Goal: Task Accomplishment & Management: Manage account settings

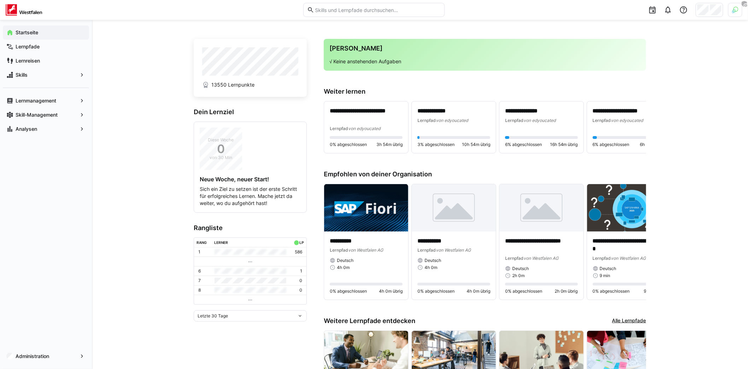
click at [710, 12] on div at bounding box center [710, 10] width 28 height 14
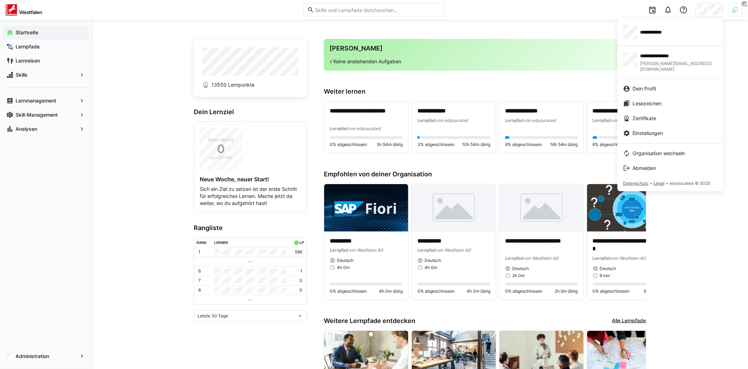
click at [672, 35] on span "**********" at bounding box center [656, 32] width 32 height 7
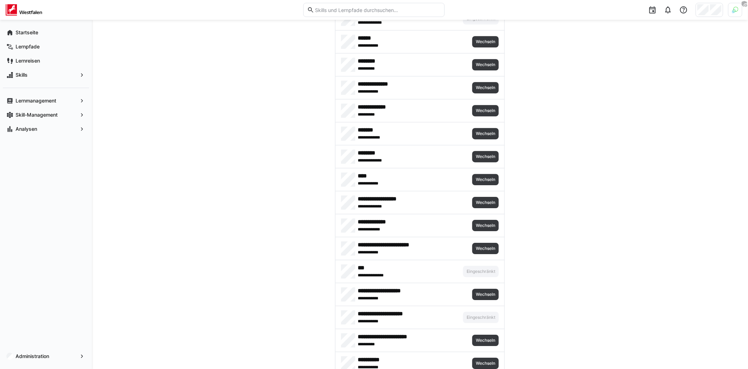
scroll to position [3129, 0]
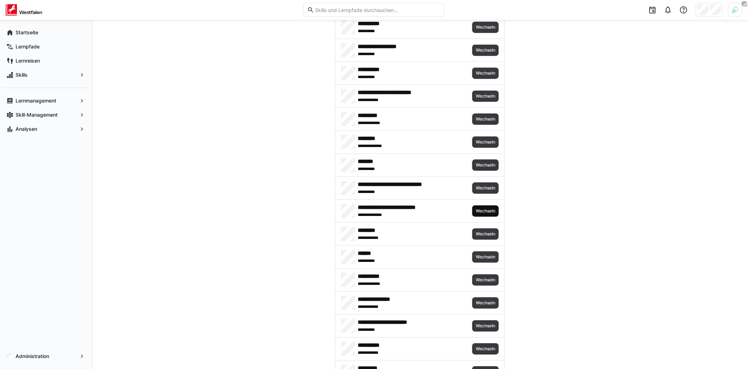
click at [493, 205] on span "Wechseln" at bounding box center [485, 210] width 27 height 11
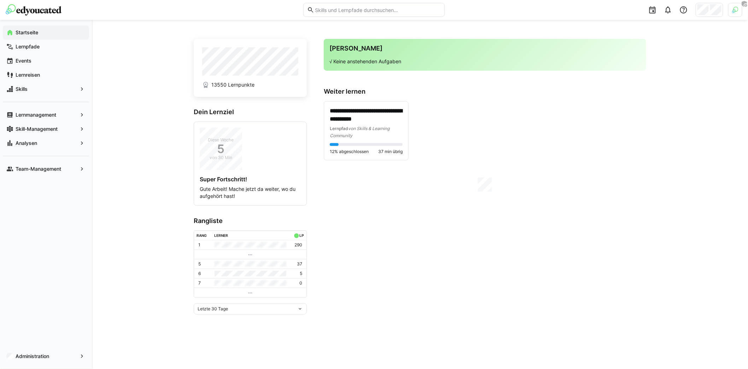
click at [146, 216] on div "**********" at bounding box center [420, 194] width 656 height 349
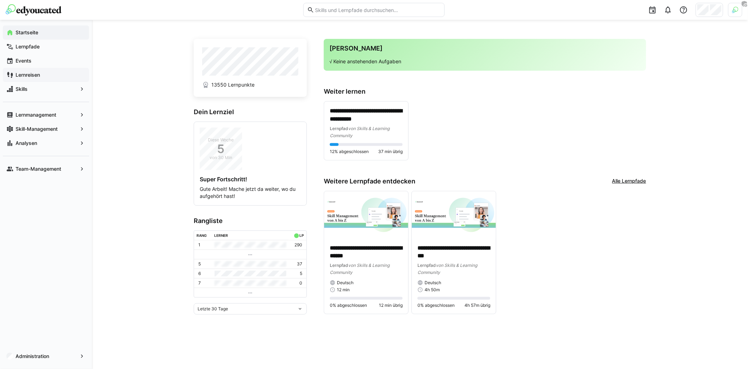
click at [45, 75] on span "Lernreisen" at bounding box center [49, 74] width 71 height 7
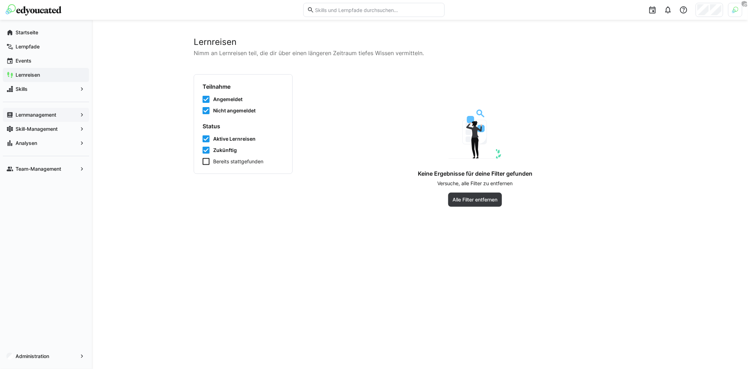
click at [53, 118] on div "Lernmanagement" at bounding box center [46, 115] width 86 height 14
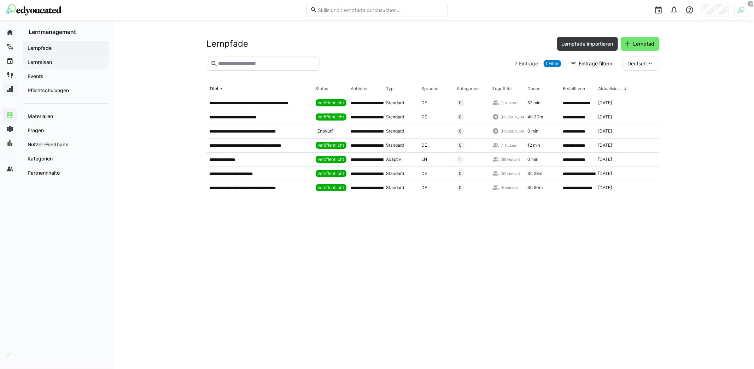
click at [65, 64] on span "Lernreisen" at bounding box center [66, 62] width 79 height 7
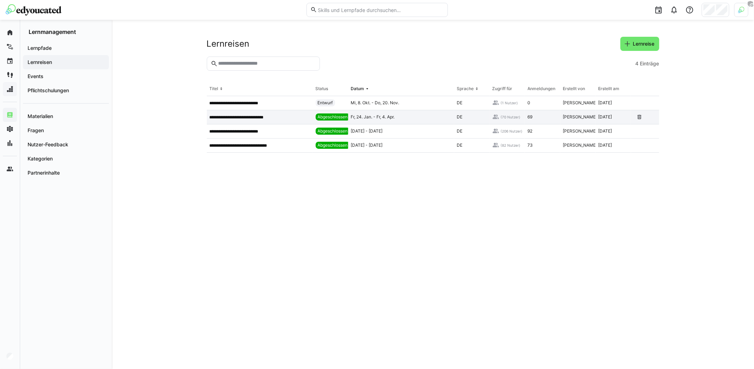
click at [252, 119] on p "**********" at bounding box center [244, 118] width 69 height 6
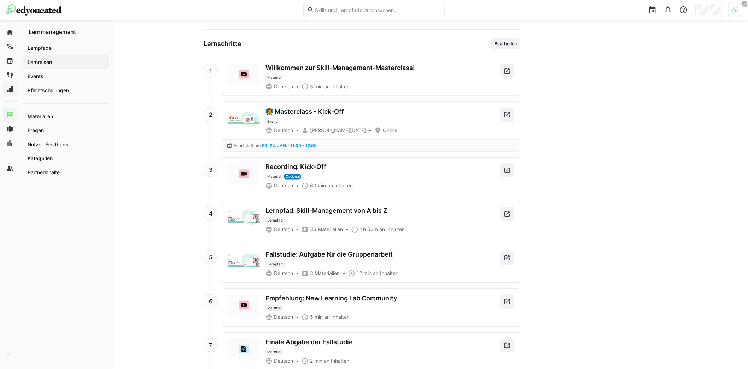
scroll to position [470, 0]
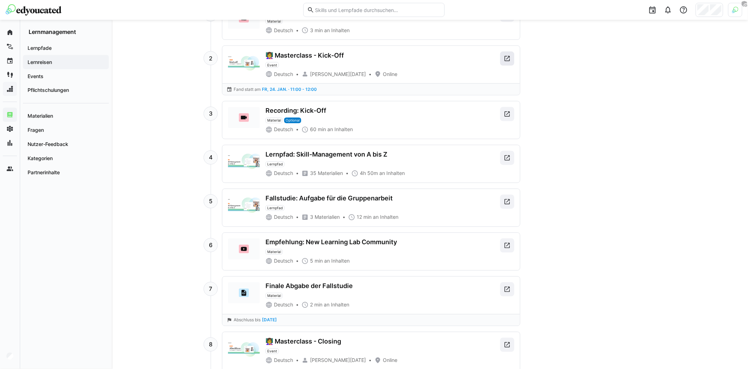
click at [505, 55] on eds-icon at bounding box center [507, 58] width 7 height 7
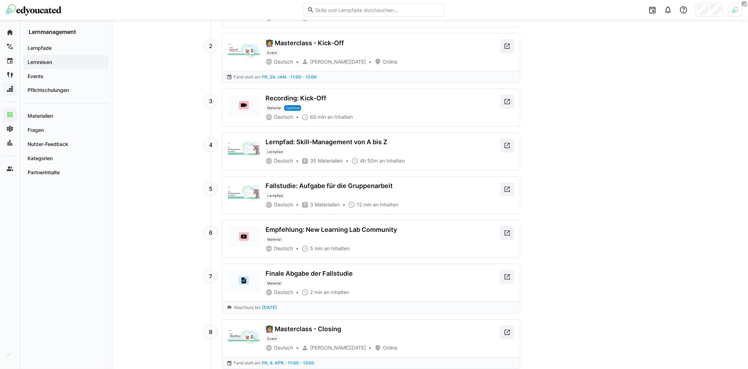
scroll to position [541, 0]
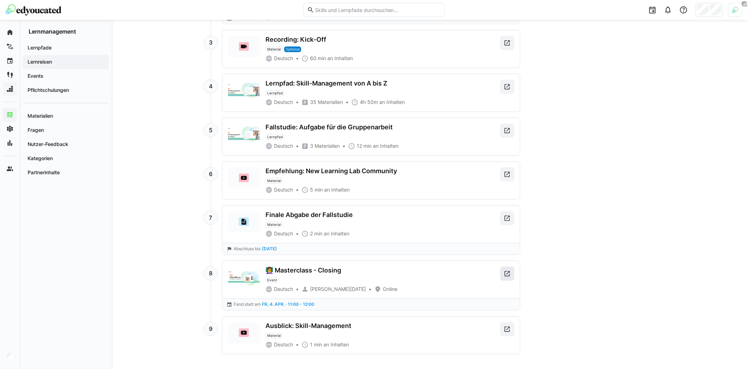
click at [509, 270] on eds-icon at bounding box center [507, 273] width 7 height 7
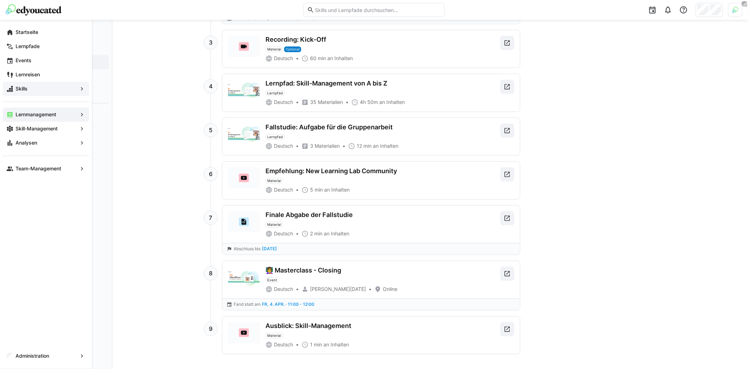
click at [0, 0] on app-navigation-label "Lernmanagement" at bounding box center [0, 0] width 0 height 0
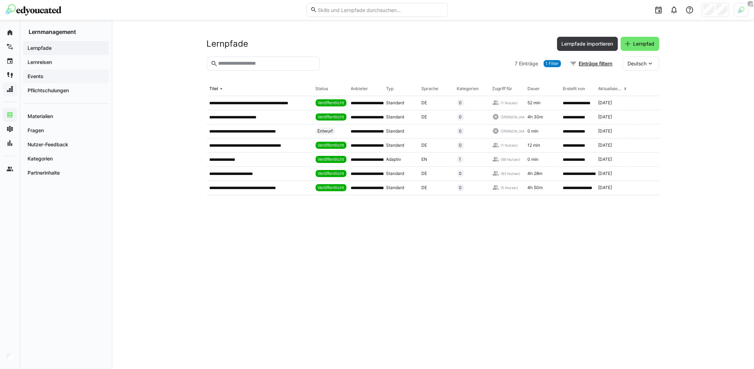
click at [50, 75] on span "Events" at bounding box center [66, 76] width 79 height 7
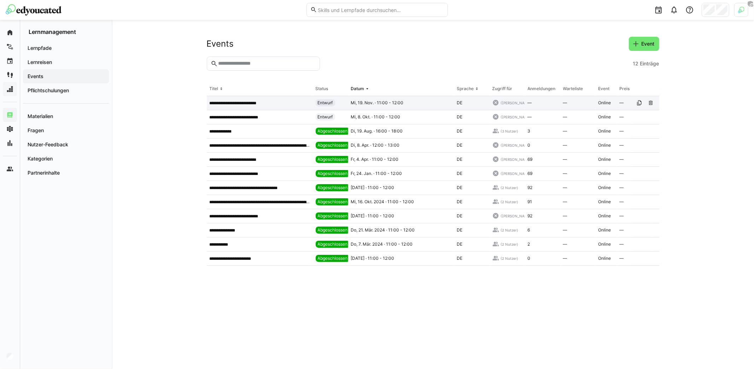
click at [261, 103] on app-table-first-column "**********" at bounding box center [260, 103] width 100 height 6
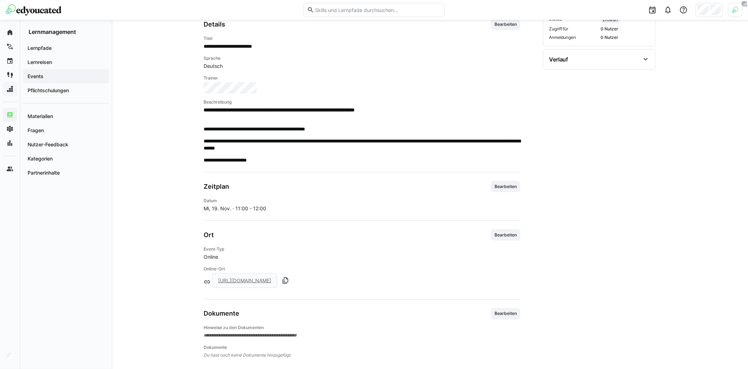
scroll to position [251, 0]
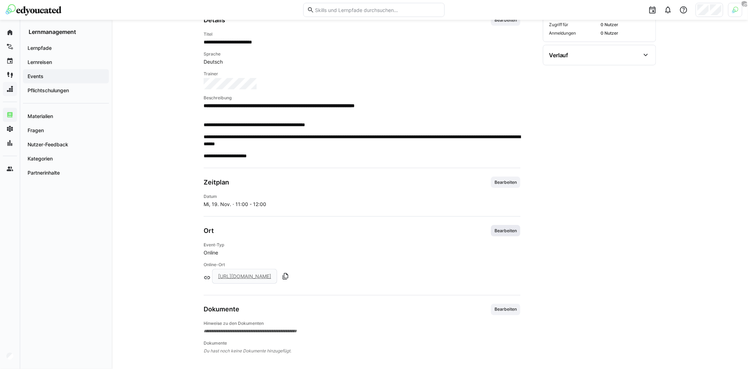
click at [501, 229] on span "Bearbeiten" at bounding box center [506, 231] width 24 height 6
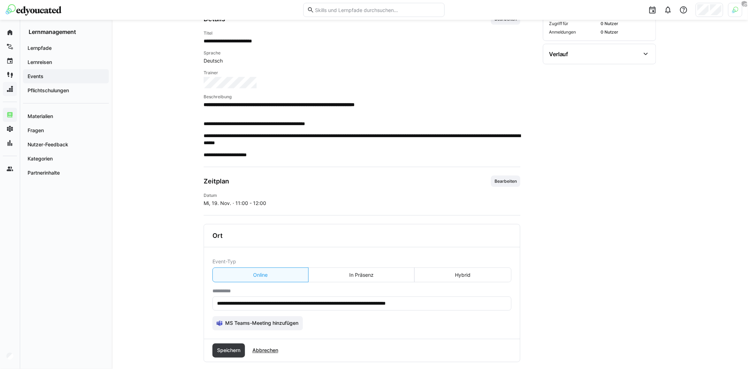
scroll to position [252, 0]
click at [413, 301] on input "**********" at bounding box center [361, 303] width 291 height 6
paste input "**********"
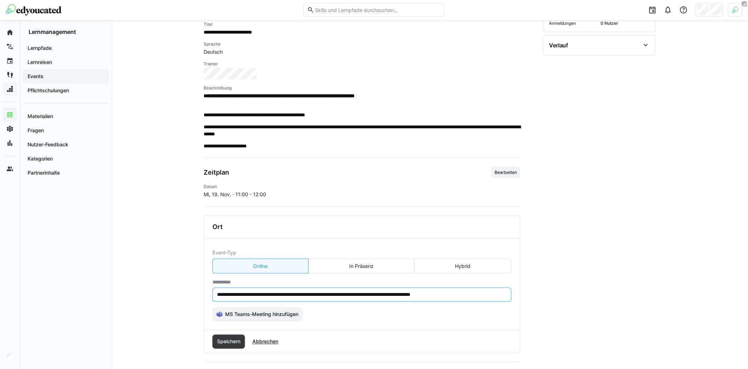
scroll to position [261, 0]
paste input "**********"
type input "**********"
click at [238, 339] on span "Speichern" at bounding box center [228, 341] width 25 height 7
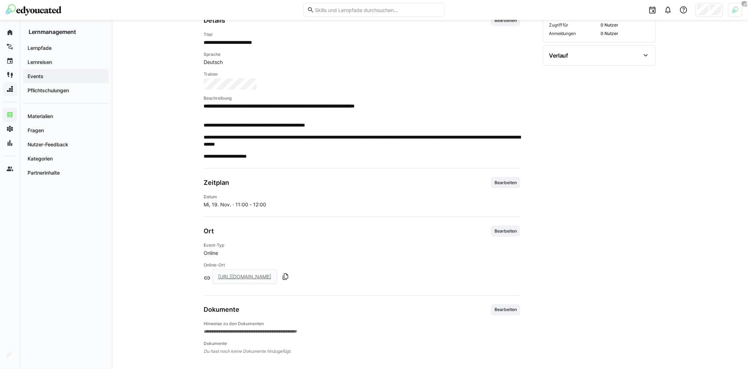
scroll to position [251, 0]
click at [285, 146] on p "**********" at bounding box center [362, 140] width 317 height 14
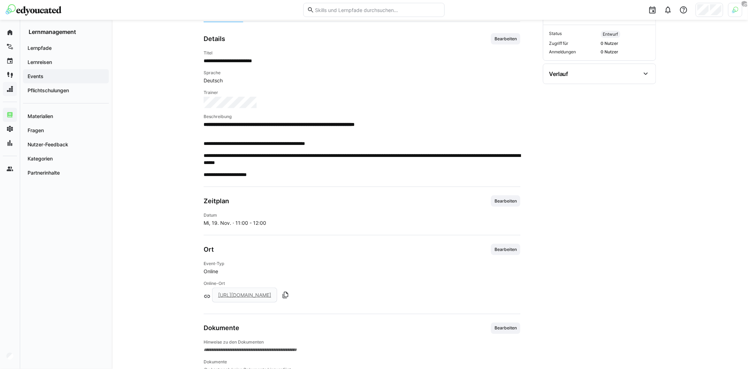
scroll to position [191, 0]
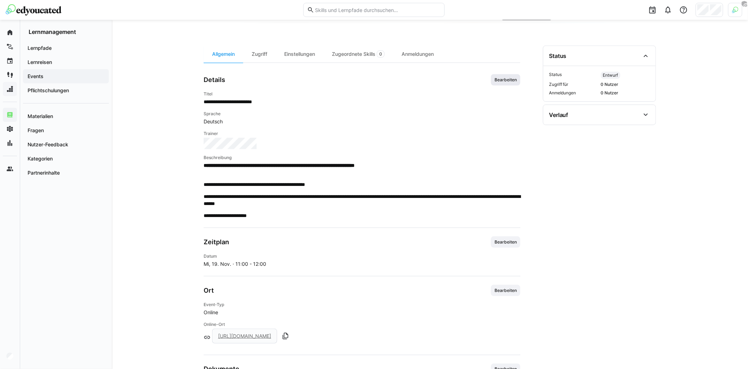
click at [505, 80] on span "Bearbeiten" at bounding box center [506, 80] width 24 height 6
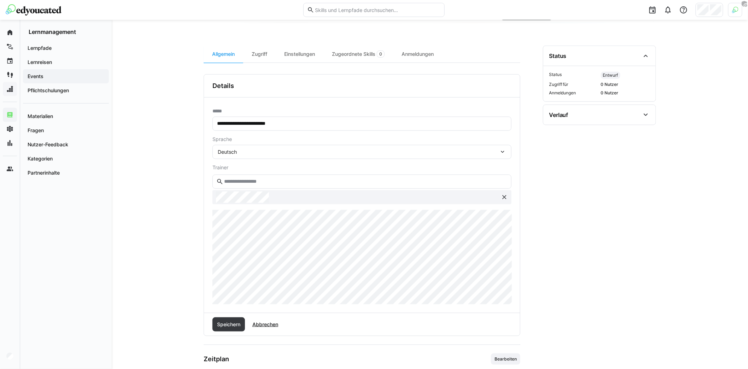
click at [179, 256] on div "**********" at bounding box center [430, 189] width 636 height 720
click at [231, 322] on span "Speichern" at bounding box center [228, 324] width 25 height 7
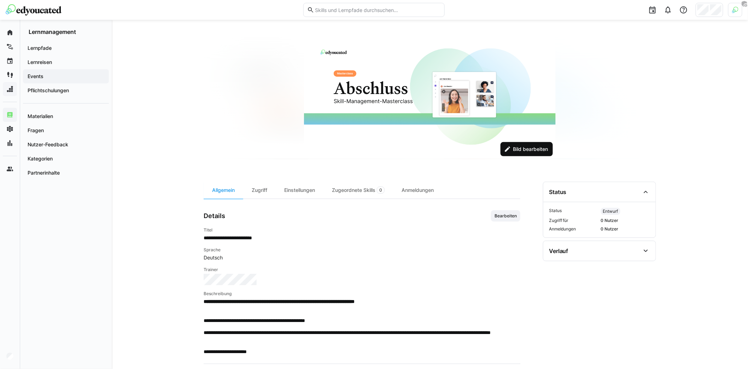
scroll to position [0, 0]
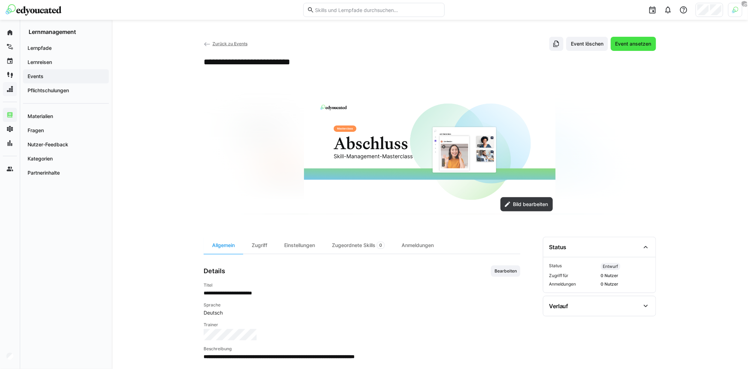
click at [636, 42] on span "Event ansetzen" at bounding box center [633, 43] width 38 height 7
click at [207, 44] on eds-icon at bounding box center [207, 44] width 7 height 7
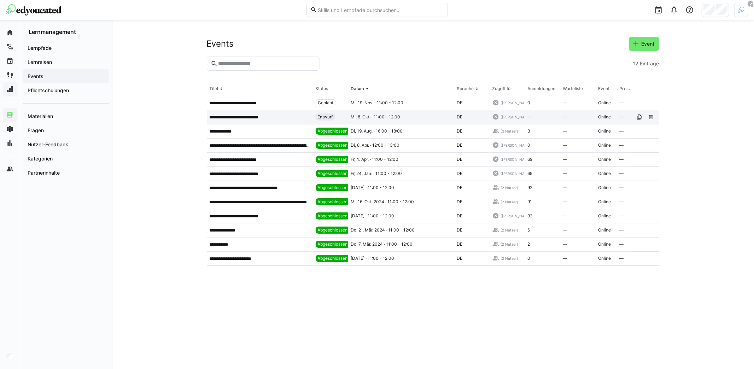
click at [245, 115] on p "**********" at bounding box center [235, 118] width 51 height 6
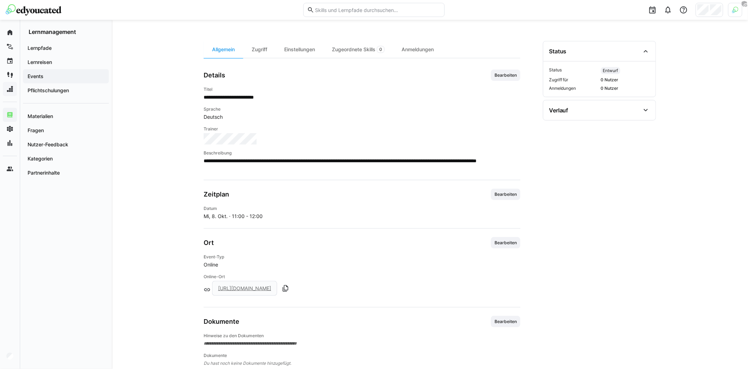
scroll to position [208, 0]
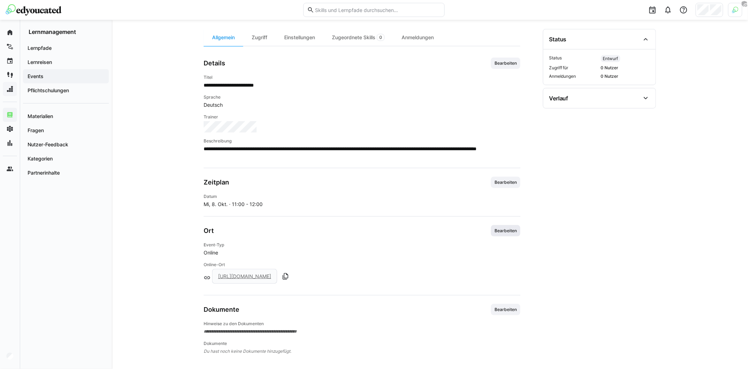
click at [508, 229] on span "Bearbeiten" at bounding box center [506, 231] width 24 height 6
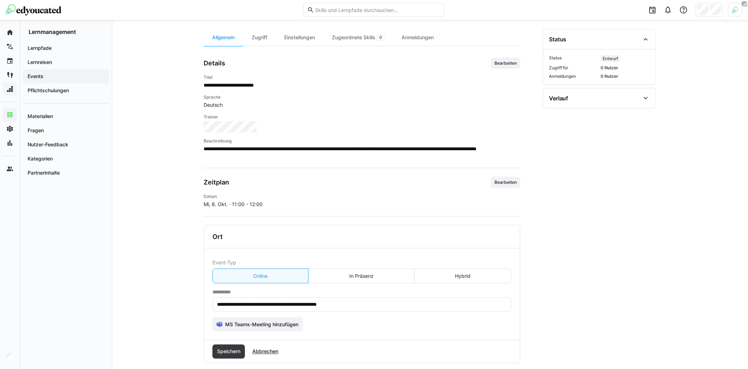
click at [370, 299] on eds-input "**********" at bounding box center [361, 305] width 299 height 14
click at [372, 302] on input "**********" at bounding box center [361, 305] width 291 height 6
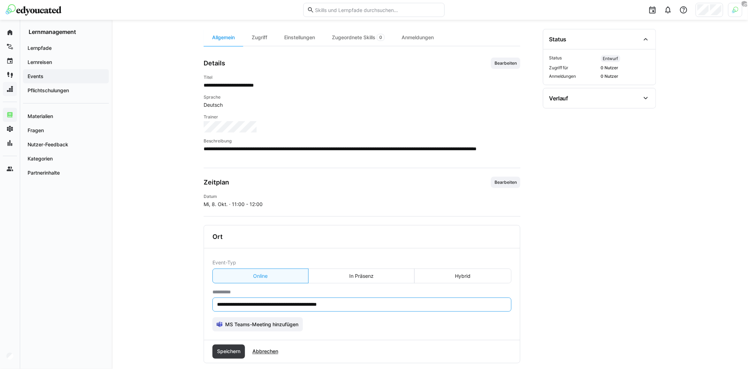
click at [372, 302] on input "**********" at bounding box center [361, 305] width 291 height 6
paste input "text"
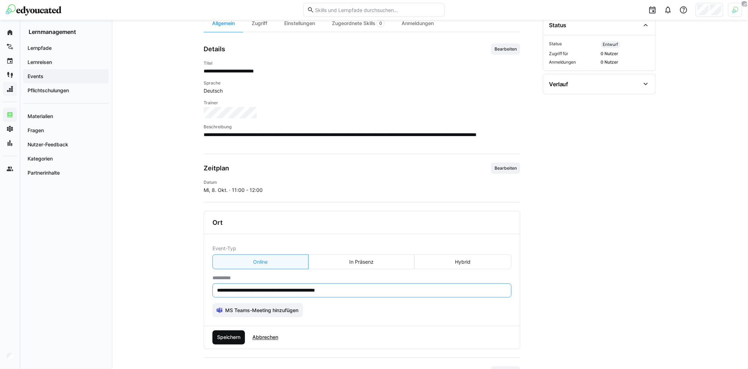
type input "**********"
click at [231, 334] on span "Speichern" at bounding box center [228, 337] width 25 height 7
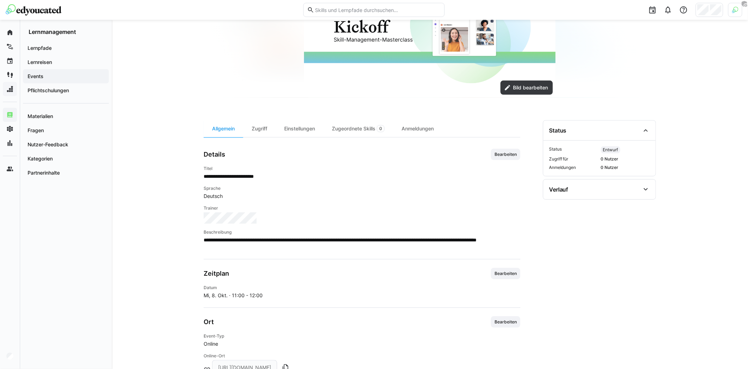
scroll to position [0, 0]
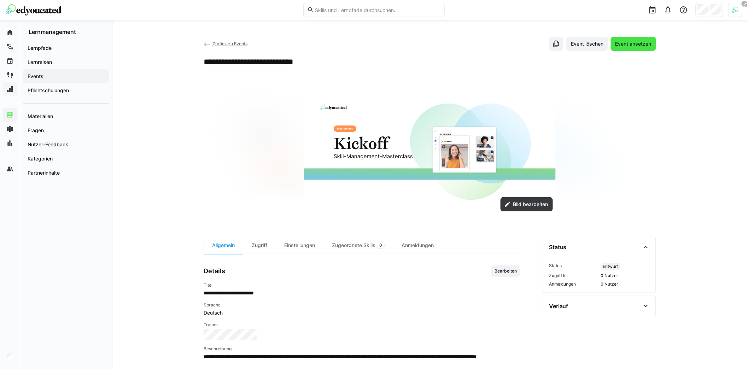
click at [624, 46] on span "Event ansetzen" at bounding box center [633, 43] width 38 height 7
click at [206, 43] on eds-icon at bounding box center [207, 44] width 7 height 7
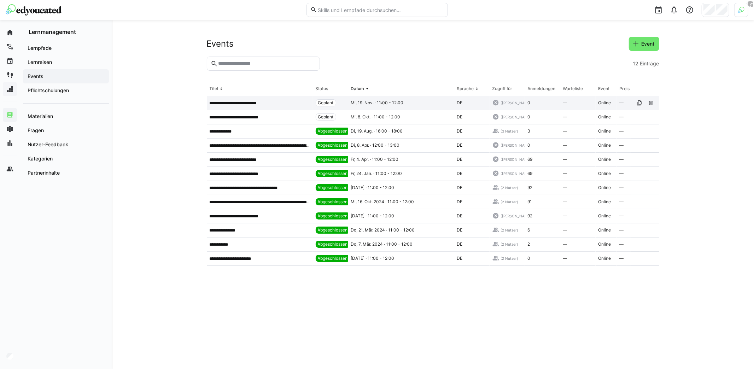
click at [264, 103] on app-table-first-column "**********" at bounding box center [260, 103] width 100 height 6
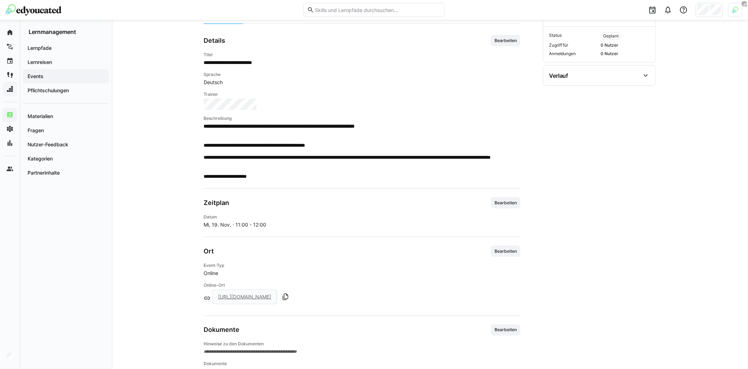
scroll to position [251, 0]
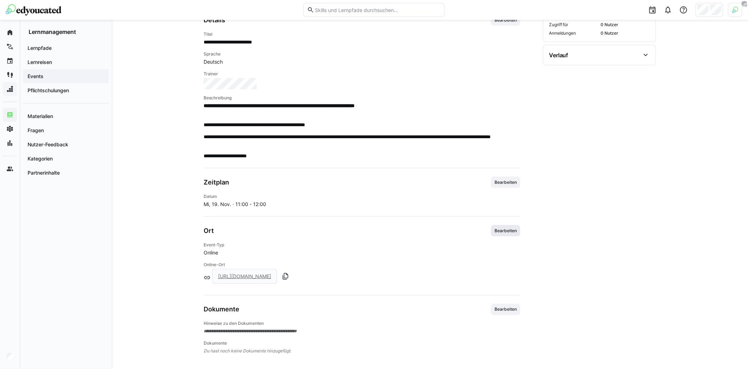
click at [505, 228] on span "Bearbeiten" at bounding box center [506, 231] width 24 height 6
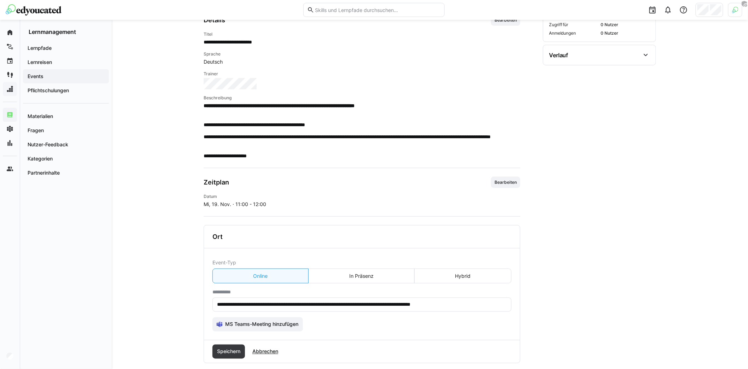
click at [333, 302] on input "**********" at bounding box center [361, 305] width 291 height 6
paste input "text"
type input "**********"
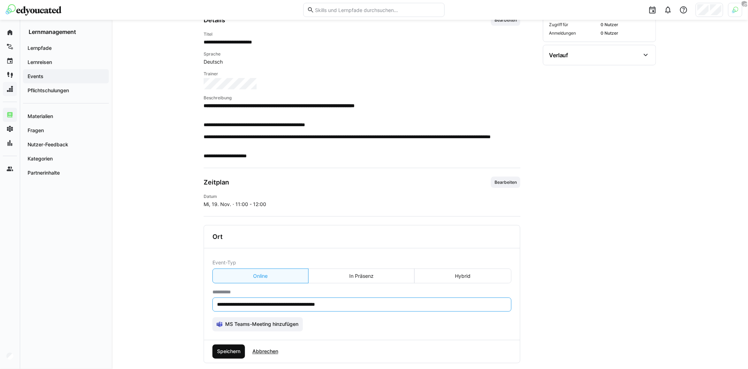
click at [232, 349] on span "Speichern" at bounding box center [228, 351] width 25 height 7
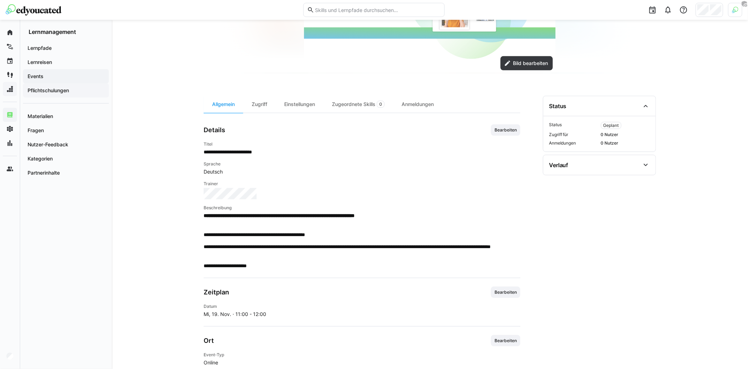
scroll to position [0, 0]
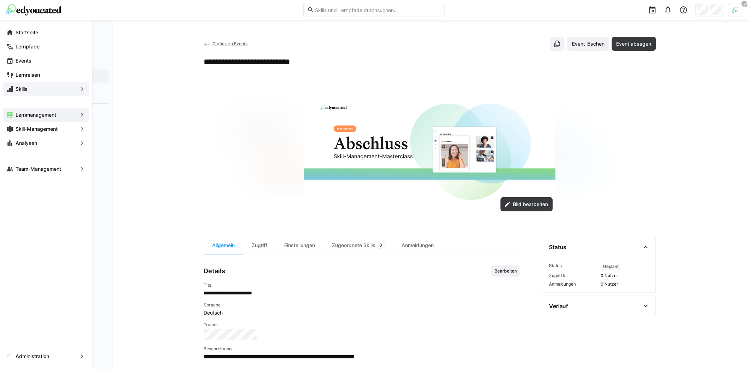
click at [0, 0] on app-navigation-label "Lernmanagement" at bounding box center [0, 0] width 0 height 0
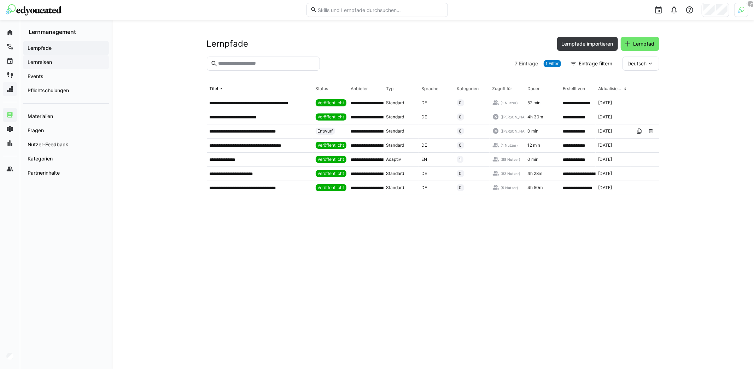
click at [50, 66] on div "Lernreisen" at bounding box center [66, 62] width 86 height 14
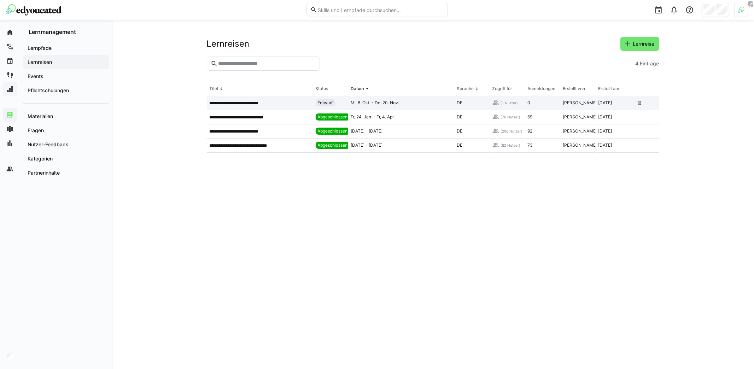
click at [272, 103] on app-table-first-column "**********" at bounding box center [260, 103] width 100 height 6
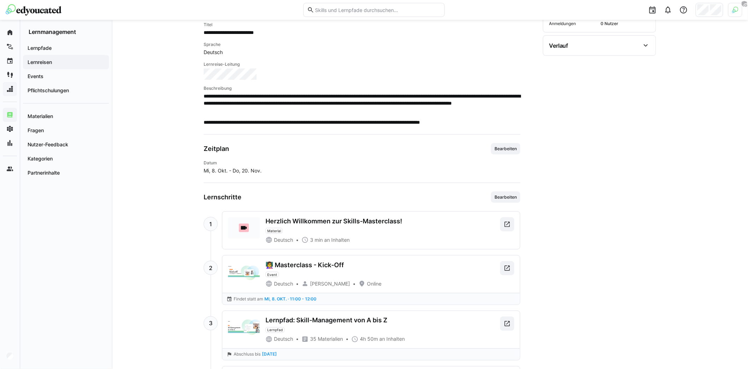
scroll to position [64, 0]
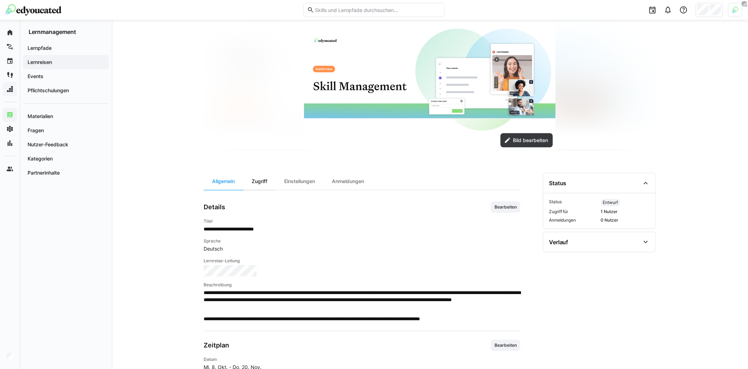
click at [263, 177] on div "Zugriff" at bounding box center [259, 181] width 33 height 17
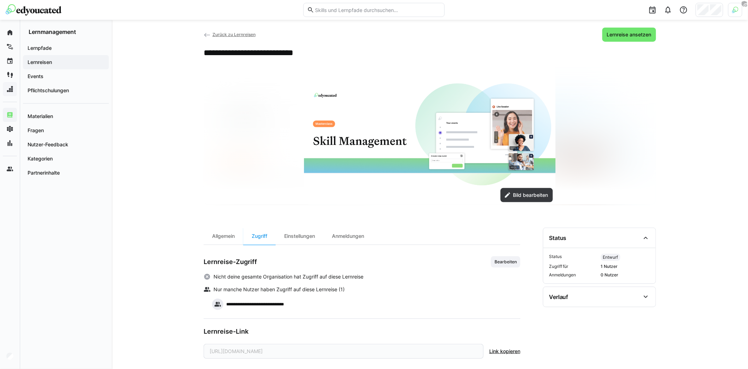
scroll to position [17, 0]
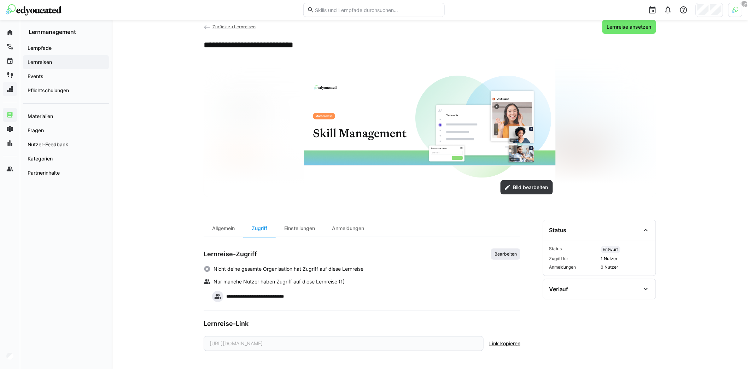
click at [506, 257] on span "Bearbeiten" at bounding box center [505, 254] width 29 height 11
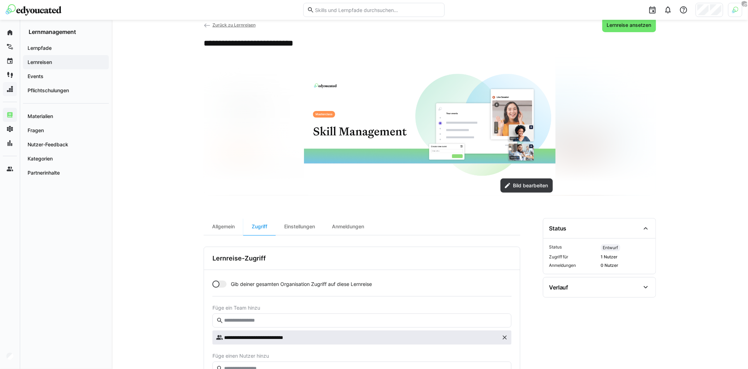
scroll to position [124, 0]
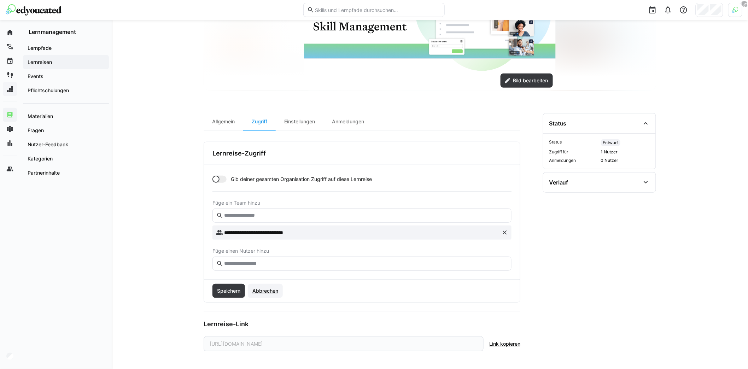
click at [275, 292] on span "Abbrechen" at bounding box center [265, 290] width 28 height 7
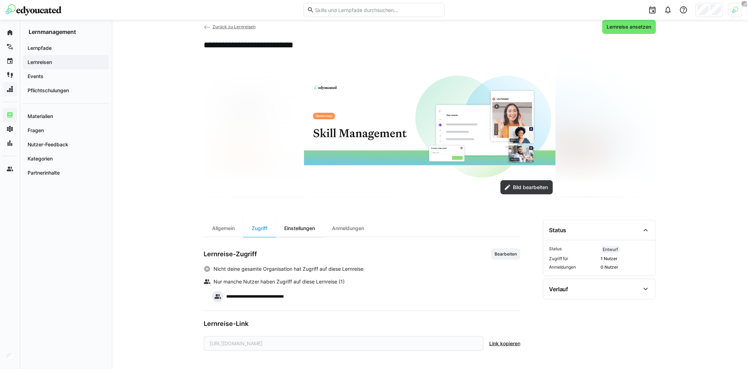
click at [308, 230] on div "Einstellungen" at bounding box center [300, 228] width 48 height 17
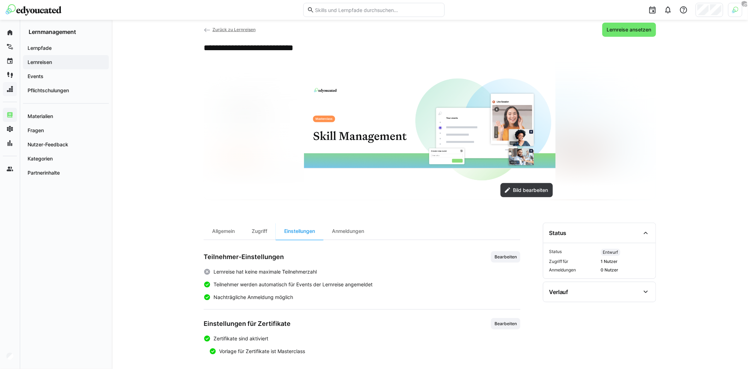
scroll to position [15, 0]
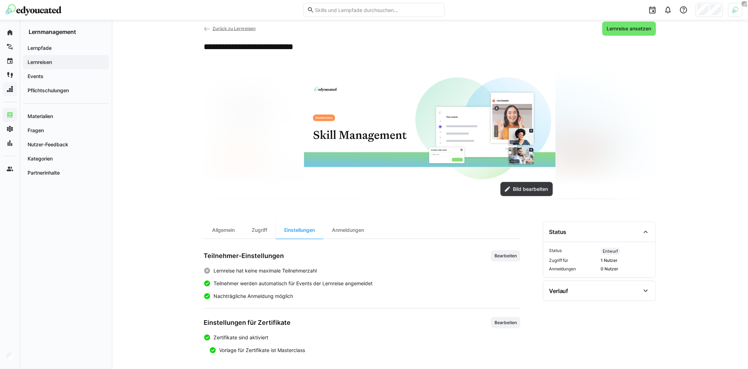
click at [206, 28] on eds-icon at bounding box center [207, 28] width 7 height 7
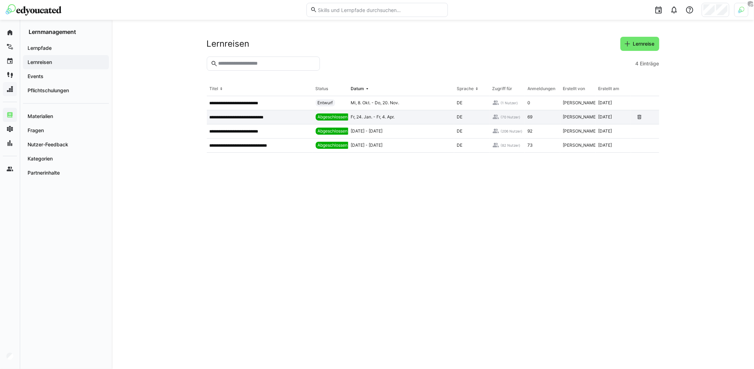
click at [255, 119] on p "**********" at bounding box center [244, 118] width 69 height 6
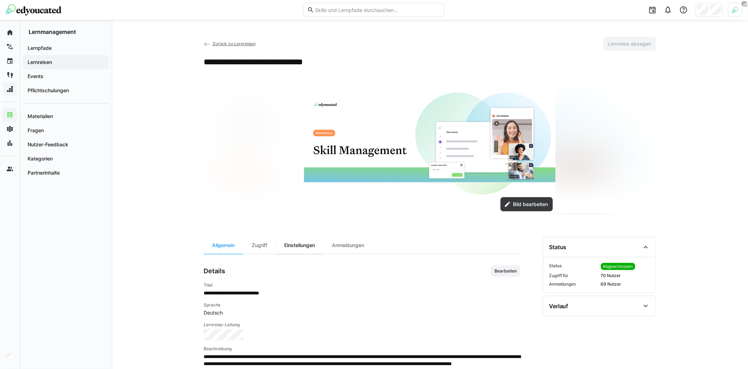
click at [302, 250] on div "Einstellungen" at bounding box center [300, 245] width 48 height 17
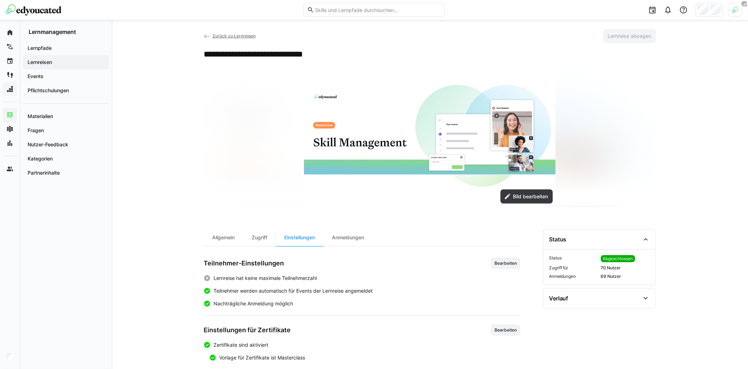
scroll to position [15, 0]
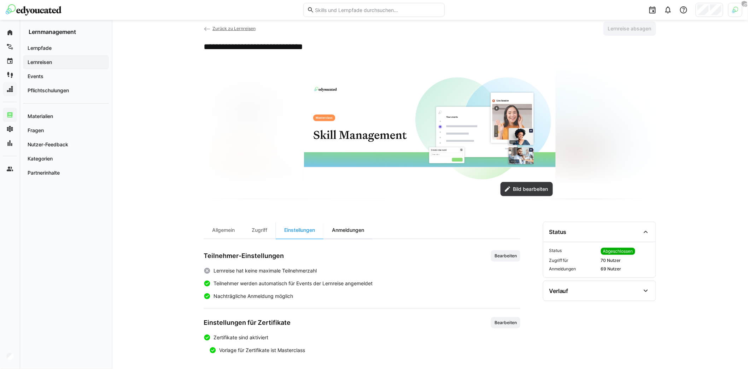
click at [360, 227] on div "Anmeldungen" at bounding box center [347, 230] width 49 height 17
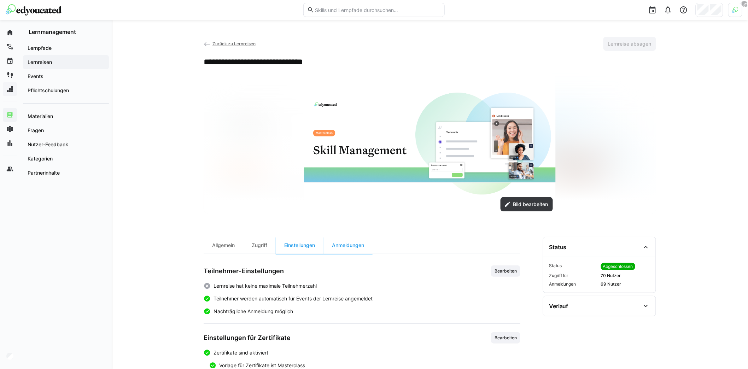
click at [206, 42] on eds-icon at bounding box center [207, 44] width 7 height 7
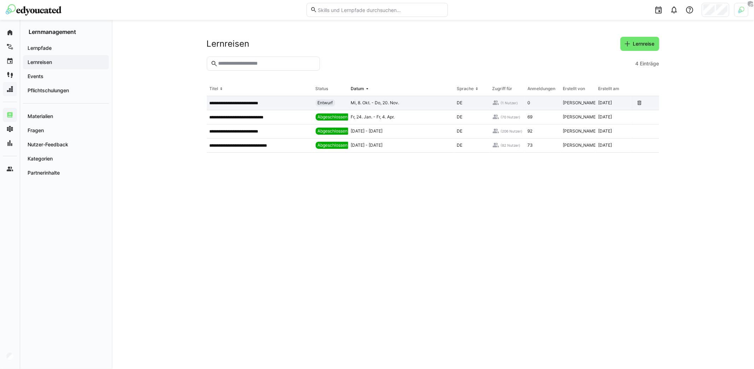
click at [257, 103] on p "**********" at bounding box center [241, 103] width 63 height 6
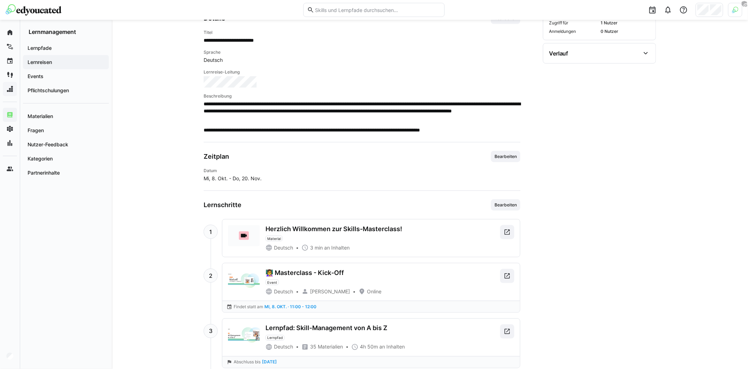
scroll to position [177, 0]
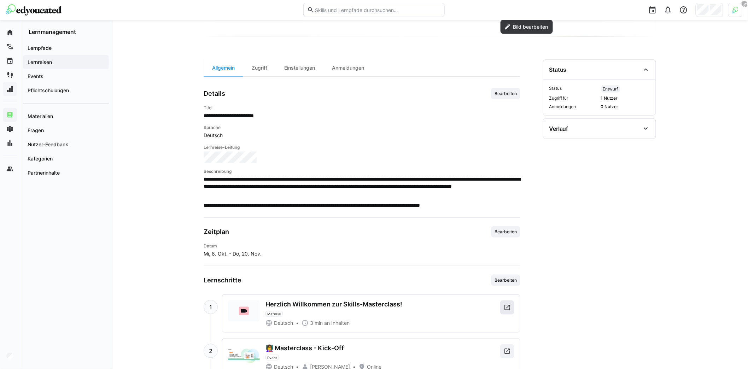
click at [512, 308] on span at bounding box center [507, 307] width 14 height 14
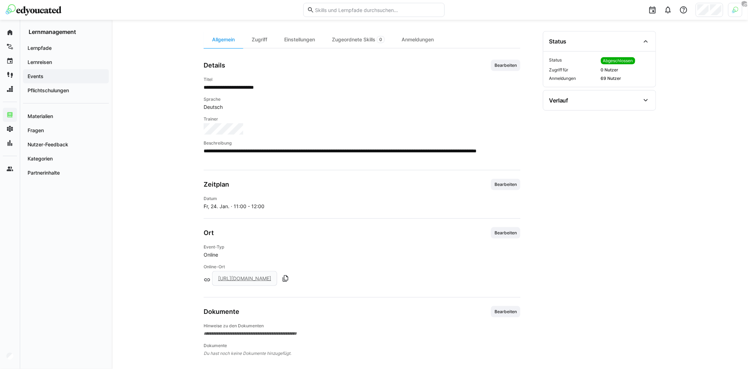
scroll to position [208, 0]
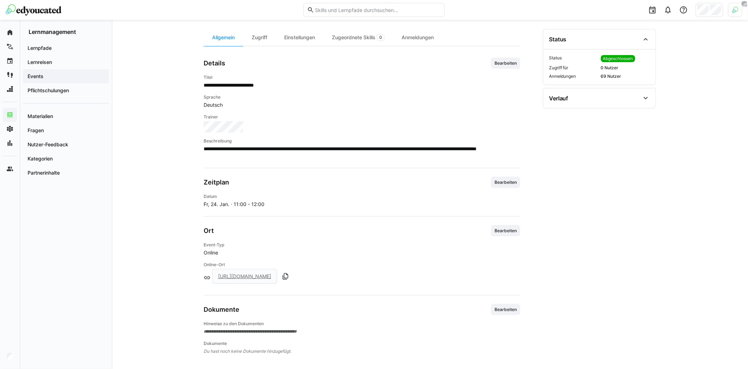
click at [271, 277] on link "[URL][DOMAIN_NAME]" at bounding box center [244, 276] width 53 height 6
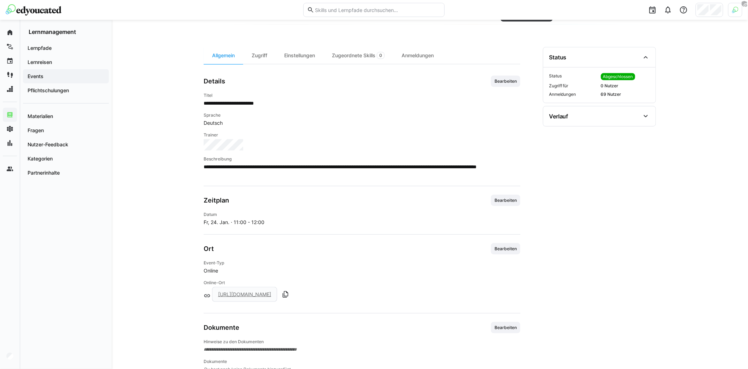
scroll to position [147, 0]
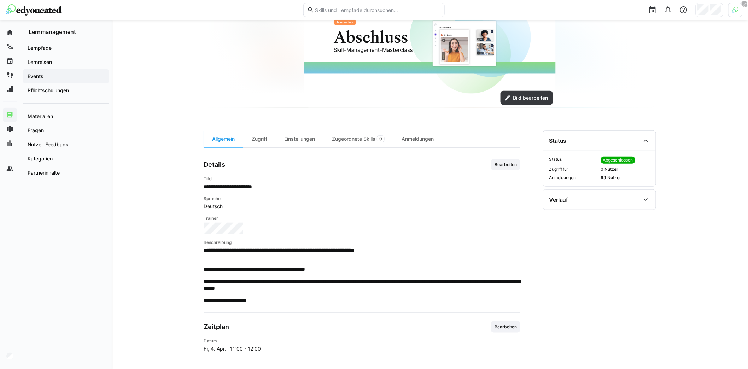
scroll to position [251, 0]
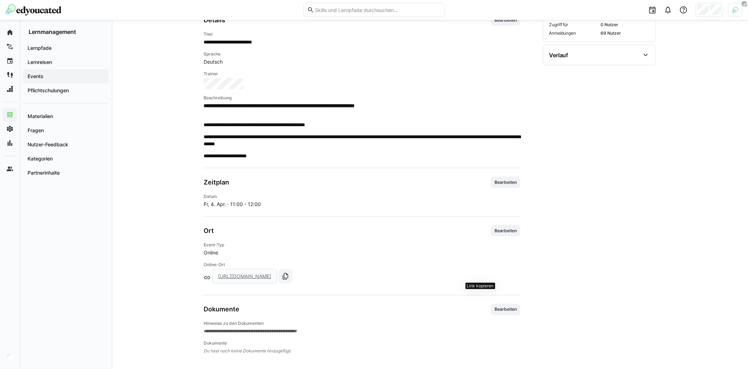
click at [289, 275] on eds-icon at bounding box center [285, 276] width 7 height 7
click at [271, 276] on link "[URL][DOMAIN_NAME]" at bounding box center [244, 276] width 53 height 6
click at [510, 269] on div "[URL][DOMAIN_NAME]" at bounding box center [362, 278] width 317 height 18
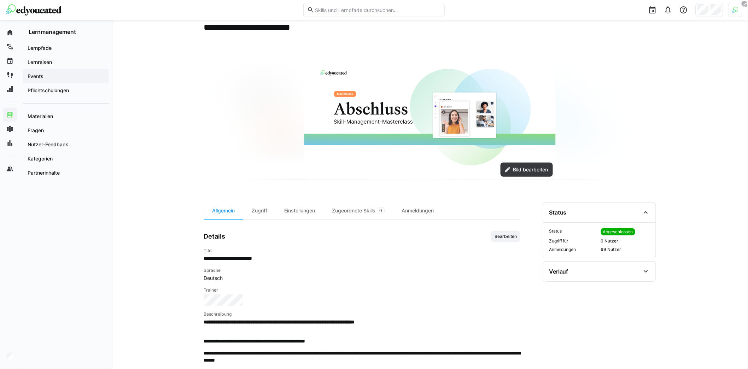
scroll to position [33, 0]
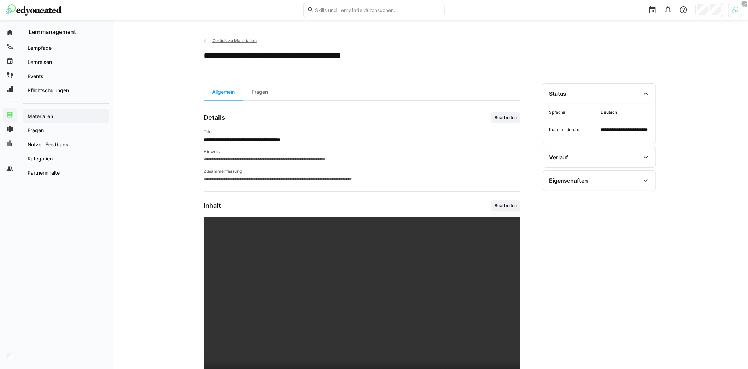
click at [208, 43] on eds-icon at bounding box center [207, 40] width 7 height 7
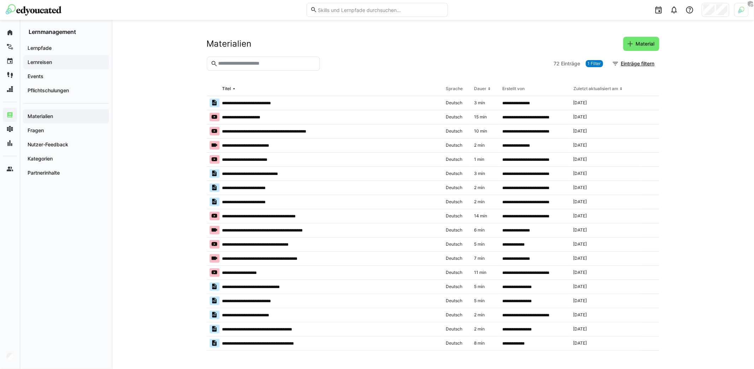
click at [60, 60] on span "Lernreisen" at bounding box center [66, 62] width 79 height 7
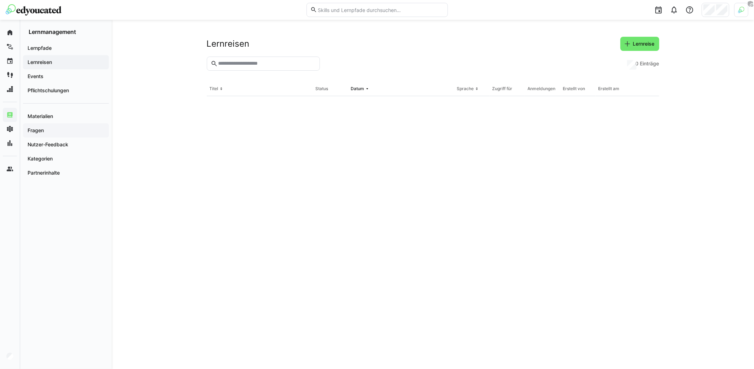
click at [65, 135] on div "Fragen" at bounding box center [66, 130] width 86 height 14
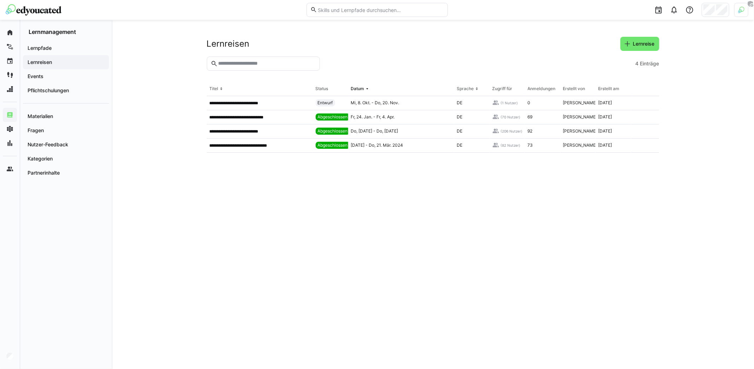
click at [70, 68] on div "Lernreisen" at bounding box center [66, 62] width 86 height 14
click at [263, 115] on p "**********" at bounding box center [244, 118] width 69 height 6
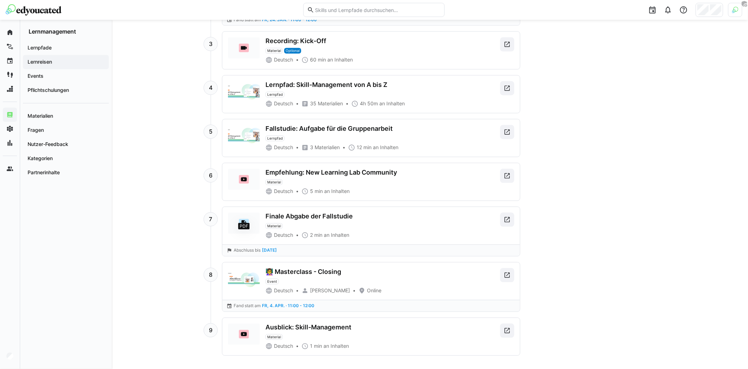
scroll to position [539, 0]
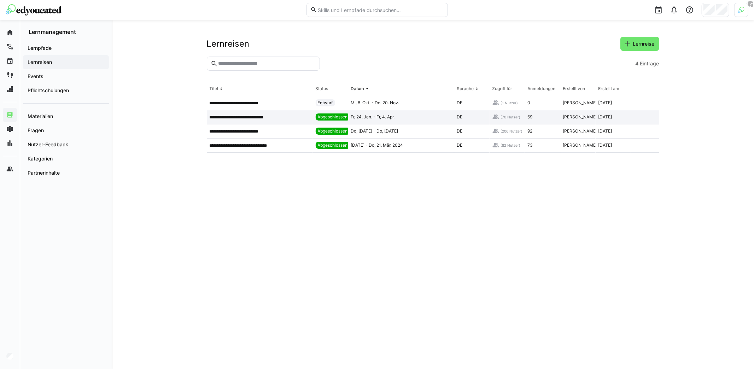
click at [265, 111] on div "**********" at bounding box center [260, 117] width 106 height 14
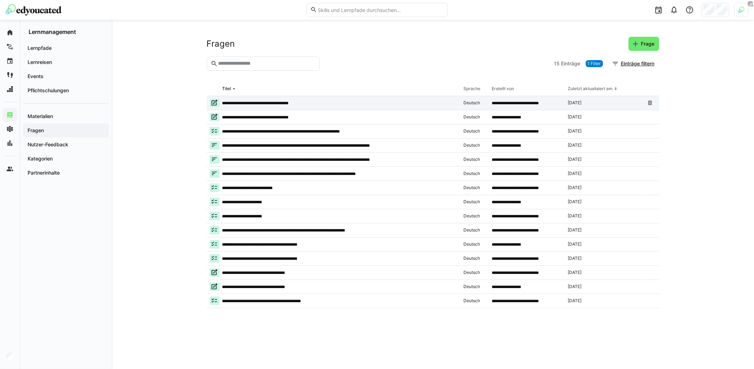
click at [258, 106] on app-table-first-column "**********" at bounding box center [334, 103] width 248 height 8
click at [258, 106] on app-table-first-column "**********" at bounding box center [333, 103] width 247 height 8
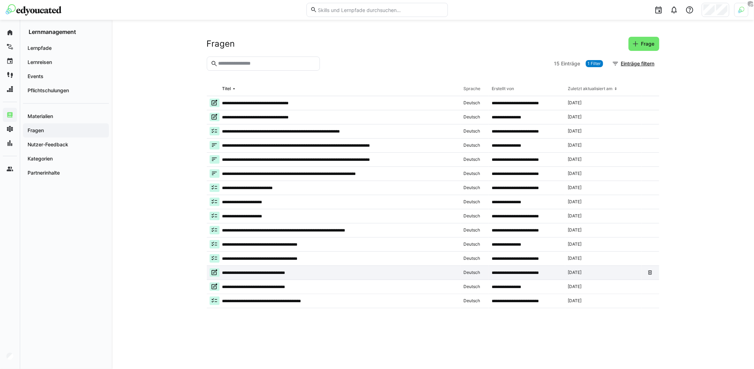
drag, startPoint x: 317, startPoint y: 274, endPoint x: 314, endPoint y: 270, distance: 5.6
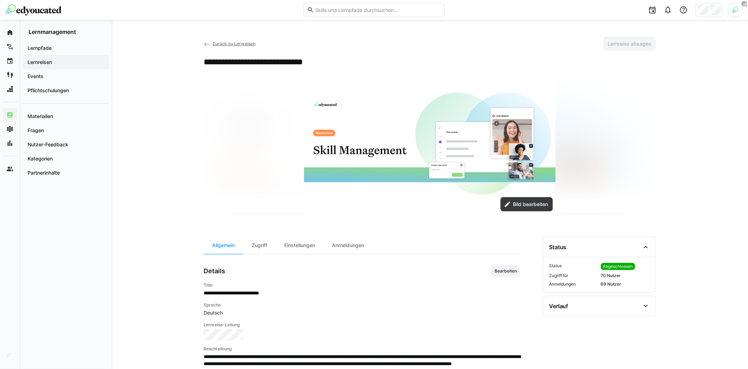
scroll to position [1, 0]
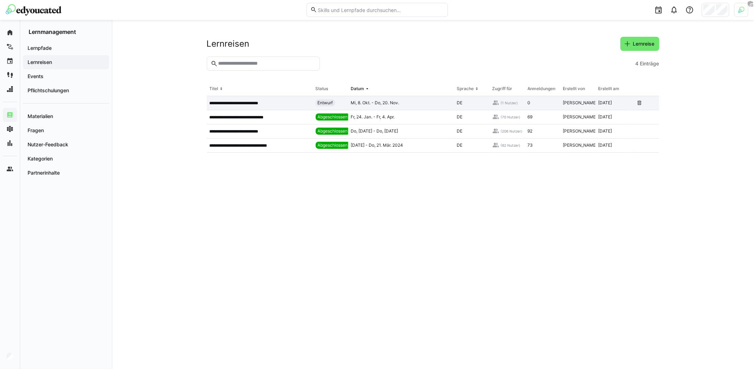
click at [256, 104] on p "**********" at bounding box center [241, 103] width 63 height 6
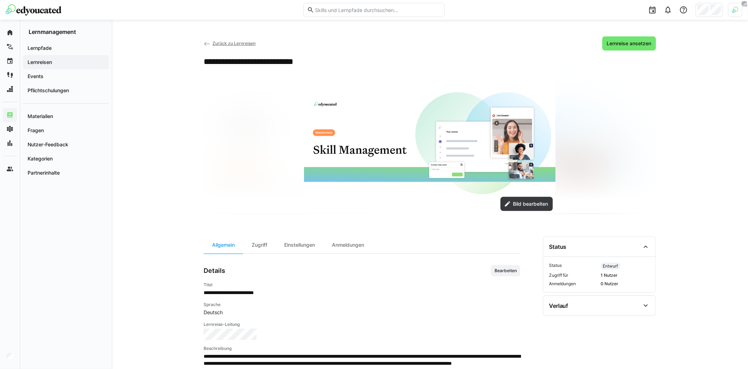
scroll to position [433, 0]
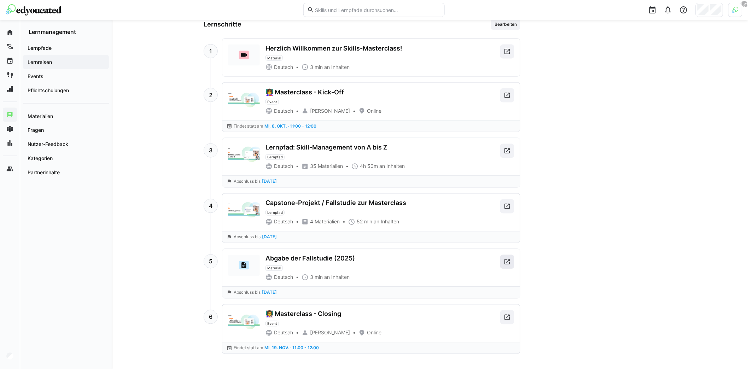
click at [507, 258] on eds-icon at bounding box center [507, 261] width 7 height 7
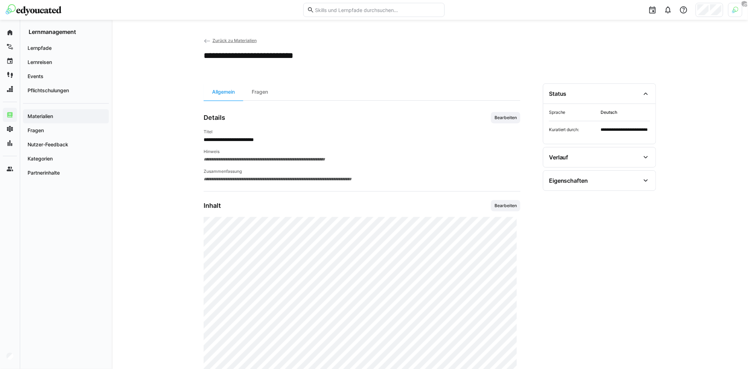
click at [208, 40] on eds-icon at bounding box center [207, 40] width 7 height 7
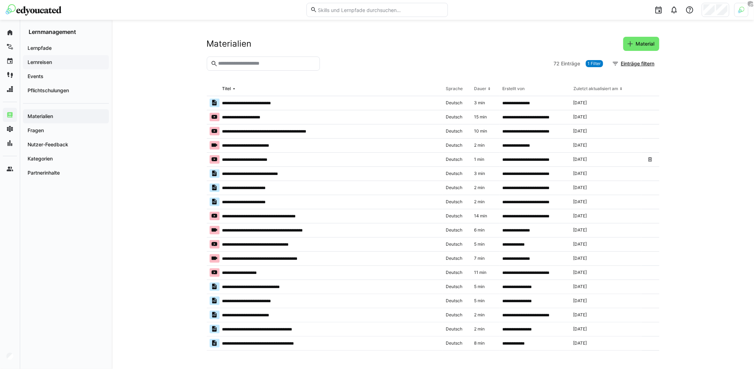
click at [66, 60] on span "Lernreisen" at bounding box center [66, 62] width 79 height 7
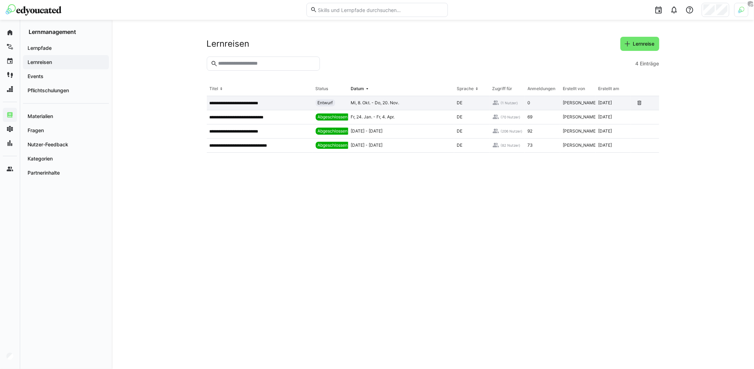
click at [261, 98] on div "**********" at bounding box center [260, 103] width 106 height 14
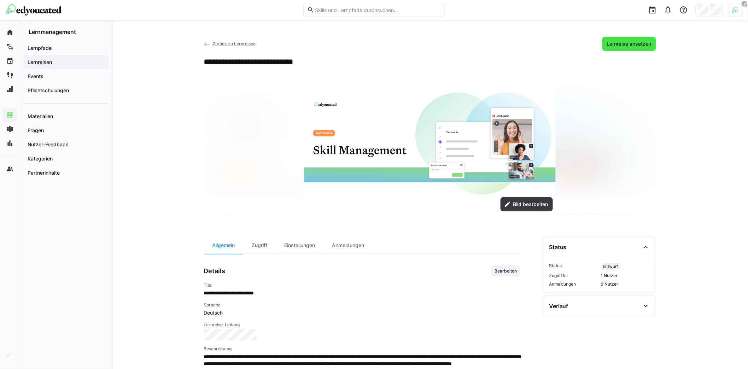
click at [638, 39] on span "Lernreise ansetzen" at bounding box center [629, 44] width 54 height 14
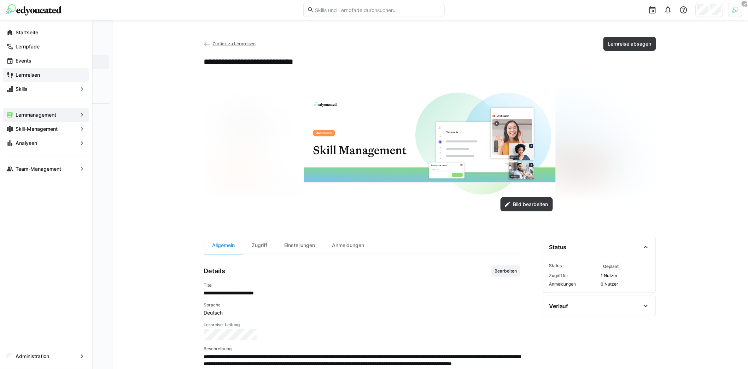
click at [0, 0] on app-navigation-label "Lernreisen" at bounding box center [0, 0] width 0 height 0
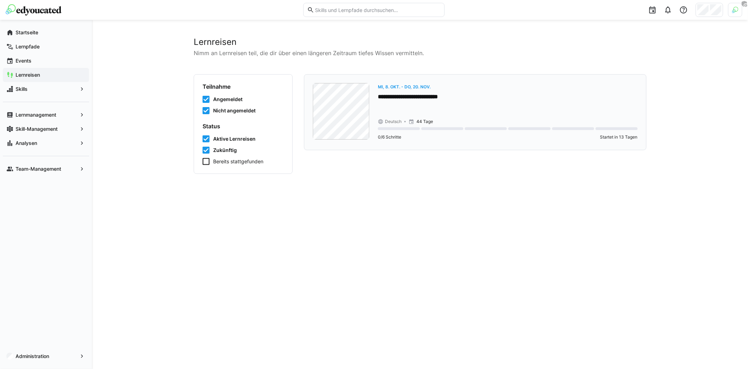
click at [495, 93] on p "**********" at bounding box center [508, 97] width 260 height 8
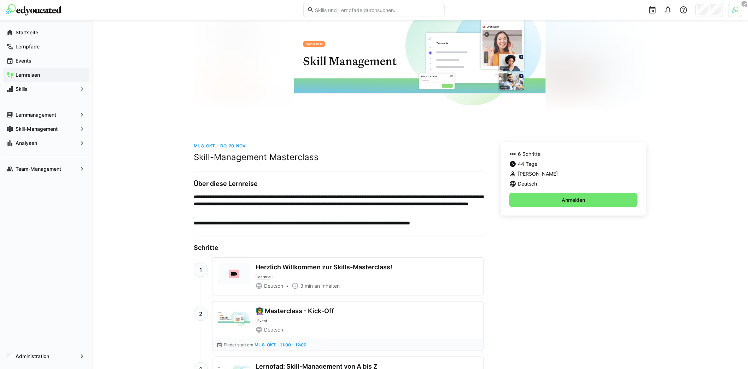
scroll to position [169, 0]
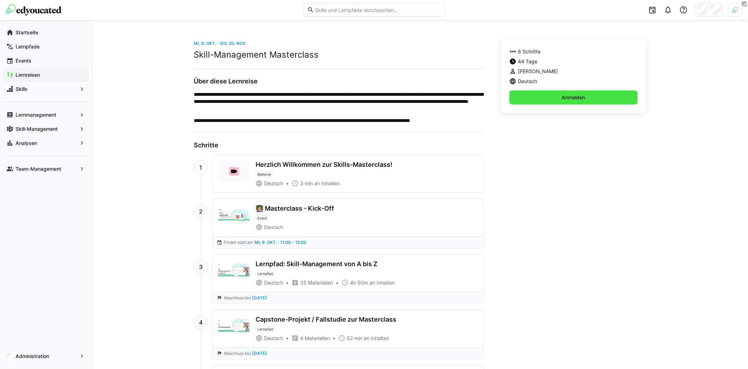
click at [574, 99] on span "Anmelden" at bounding box center [573, 97] width 25 height 7
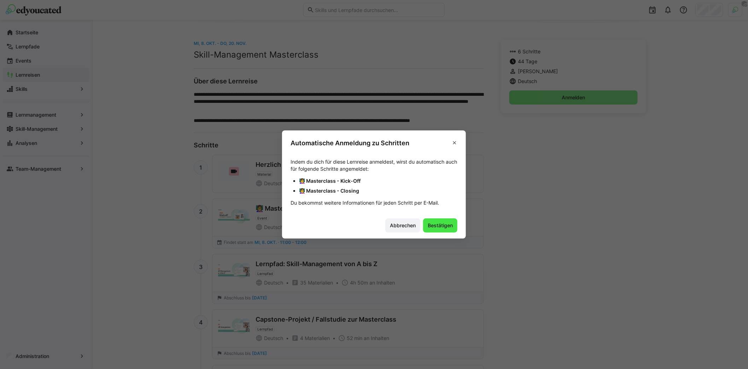
click at [449, 228] on span "Bestätigen" at bounding box center [440, 225] width 27 height 7
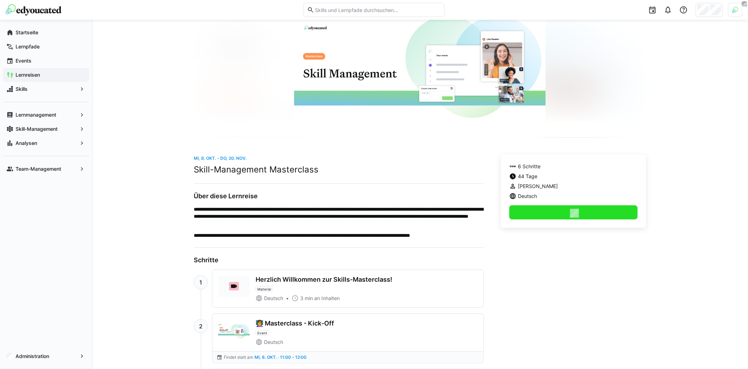
scroll to position [0, 0]
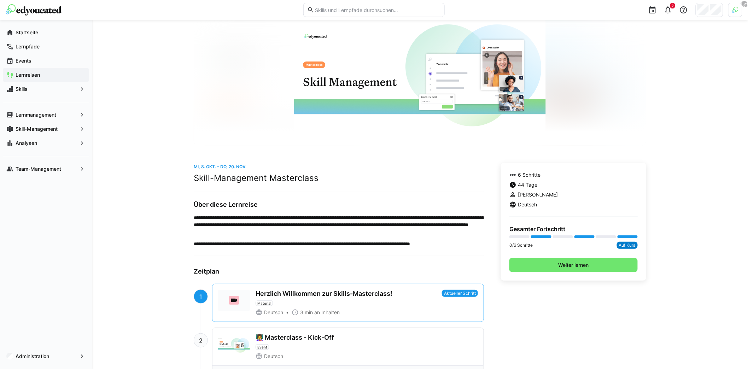
scroll to position [44, 0]
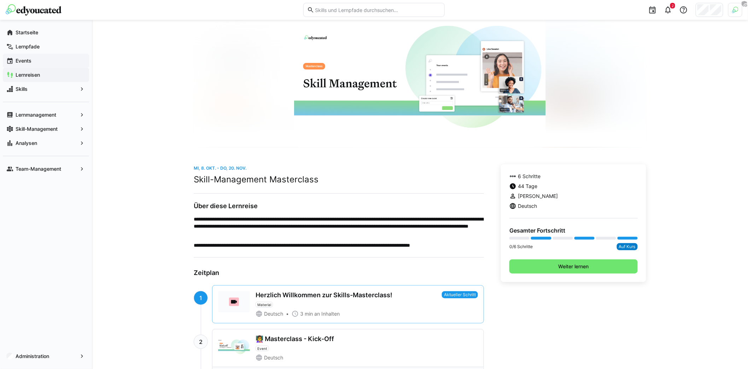
click at [57, 55] on div "Events" at bounding box center [46, 61] width 86 height 14
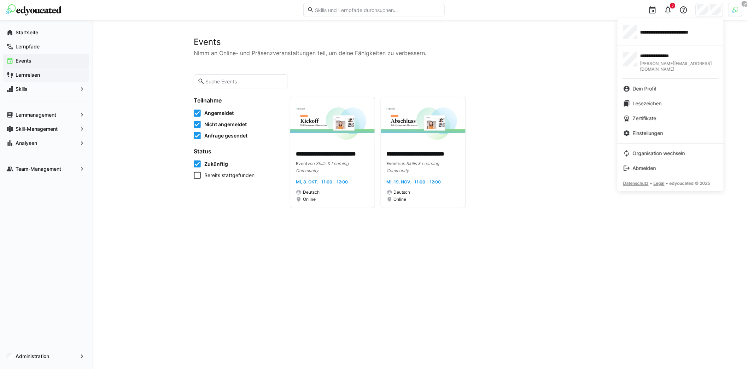
click at [736, 14] on div at bounding box center [374, 184] width 748 height 369
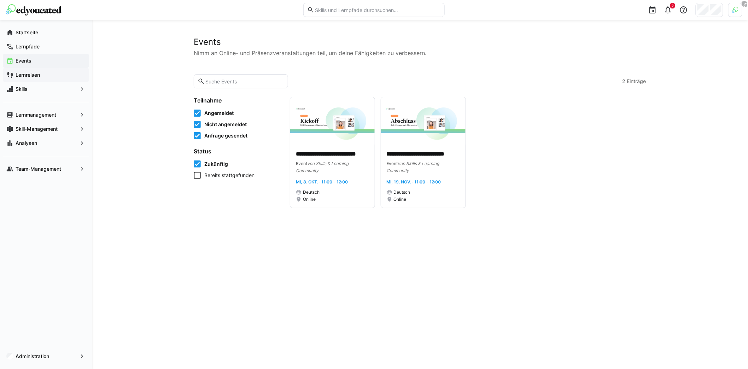
click at [735, 13] on img at bounding box center [735, 10] width 6 height 6
click at [715, 9] on div at bounding box center [374, 184] width 748 height 369
click at [710, 13] on div at bounding box center [710, 10] width 28 height 14
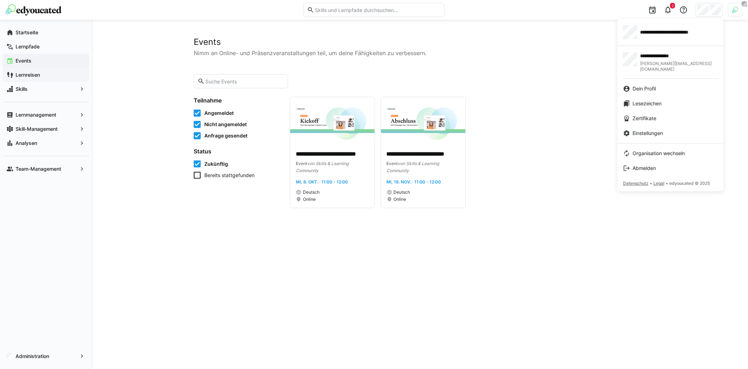
drag, startPoint x: 83, startPoint y: 286, endPoint x: 79, endPoint y: 298, distance: 12.2
click at [83, 286] on div at bounding box center [374, 184] width 748 height 369
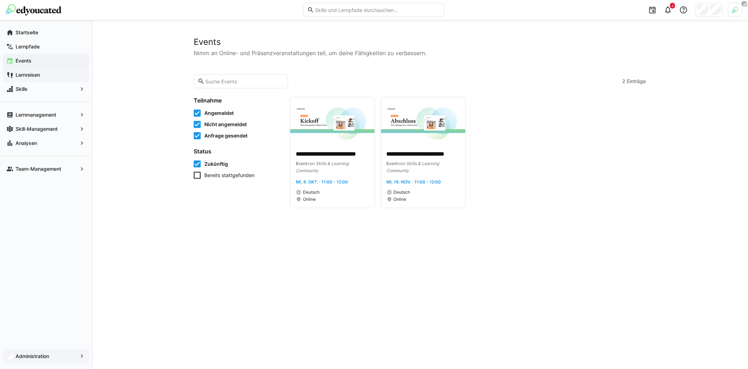
click at [53, 354] on span "Administration" at bounding box center [45, 356] width 63 height 7
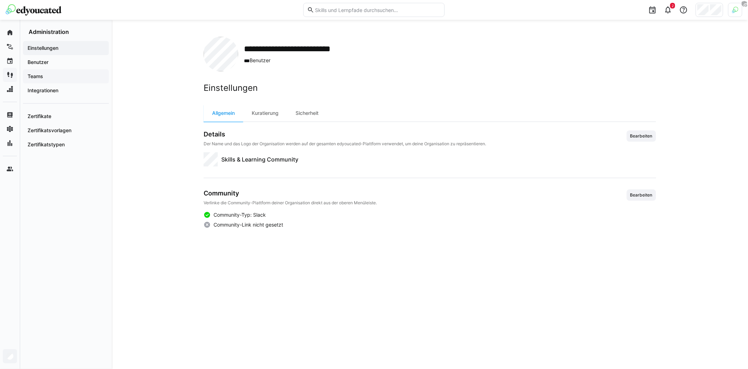
click at [62, 73] on span "Teams" at bounding box center [66, 76] width 79 height 7
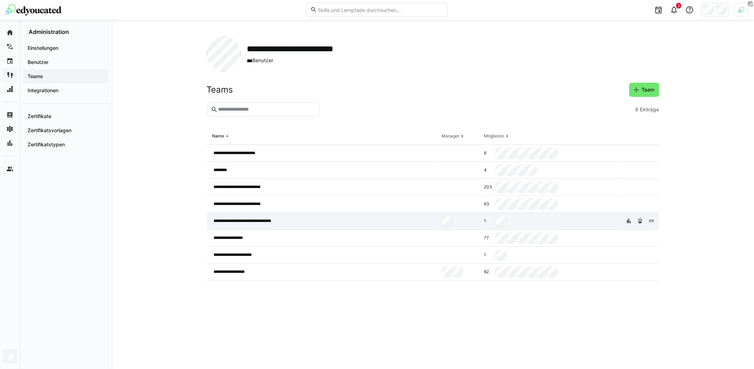
click at [287, 219] on span "**********" at bounding box center [251, 221] width 75 height 6
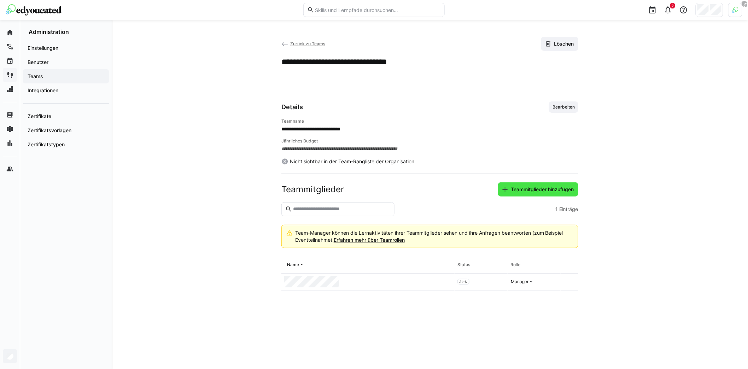
click at [542, 192] on span "Teammitglieder hinzufügen" at bounding box center [538, 189] width 80 height 14
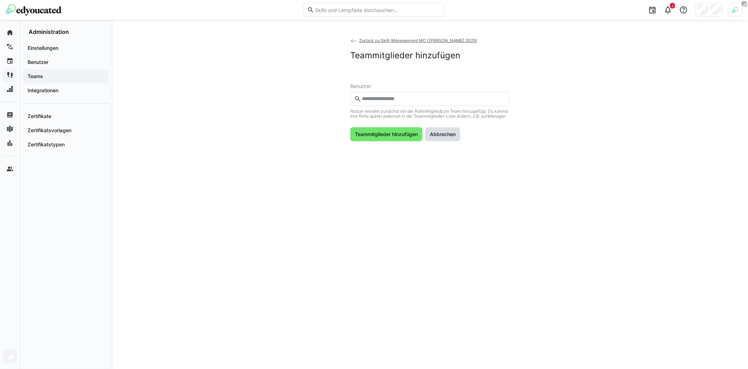
click at [445, 137] on span "Abbrechen" at bounding box center [443, 134] width 28 height 7
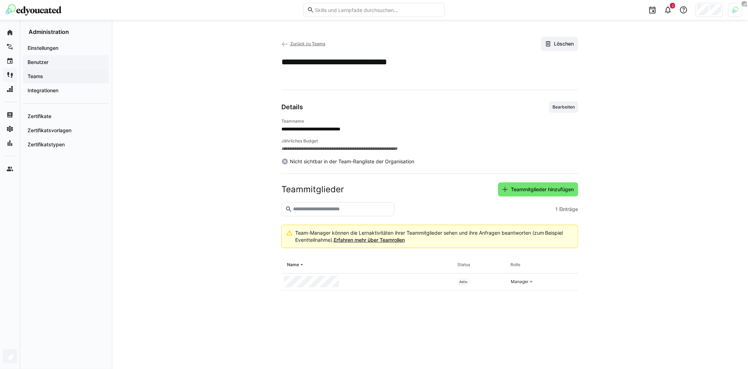
click at [55, 61] on span "Benutzer" at bounding box center [66, 62] width 79 height 7
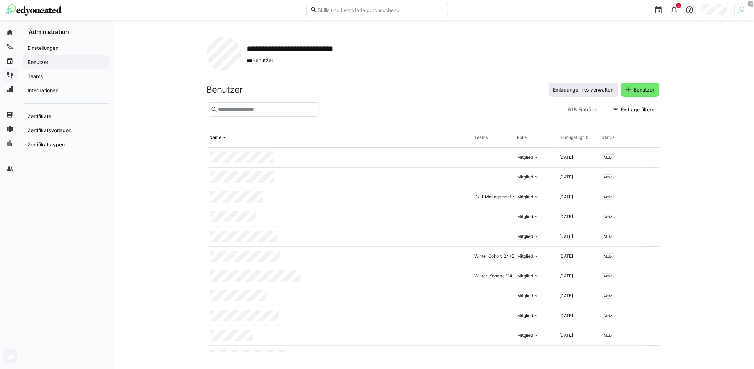
click at [579, 88] on span "Einladungslinks verwalten" at bounding box center [583, 89] width 63 height 7
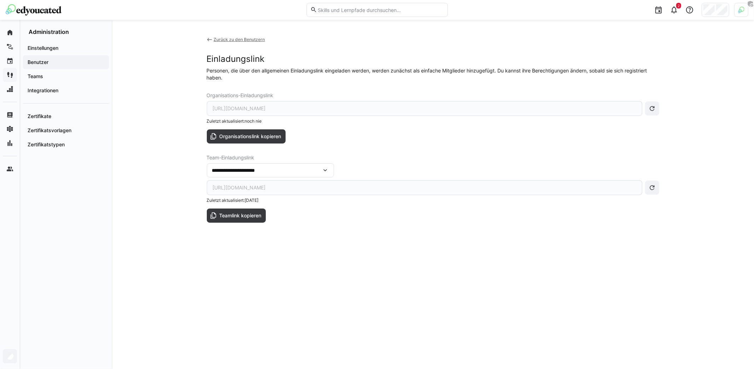
click at [286, 172] on div "**********" at bounding box center [267, 170] width 110 height 6
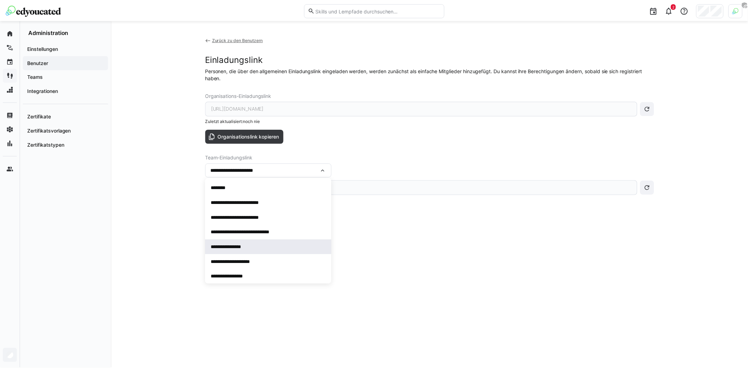
scroll to position [18, 0]
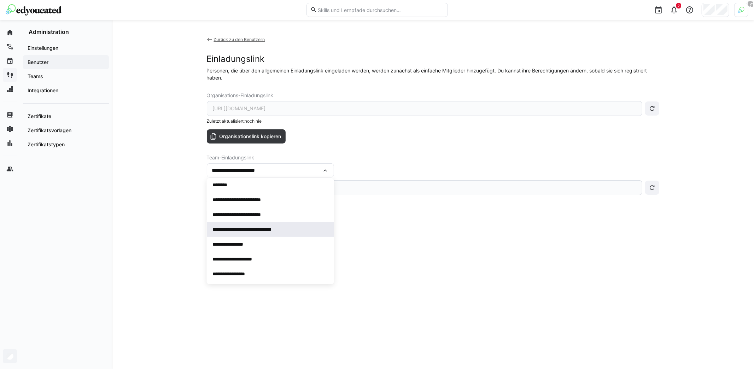
click at [269, 227] on div "**********" at bounding box center [268, 229] width 112 height 7
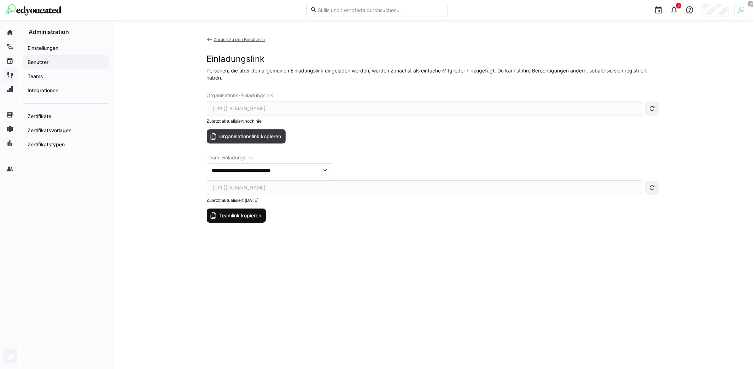
click at [243, 212] on span "Teamlink kopieren" at bounding box center [240, 215] width 44 height 7
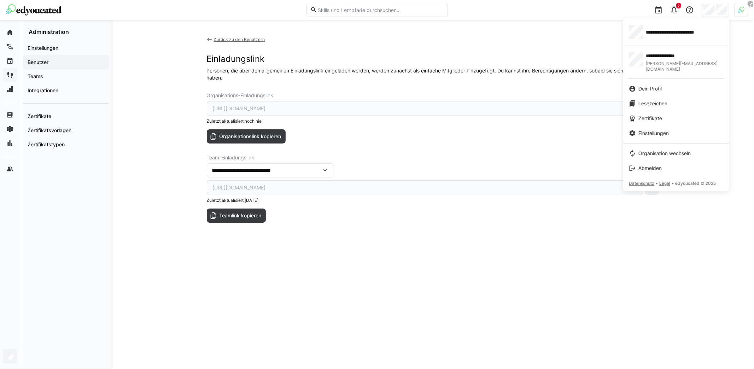
click at [547, 41] on div at bounding box center [377, 184] width 754 height 369
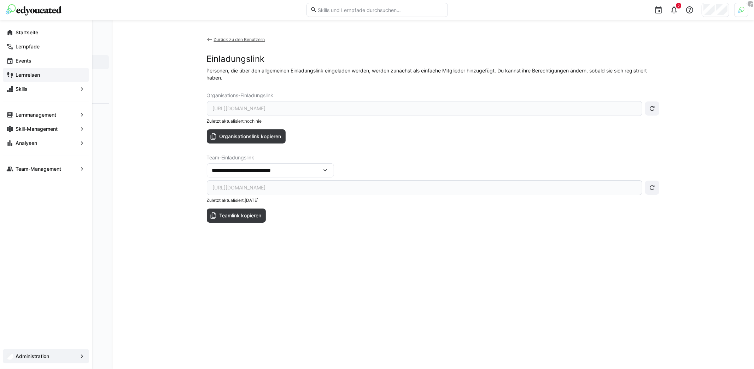
click at [0, 0] on app-navigation-label "Lernreisen" at bounding box center [0, 0] width 0 height 0
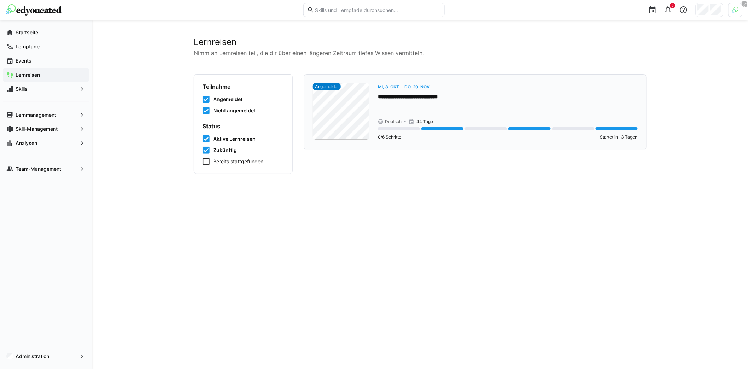
click at [433, 113] on div "**********" at bounding box center [508, 112] width 260 height 58
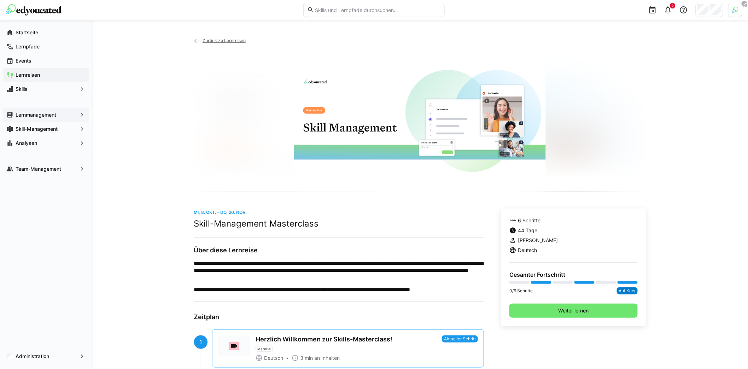
click at [0, 0] on app-navigation-label "Lernmanagement" at bounding box center [0, 0] width 0 height 0
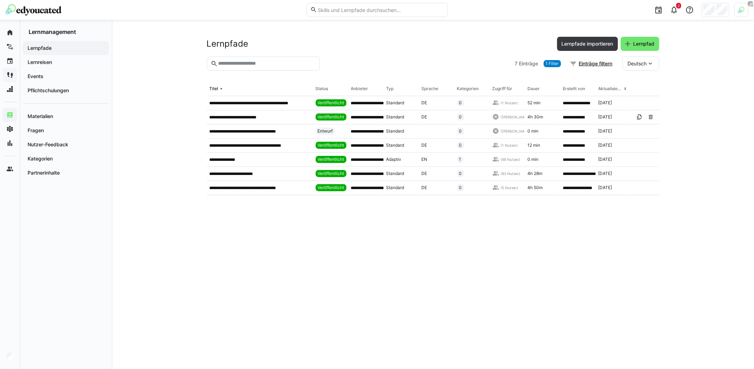
drag, startPoint x: 251, startPoint y: 115, endPoint x: 145, endPoint y: 126, distance: 106.3
click at [148, 128] on div "**********" at bounding box center [433, 194] width 642 height 349
click at [64, 65] on span "Lernreisen" at bounding box center [66, 62] width 79 height 7
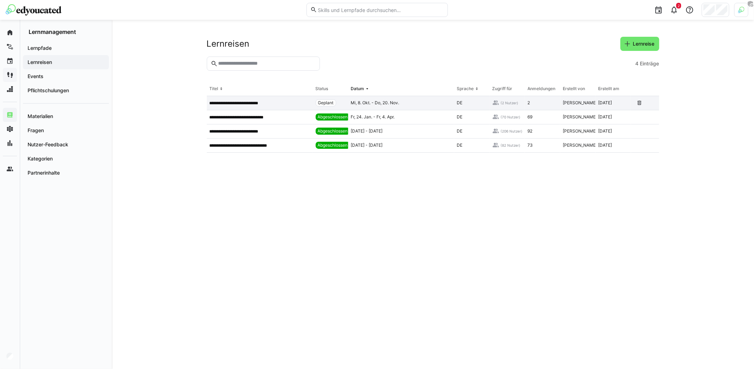
click at [253, 106] on div "**********" at bounding box center [260, 103] width 106 height 14
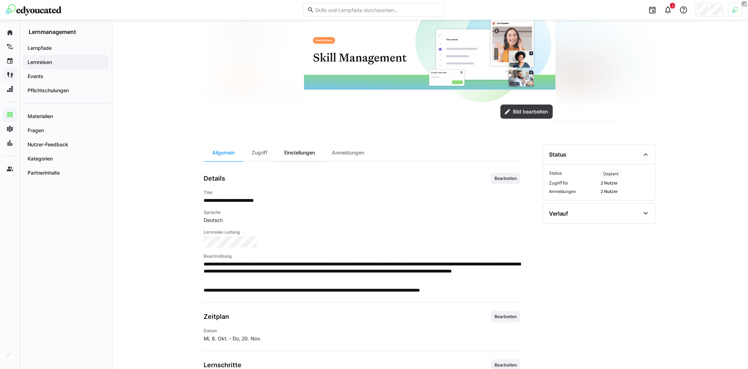
click at [313, 155] on div "Einstellungen" at bounding box center [300, 152] width 48 height 17
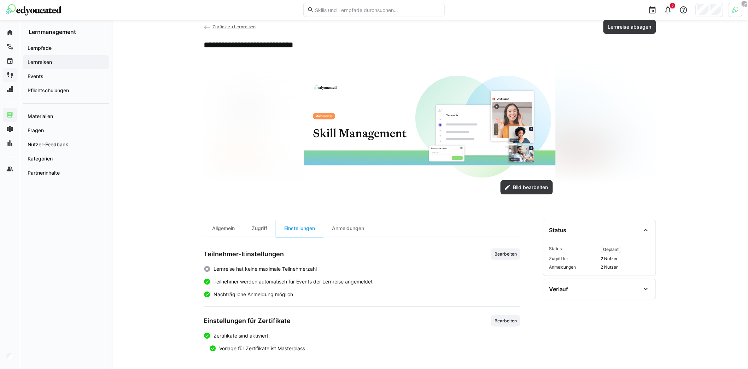
scroll to position [15, 0]
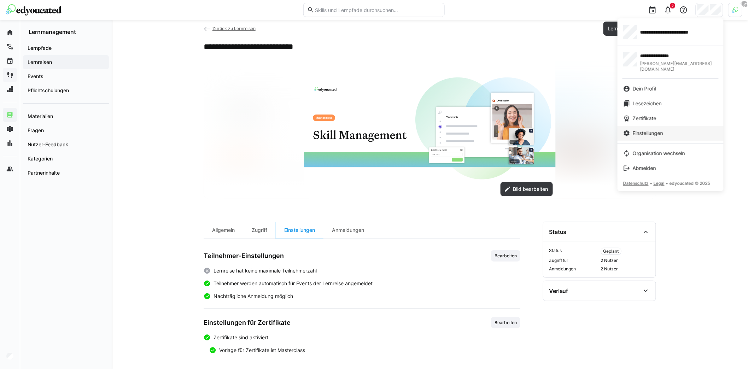
click at [662, 130] on span "Einstellungen" at bounding box center [648, 133] width 30 height 7
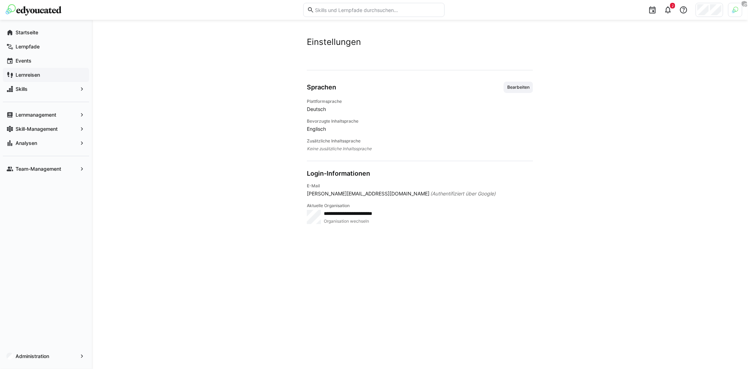
click at [38, 364] on div "Administration" at bounding box center [46, 356] width 92 height 25
click at [41, 361] on div "Administration" at bounding box center [46, 356] width 86 height 14
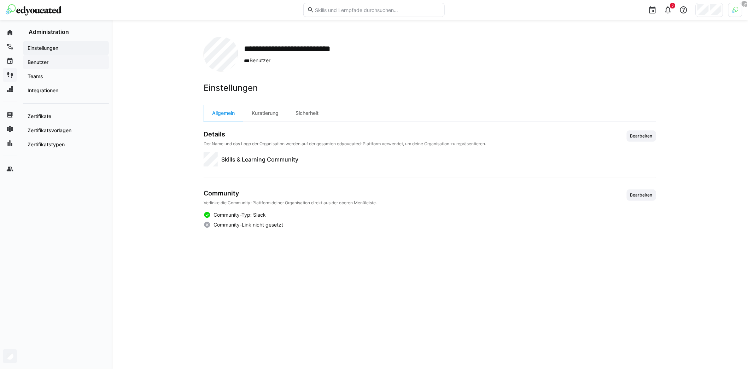
click at [57, 65] on span "Benutzer" at bounding box center [66, 62] width 79 height 7
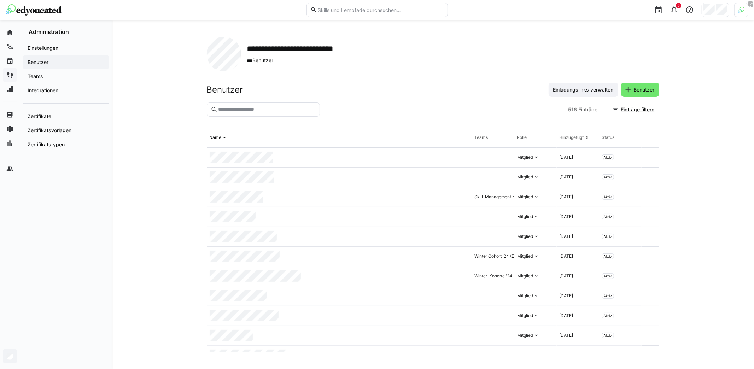
click at [54, 40] on div "Einstellungen Benutzer Teams Integrationen Zertifikate Zertifikatsvorlagen Zert…" at bounding box center [66, 96] width 92 height 122
click at [0, 0] on app-navigation-label "Einstellungen" at bounding box center [0, 0] width 0 height 0
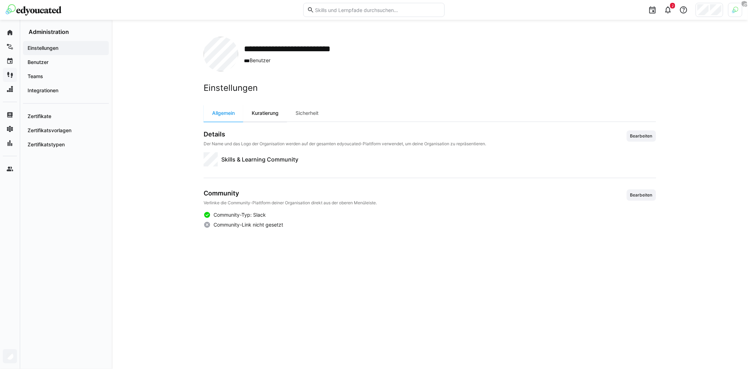
click at [280, 111] on div "Kuratierung" at bounding box center [265, 113] width 44 height 17
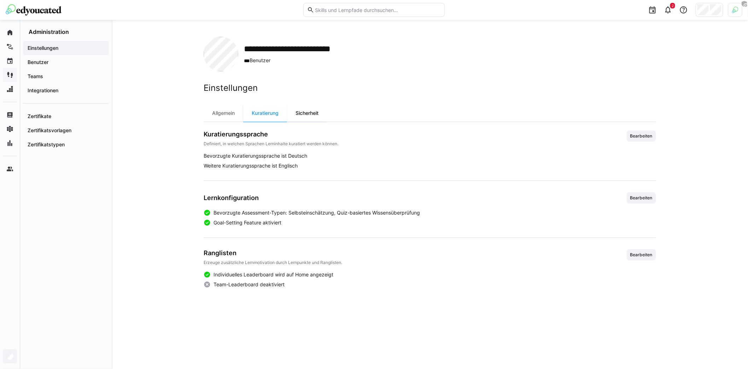
click at [312, 111] on div "Sicherheit" at bounding box center [307, 113] width 40 height 17
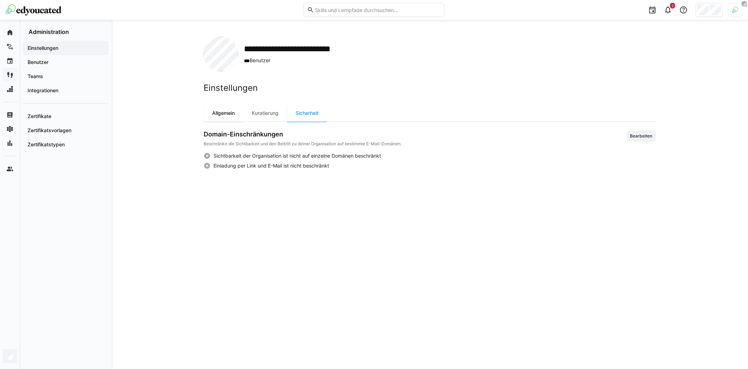
click at [218, 111] on div "Allgemein" at bounding box center [224, 113] width 40 height 17
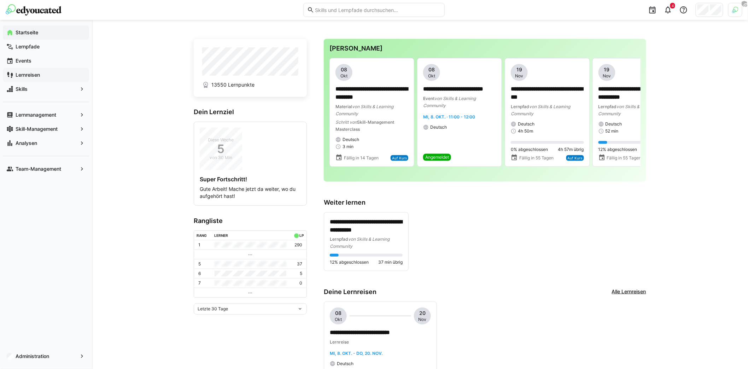
click at [598, 242] on div "**********" at bounding box center [485, 241] width 322 height 59
click at [561, 235] on div "**********" at bounding box center [485, 241] width 322 height 59
click at [165, 104] on div "**********" at bounding box center [420, 291] width 656 height 542
click at [135, 56] on div "**********" at bounding box center [420, 291] width 656 height 542
click at [60, 84] on div "Skills" at bounding box center [46, 89] width 86 height 14
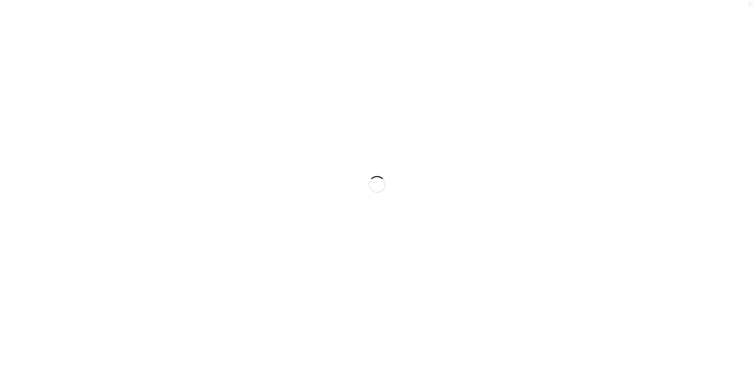
click at [60, 74] on div at bounding box center [377, 184] width 754 height 369
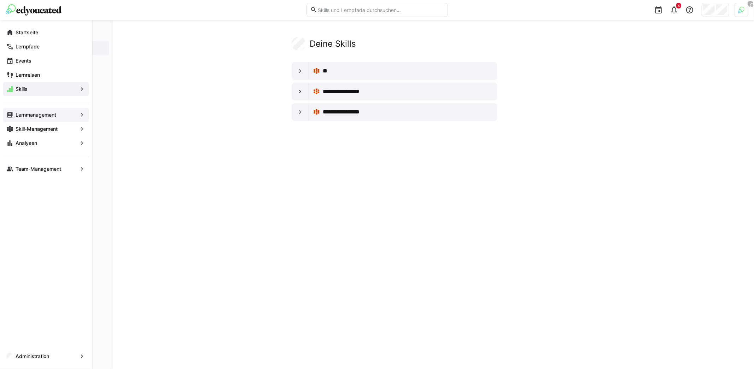
click at [52, 119] on div "Lernmanagement" at bounding box center [46, 115] width 86 height 14
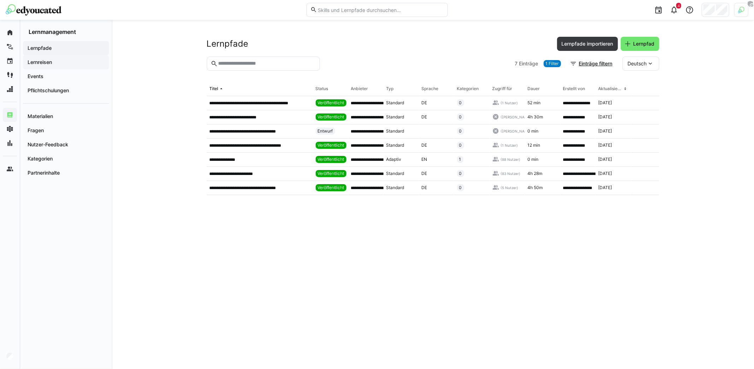
click at [53, 63] on span "Lernreisen" at bounding box center [66, 62] width 79 height 7
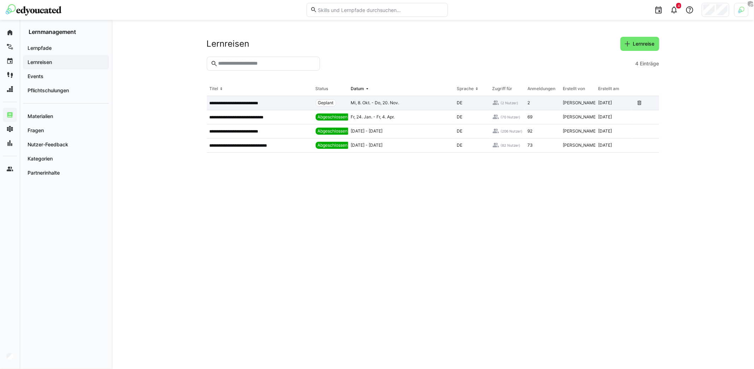
click at [270, 106] on div "**********" at bounding box center [260, 103] width 106 height 14
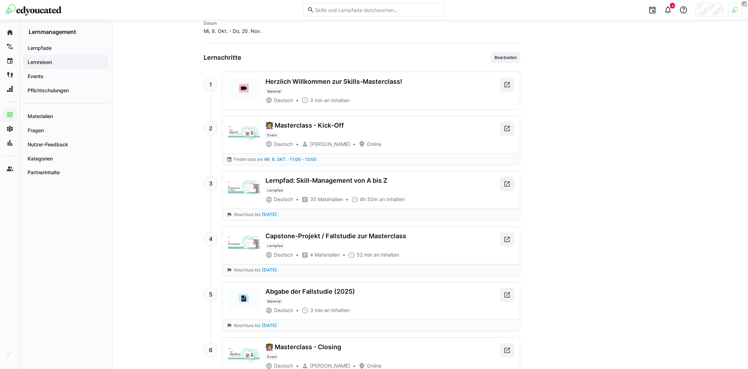
scroll to position [366, 0]
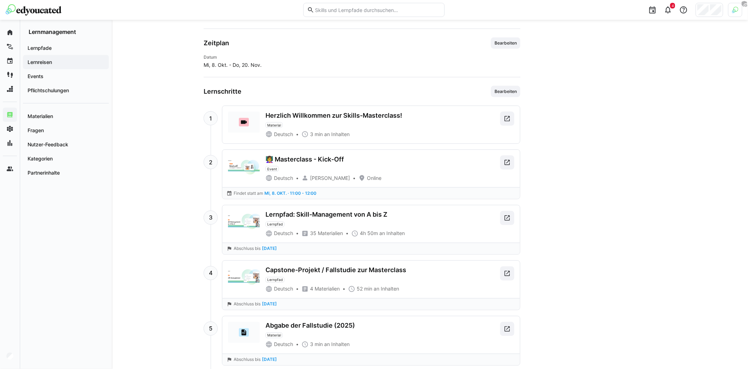
click at [505, 78] on app-learning-journey-details-general "**********" at bounding box center [362, 161] width 317 height 525
click at [505, 86] on span "Bearbeiten" at bounding box center [505, 91] width 29 height 11
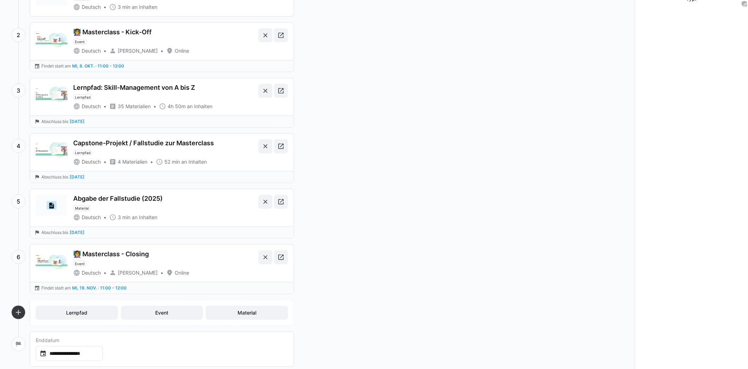
scroll to position [110, 0]
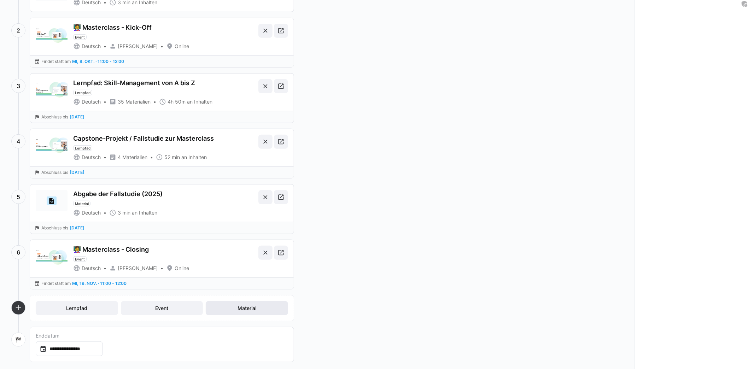
click at [246, 306] on span "Material" at bounding box center [246, 308] width 21 height 7
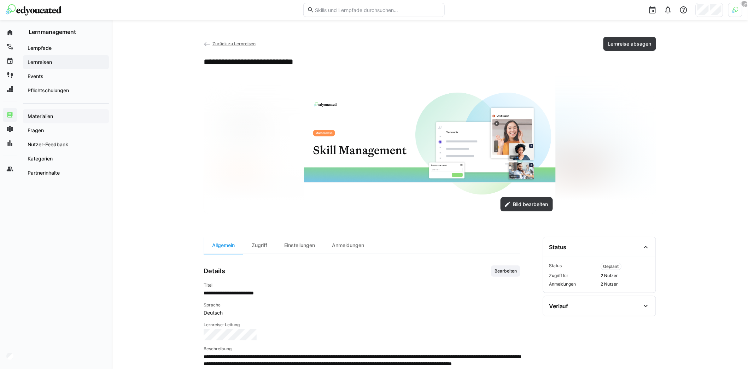
click at [63, 119] on span "Materialien" at bounding box center [66, 116] width 79 height 7
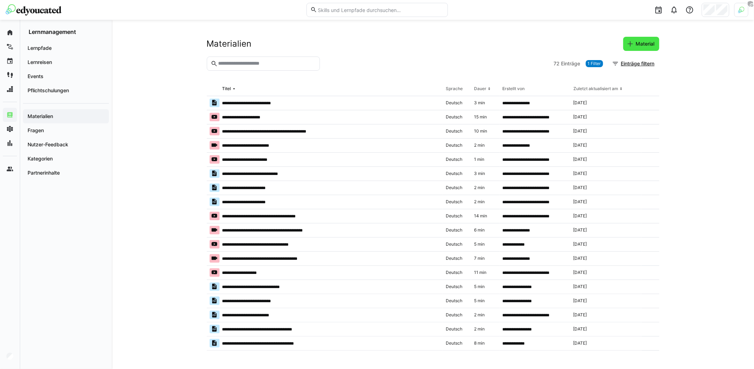
click at [643, 44] on span "Material" at bounding box center [645, 43] width 21 height 7
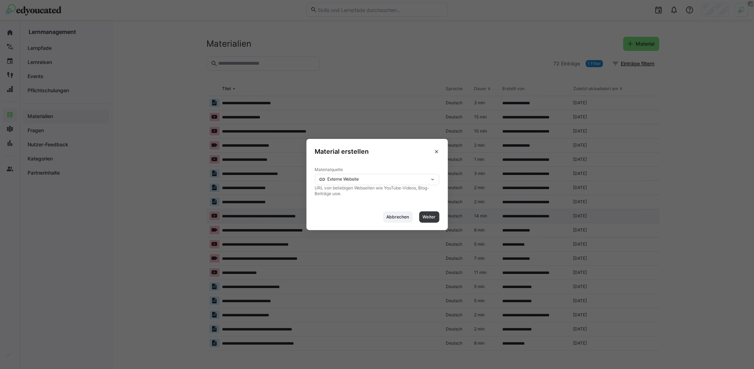
click at [438, 219] on span "Weiter" at bounding box center [429, 216] width 20 height 11
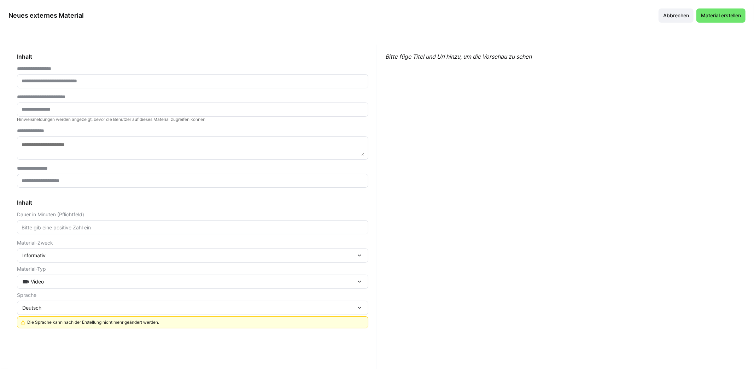
click at [125, 185] on eds-input at bounding box center [192, 181] width 351 height 14
paste input "**********"
type input "**********"
click at [91, 78] on input "text" at bounding box center [193, 81] width 344 height 6
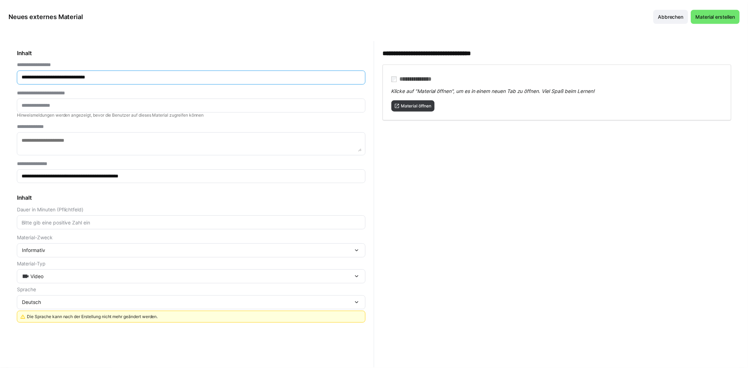
scroll to position [11, 0]
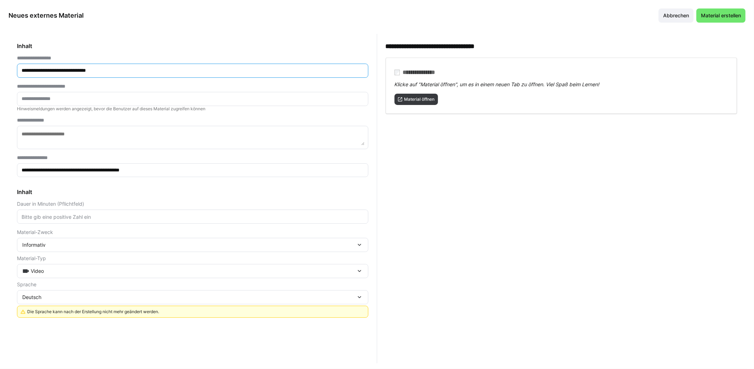
type input "**********"
click at [98, 272] on div "Video" at bounding box center [189, 271] width 334 height 6
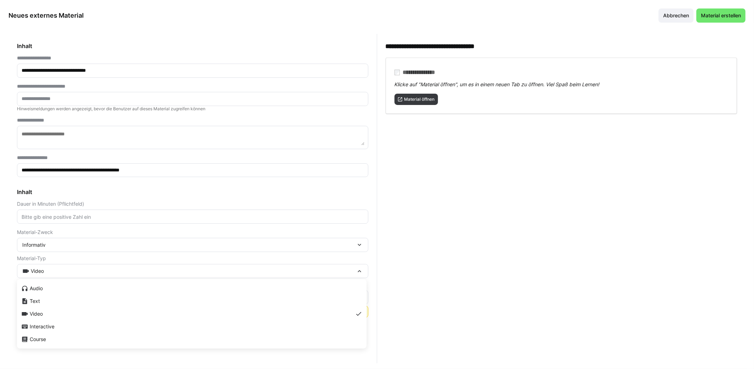
click at [80, 299] on div "Text" at bounding box center [191, 301] width 341 height 7
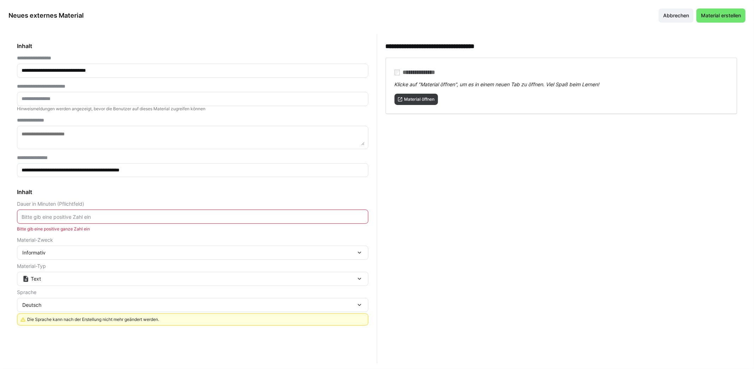
click at [76, 209] on eds-form-field "Dauer in Minuten (Pflichtfeld) Bitte gib eine positive ganze Zahl ein" at bounding box center [192, 216] width 351 height 30
click at [78, 216] on input "number" at bounding box center [193, 217] width 344 height 6
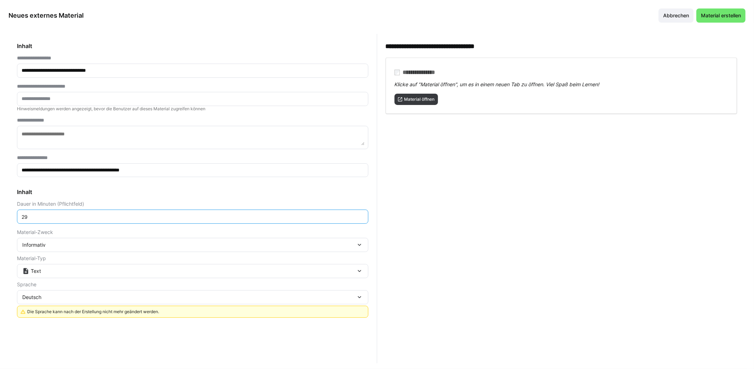
type input "2"
type input "5"
click at [116, 70] on input "**********" at bounding box center [193, 71] width 344 height 6
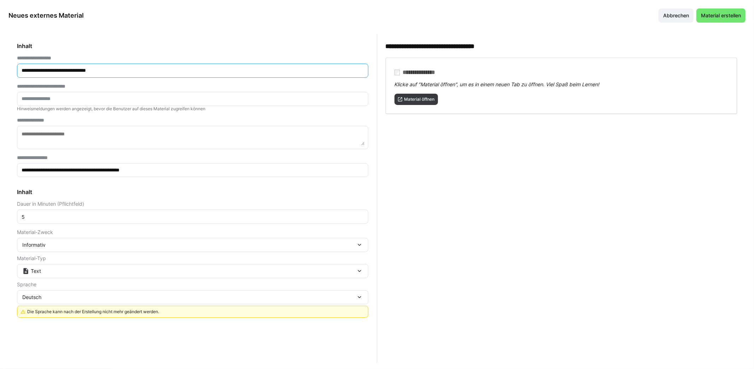
paste input "**"
type input "**********"
click at [718, 18] on span "Material erstellen" at bounding box center [721, 15] width 42 height 7
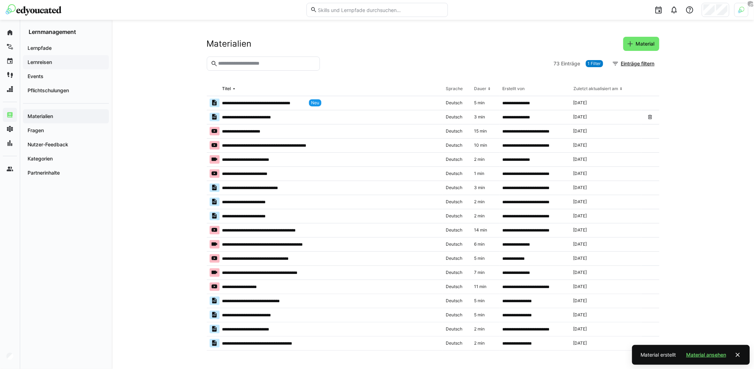
click at [55, 62] on span "Lernreisen" at bounding box center [66, 62] width 79 height 7
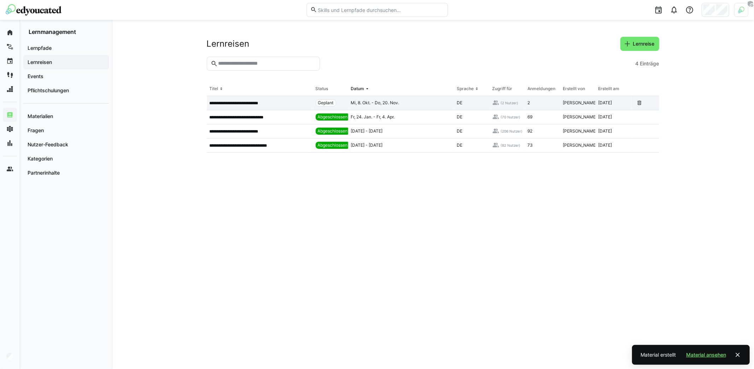
click at [277, 104] on app-table-first-column "**********" at bounding box center [260, 103] width 100 height 6
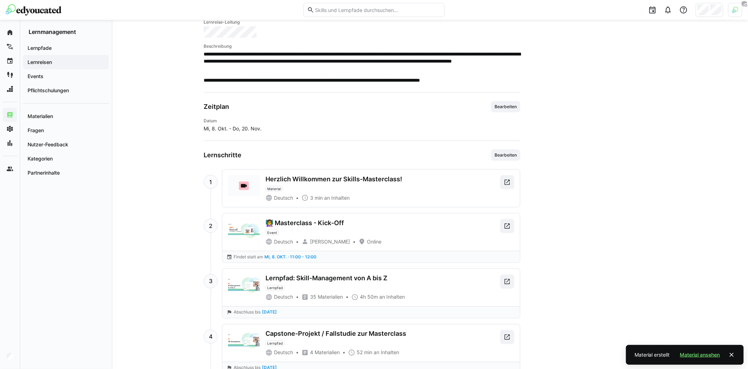
scroll to position [308, 0]
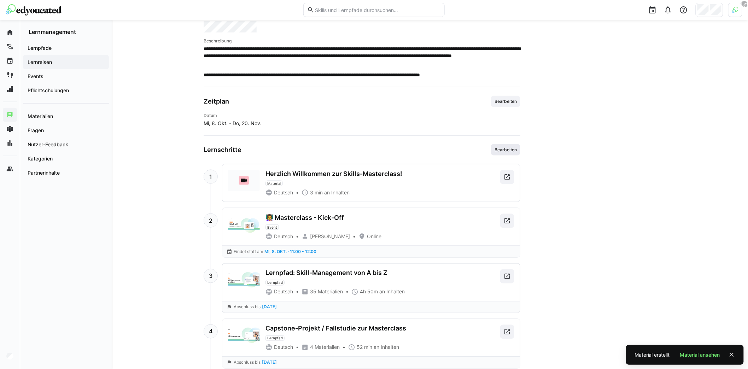
click at [510, 147] on span "Bearbeiten" at bounding box center [506, 150] width 24 height 6
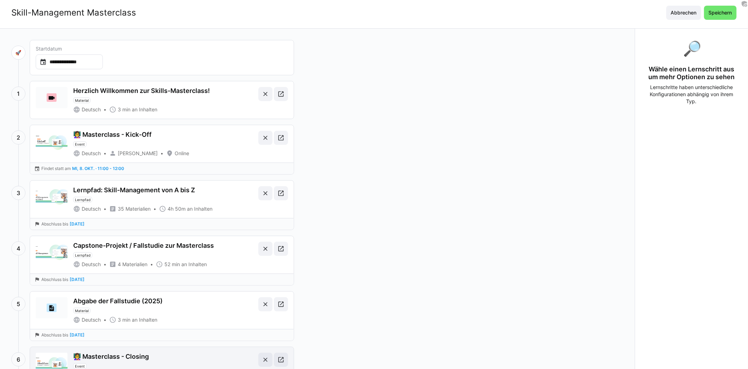
scroll to position [110, 0]
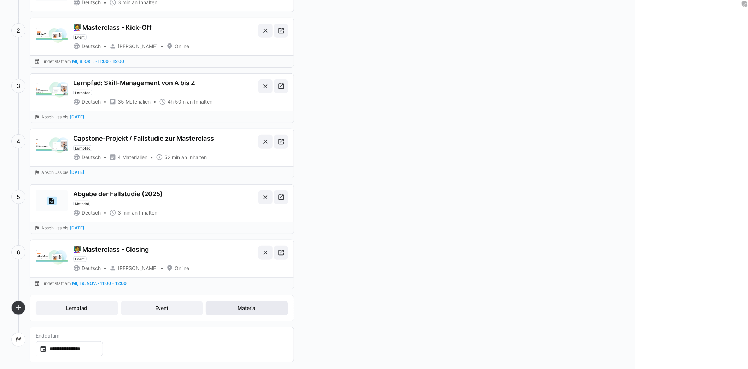
click at [257, 306] on span "Material" at bounding box center [246, 308] width 21 height 7
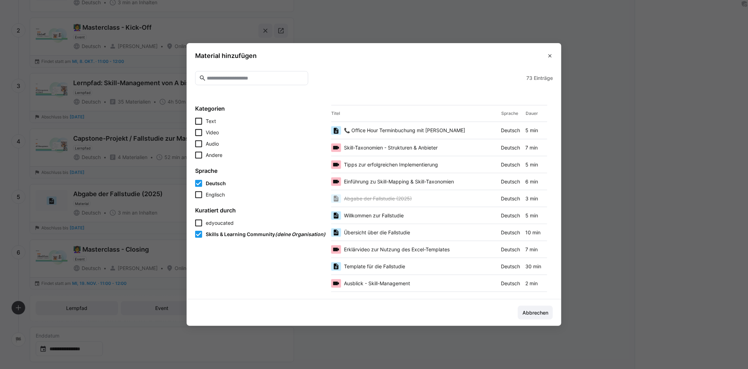
click at [375, 131] on span "📞 Office Hour Terminbuchung mit Marius" at bounding box center [404, 130] width 121 height 7
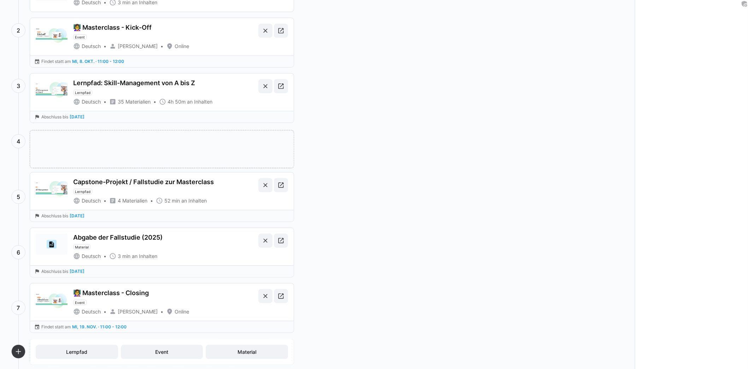
drag, startPoint x: 139, startPoint y: 310, endPoint x: 125, endPoint y: 140, distance: 170.2
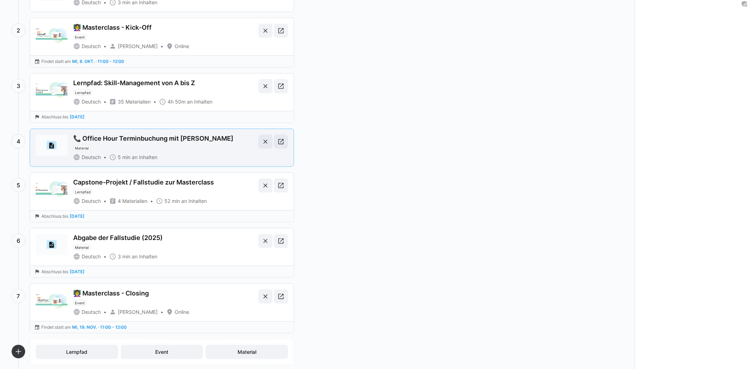
click at [227, 138] on div "📞 Office Hour Terminbuchung mit Marius Material" at bounding box center [164, 143] width 182 height 16
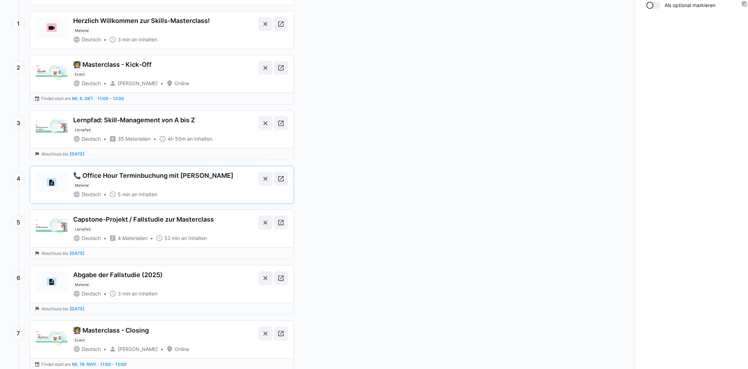
scroll to position [0, 0]
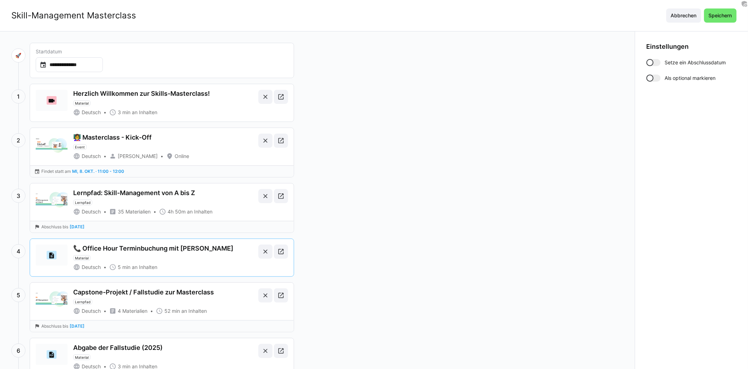
click at [650, 76] on div at bounding box center [650, 78] width 7 height 7
click at [724, 17] on span "Speichern" at bounding box center [720, 15] width 25 height 7
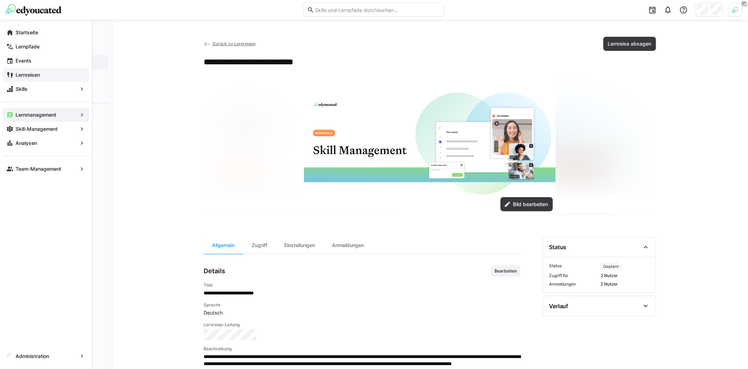
click at [44, 75] on span "Lernreisen" at bounding box center [49, 74] width 71 height 7
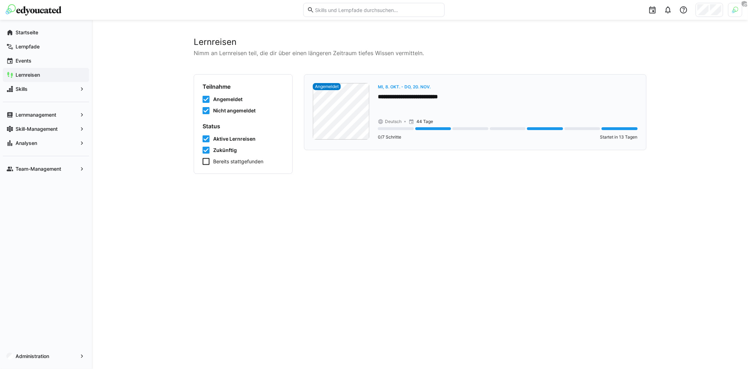
click at [396, 105] on div "**********" at bounding box center [508, 112] width 260 height 58
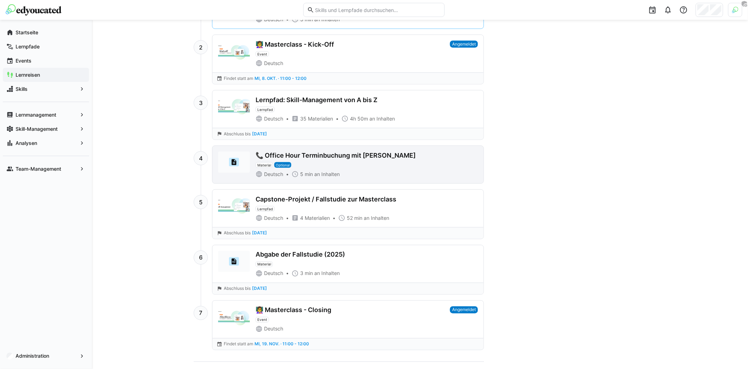
click at [378, 153] on div "📞 Office Hour Terminbuchung mit Marius" at bounding box center [336, 156] width 160 height 8
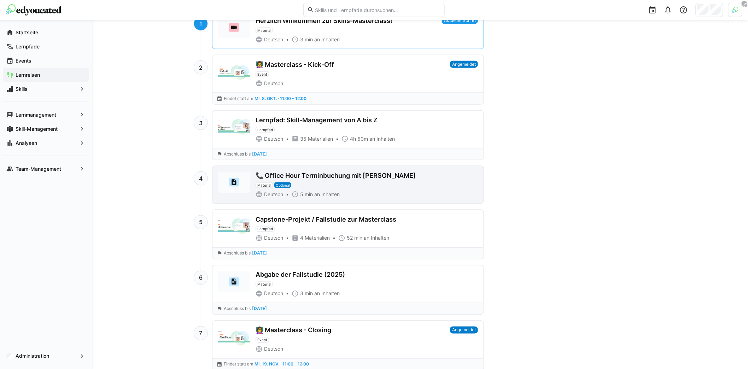
scroll to position [358, 0]
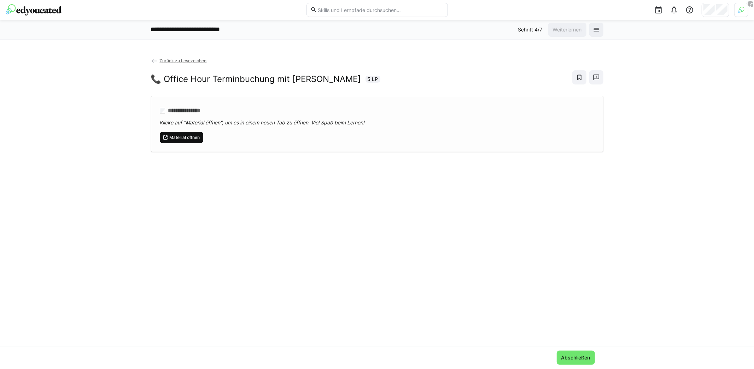
click at [186, 132] on span "Material öffnen" at bounding box center [182, 137] width 44 height 11
click at [41, 7] on img at bounding box center [34, 9] width 56 height 11
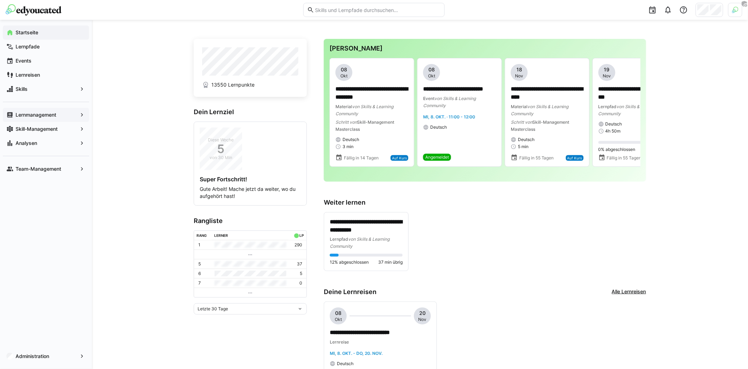
click at [38, 118] on div "Lernmanagement" at bounding box center [46, 115] width 86 height 14
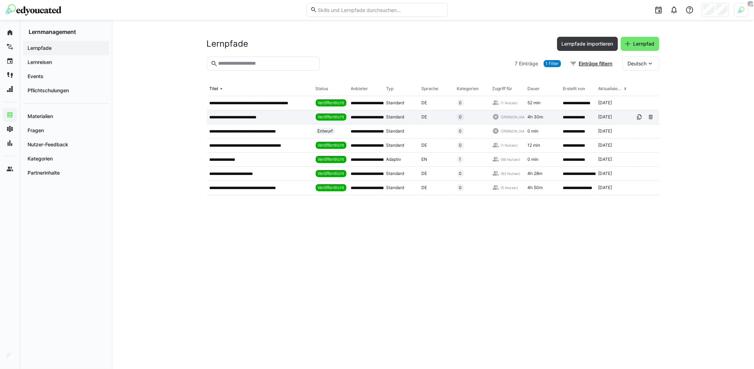
click at [269, 116] on p "**********" at bounding box center [240, 118] width 60 height 6
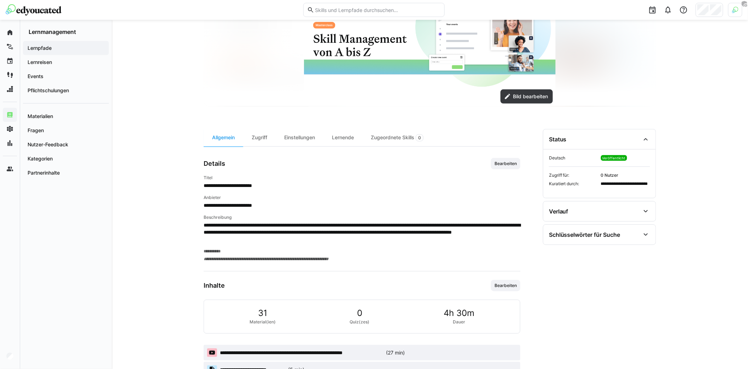
scroll to position [63, 0]
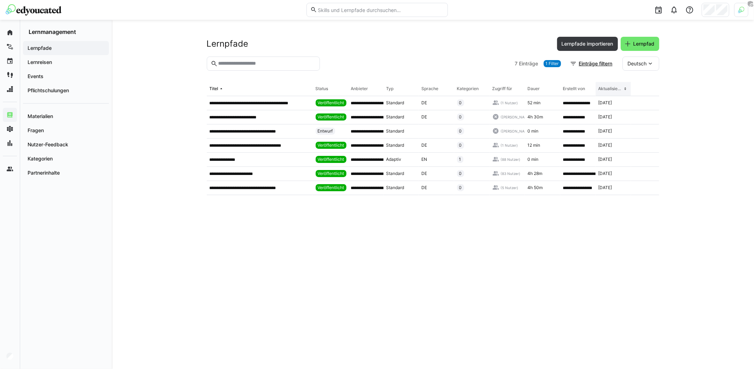
click at [624, 89] on eds-icon at bounding box center [626, 89] width 6 height 6
click at [625, 90] on eds-icon at bounding box center [626, 89] width 6 height 6
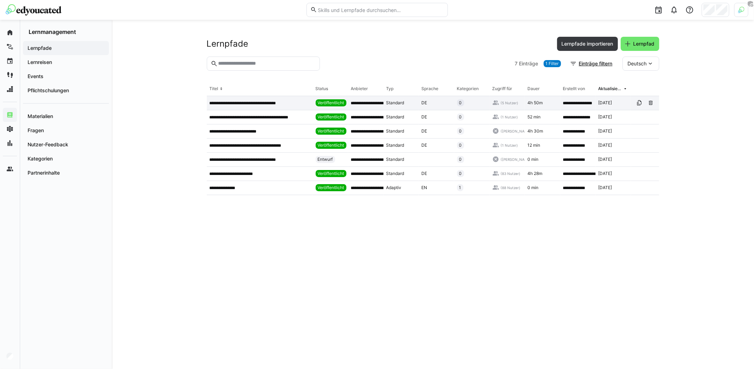
click at [257, 105] on p "**********" at bounding box center [250, 103] width 81 height 6
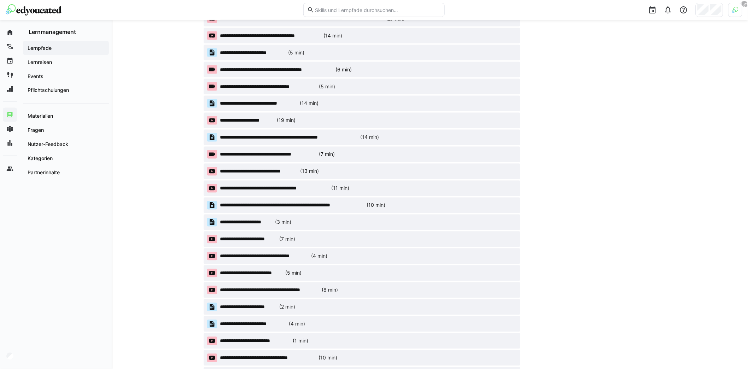
scroll to position [477, 0]
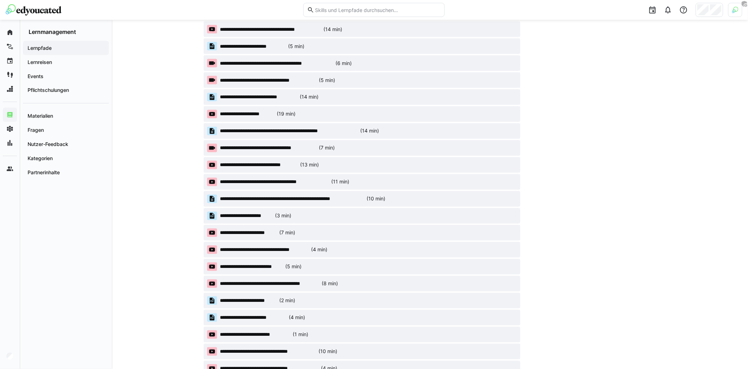
click at [239, 146] on span "**********" at bounding box center [268, 148] width 97 height 7
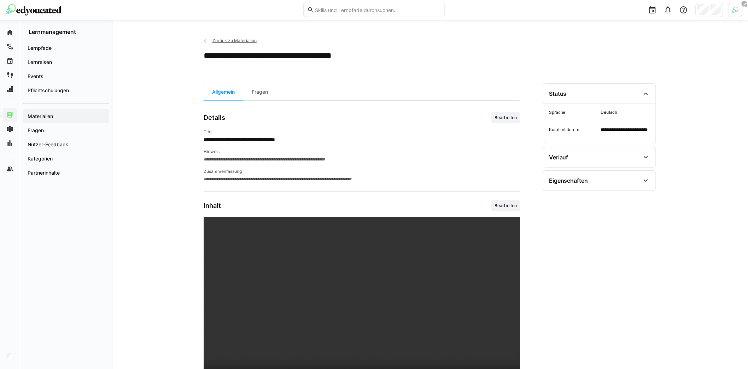
click at [204, 41] on eds-icon at bounding box center [207, 40] width 7 height 7
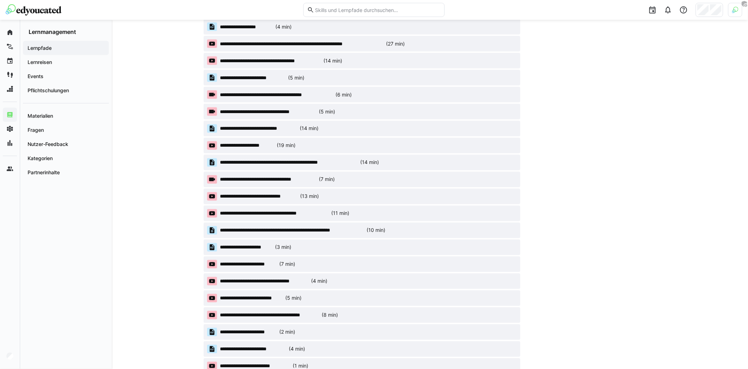
scroll to position [292, 0]
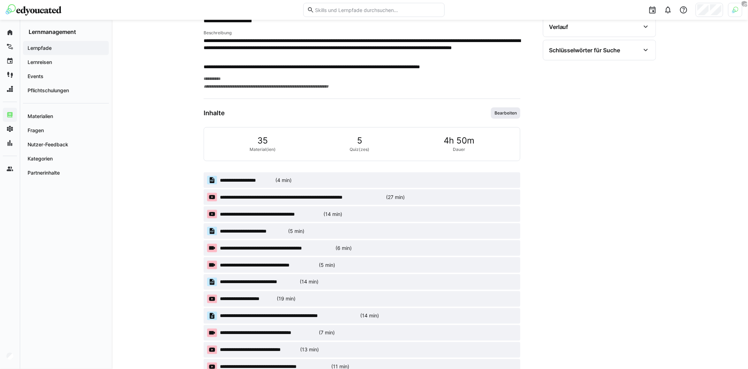
click at [511, 110] on span "Bearbeiten" at bounding box center [506, 113] width 24 height 6
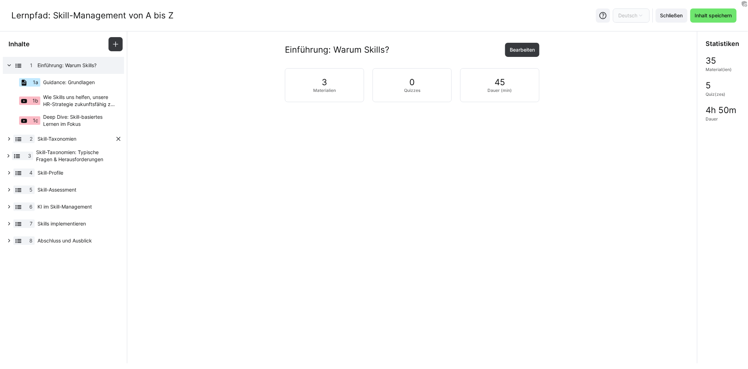
click at [6, 136] on eds-icon at bounding box center [9, 138] width 7 height 7
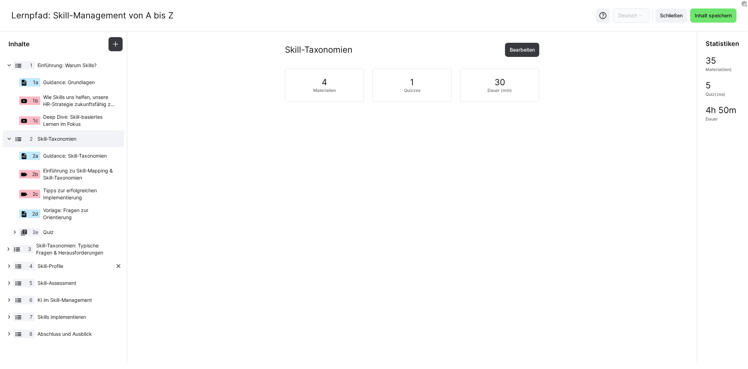
click at [8, 267] on eds-icon at bounding box center [9, 266] width 7 height 7
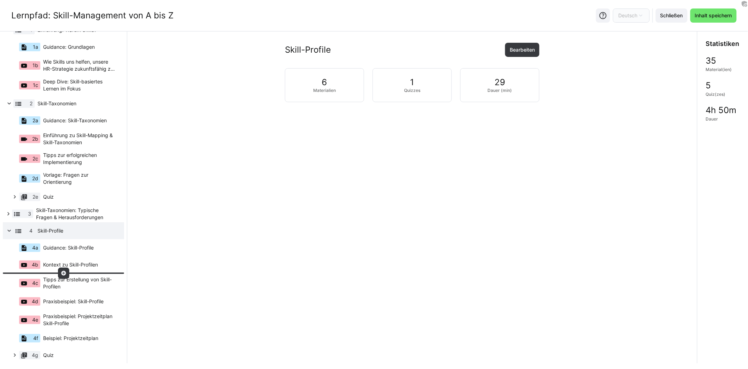
scroll to position [94, 0]
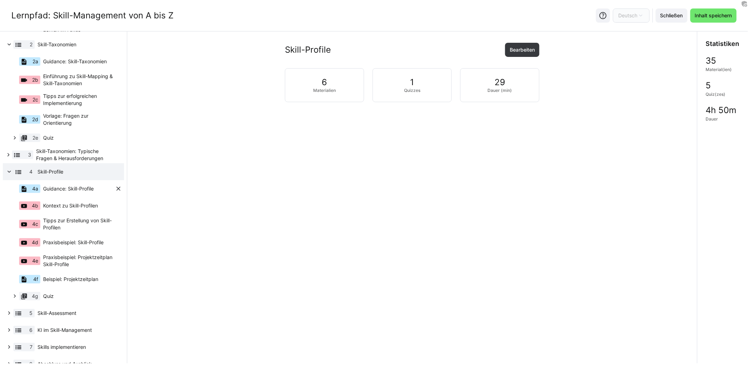
click at [81, 185] on span "Guidance: Skill-Profile" at bounding box center [68, 188] width 51 height 7
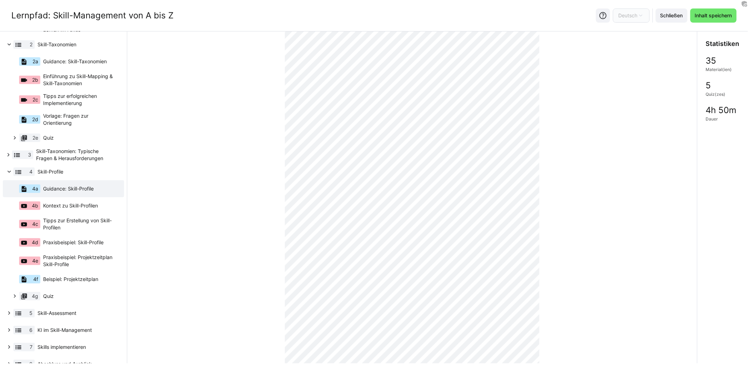
scroll to position [130, 0]
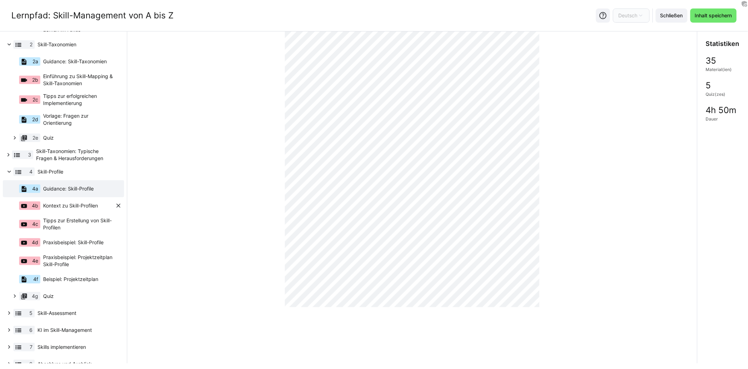
click at [94, 204] on span "Kontext zu Skill-Profilen" at bounding box center [70, 205] width 55 height 7
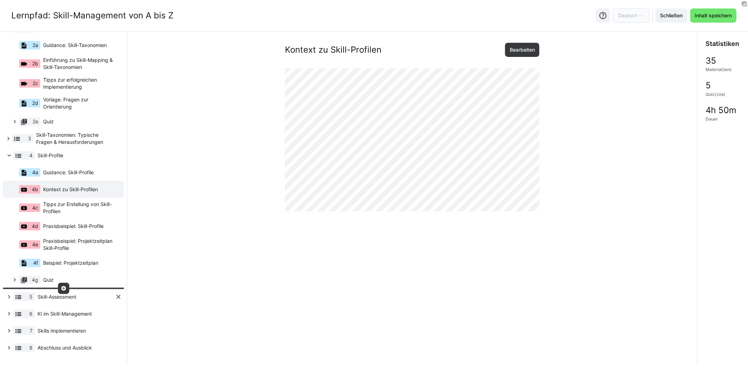
scroll to position [112, 0]
click at [8, 298] on eds-icon at bounding box center [9, 295] width 7 height 7
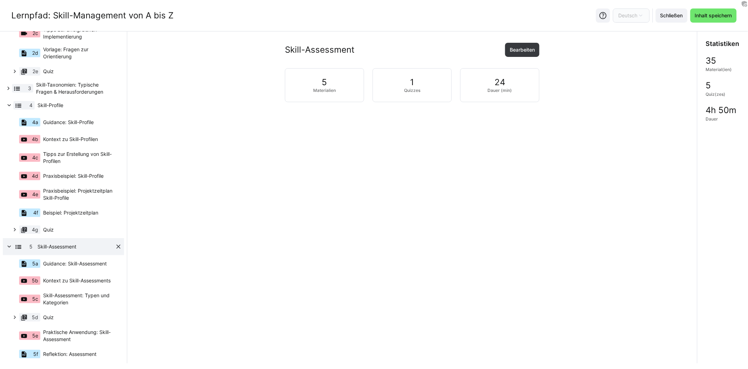
scroll to position [163, 0]
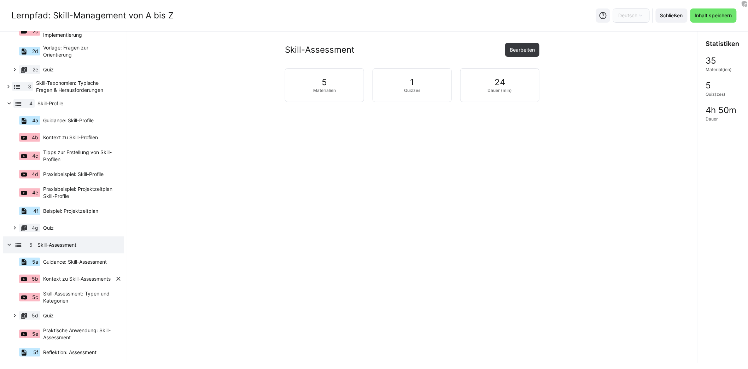
click at [72, 282] on span "Kontext zu Skill-Assessments" at bounding box center [77, 278] width 68 height 7
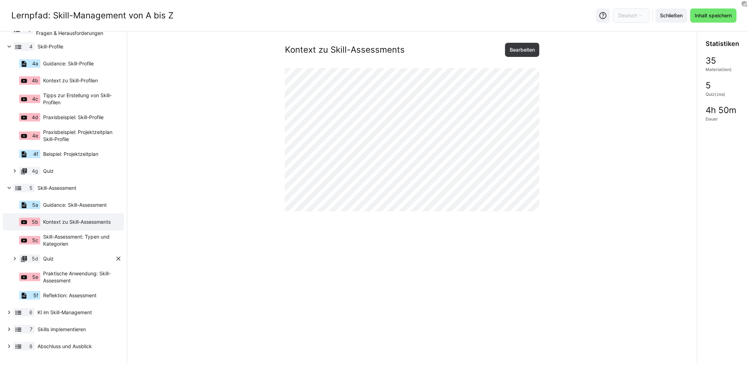
scroll to position [222, 0]
click at [98, 240] on span "Skill-Assessment: Typen und Kategorien" at bounding box center [79, 240] width 72 height 14
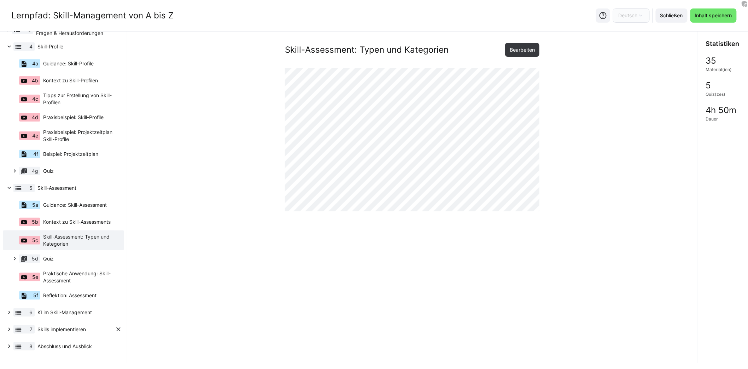
click at [6, 331] on eds-icon at bounding box center [9, 329] width 7 height 7
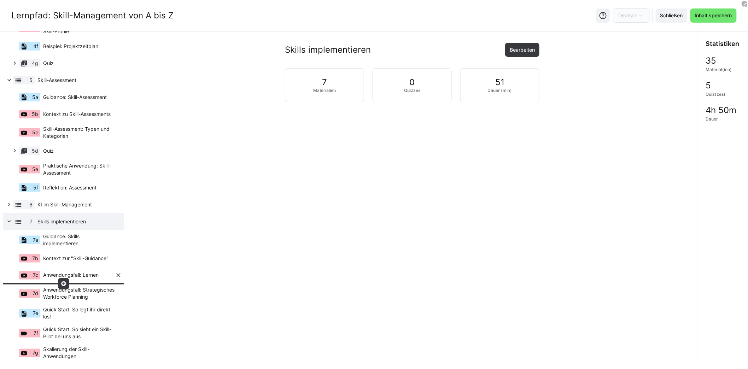
scroll to position [329, 0]
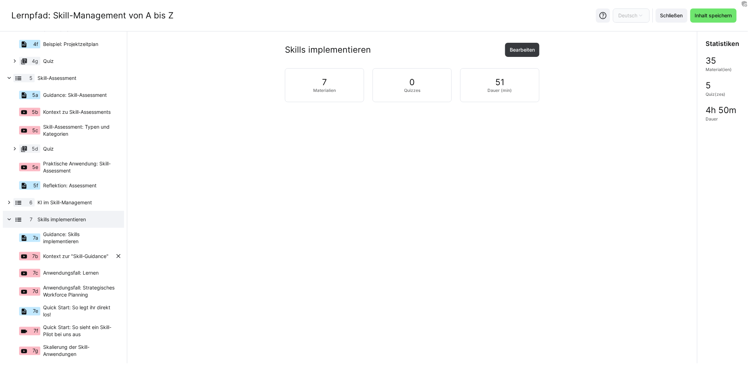
click at [99, 259] on span "Kontext zur "Skill-Guidance"" at bounding box center [75, 256] width 65 height 7
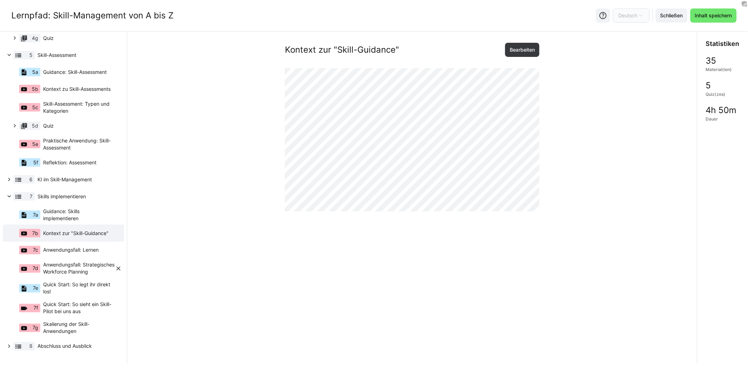
scroll to position [355, 0]
click at [89, 308] on span "Quick Start: So sieht ein Skill-Pilot bei uns aus" at bounding box center [79, 308] width 72 height 14
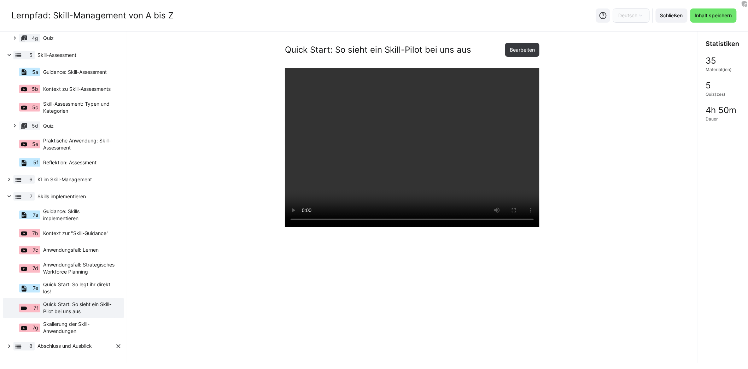
click at [8, 346] on eds-icon at bounding box center [9, 346] width 7 height 7
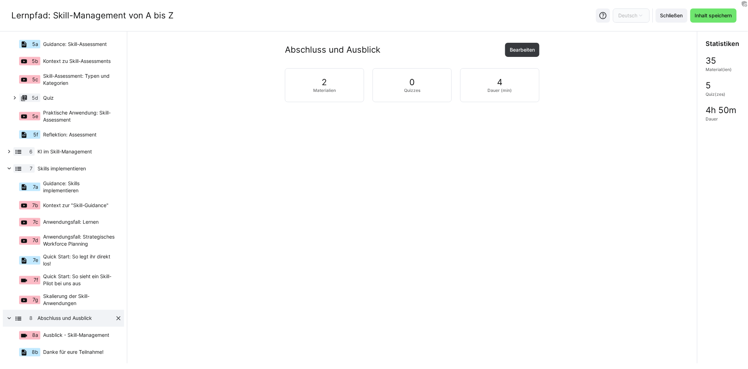
scroll to position [389, 0]
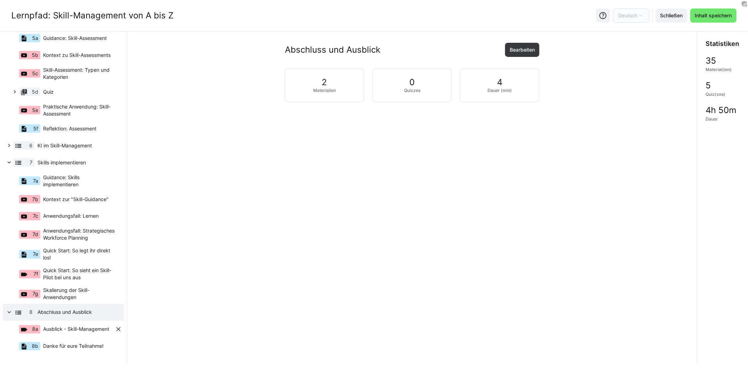
click at [81, 329] on span "Ausblick - Skill-Management" at bounding box center [76, 329] width 66 height 7
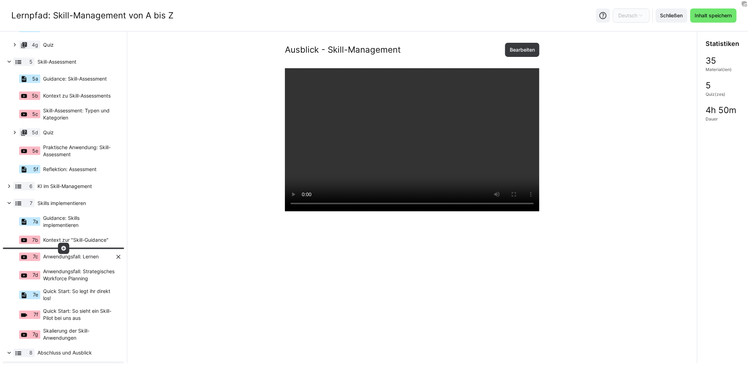
scroll to position [321, 0]
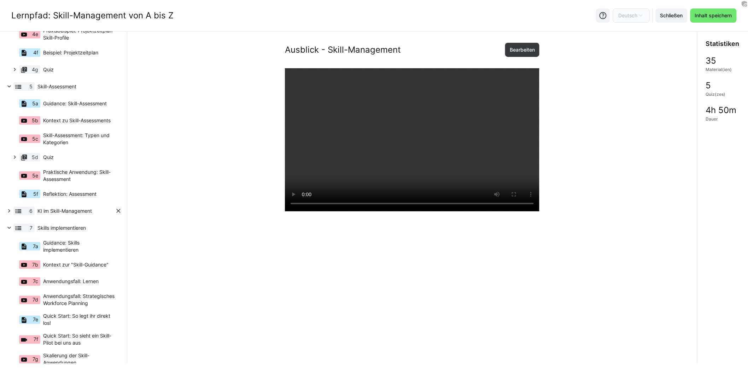
click at [10, 214] on eds-icon at bounding box center [9, 211] width 7 height 7
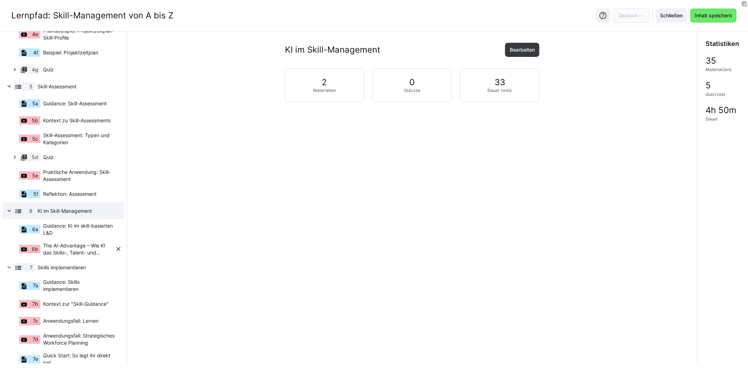
click at [76, 248] on span "The AI-Advantage – Wie KI das Skills-, Talent- und Lernmanagement revolutioniert" at bounding box center [79, 249] width 72 height 14
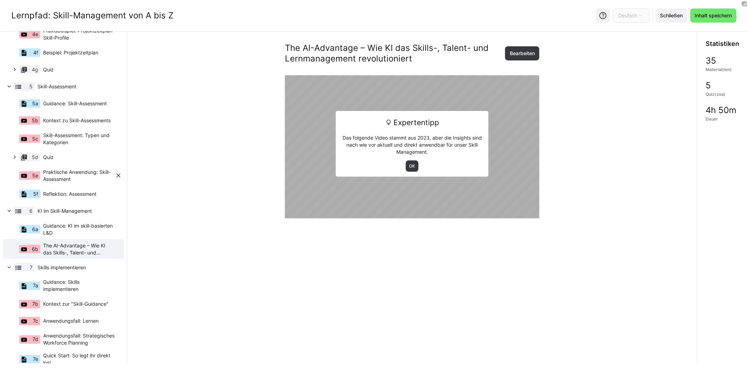
click at [78, 177] on span "Praktische Anwendung: Skill-Assessment" at bounding box center [79, 176] width 72 height 14
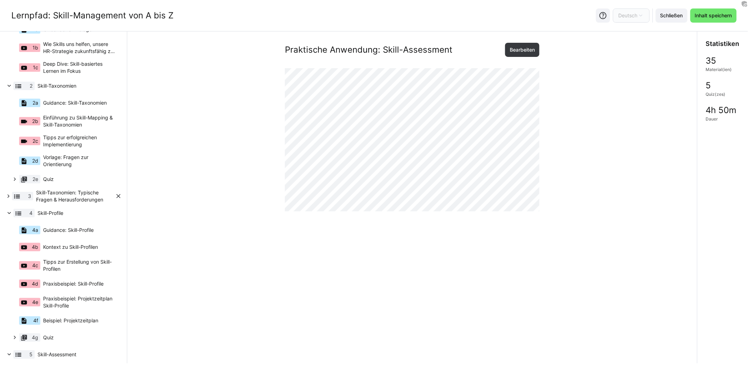
scroll to position [45, 0]
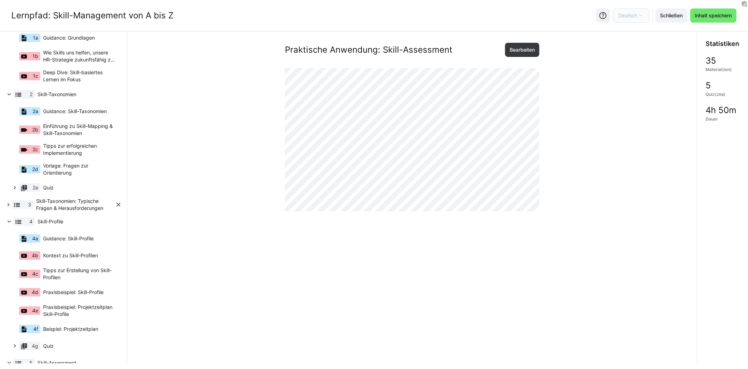
click at [8, 207] on eds-icon at bounding box center [8, 204] width 7 height 7
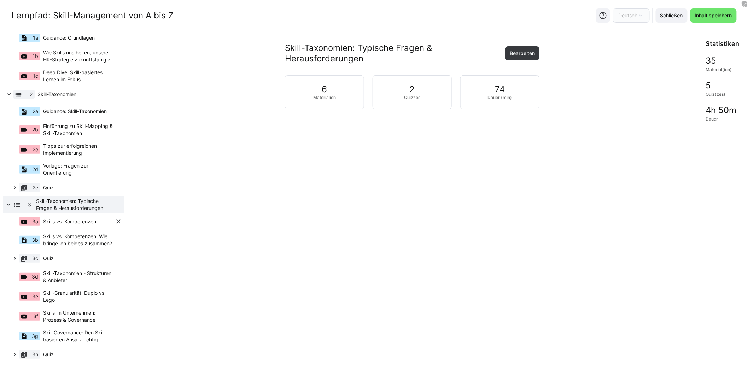
click at [77, 220] on span "Skills vs. Kompetenzen" at bounding box center [69, 221] width 53 height 7
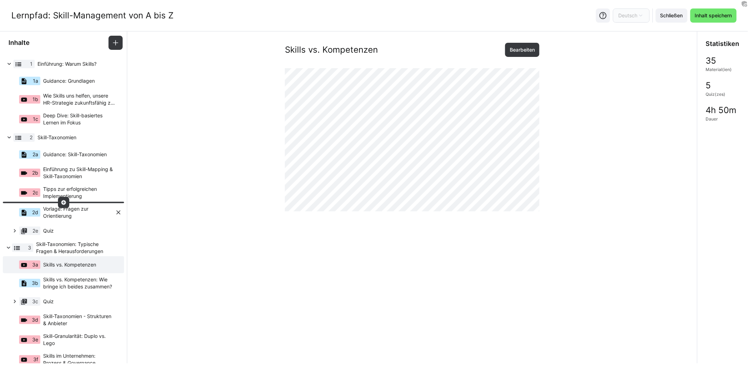
scroll to position [0, 0]
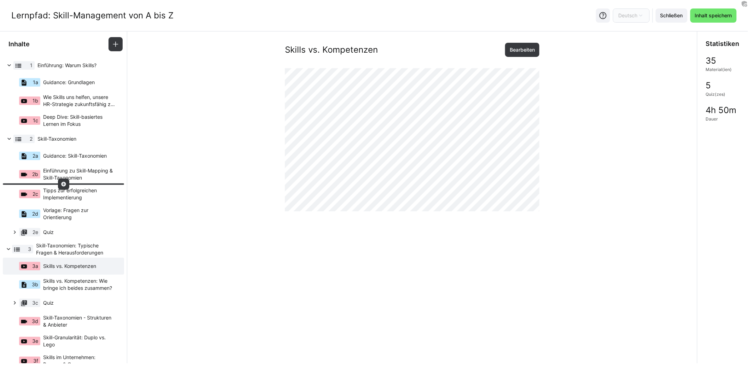
click at [82, 176] on span "Einführung zu Skill-Mapping & Skill-Taxonomien" at bounding box center [79, 174] width 72 height 14
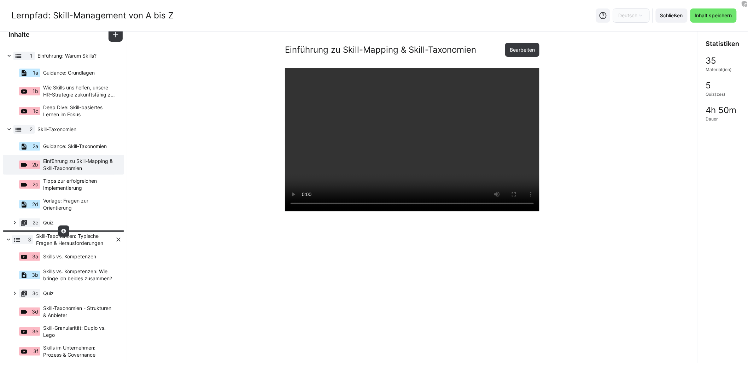
scroll to position [11, 0]
click at [80, 256] on span "Skills vs. Kompetenzen" at bounding box center [69, 255] width 53 height 7
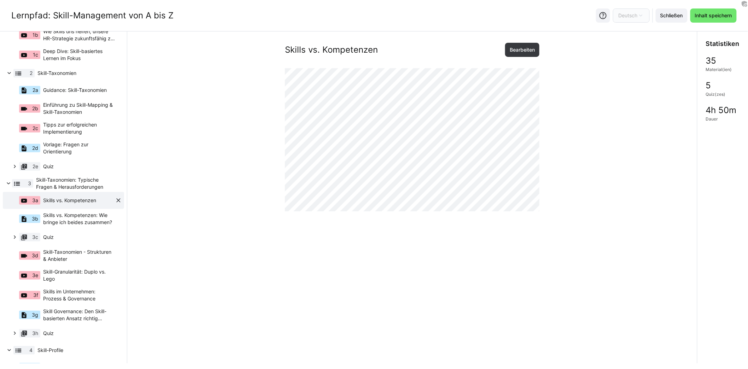
scroll to position [66, 0]
click at [79, 277] on span "Skill-Granularität: Duplo vs. Lego" at bounding box center [79, 275] width 72 height 14
click at [603, 141] on div "Skill-Granularität: Duplo vs. Lego Bearbeiten" at bounding box center [412, 153] width 559 height 220
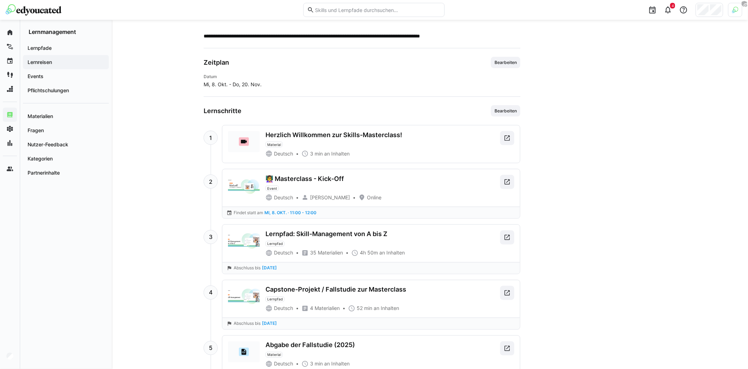
scroll to position [290, 0]
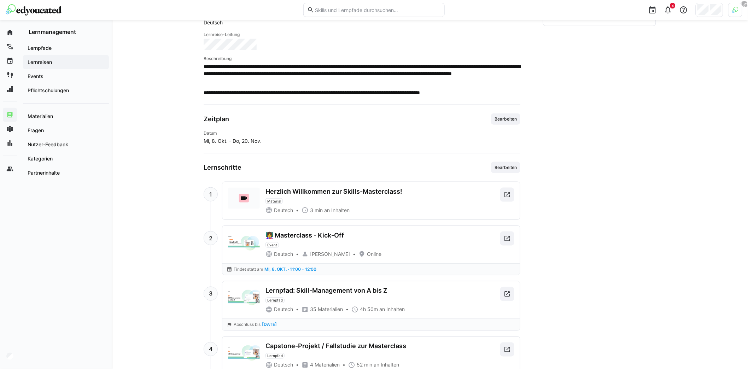
click at [723, 12] on div at bounding box center [710, 10] width 28 height 14
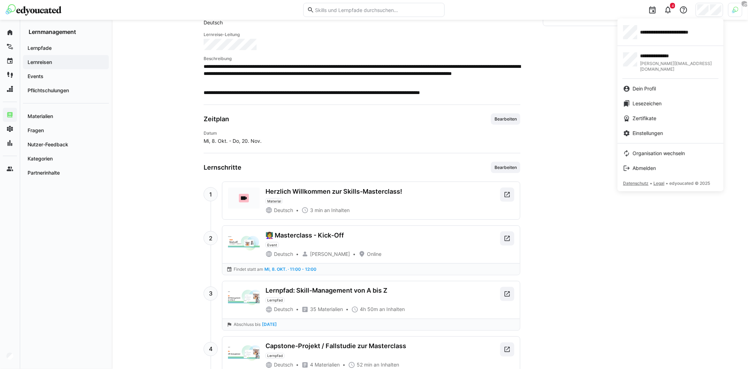
click at [563, 48] on div at bounding box center [374, 184] width 748 height 369
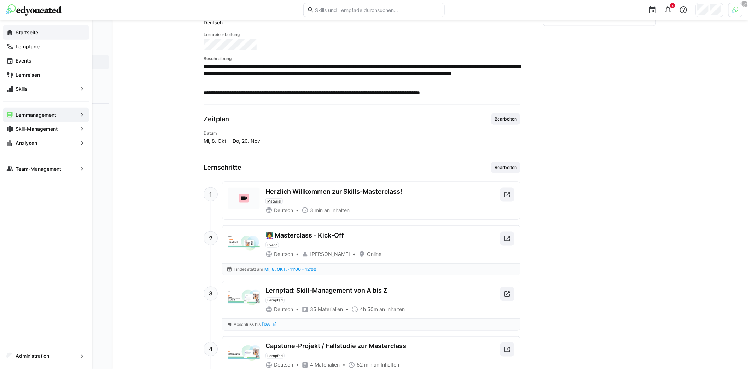
click at [46, 34] on span "Startseite" at bounding box center [49, 32] width 71 height 7
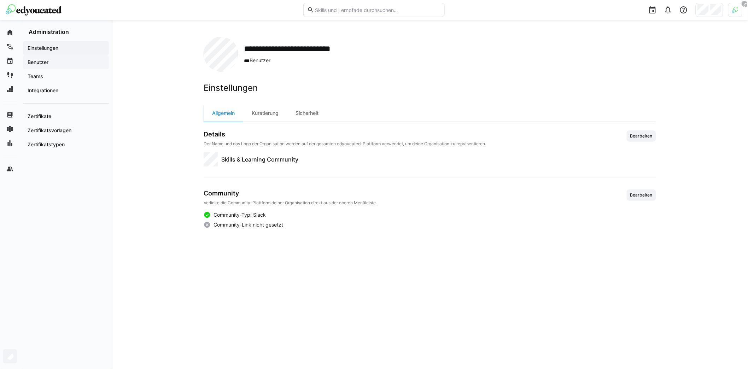
click at [59, 66] on div "Benutzer" at bounding box center [66, 62] width 86 height 14
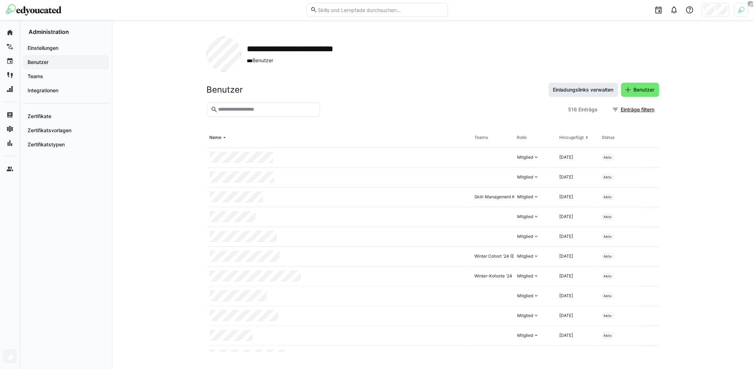
click at [589, 91] on span "Einladungslinks verwalten" at bounding box center [583, 89] width 63 height 7
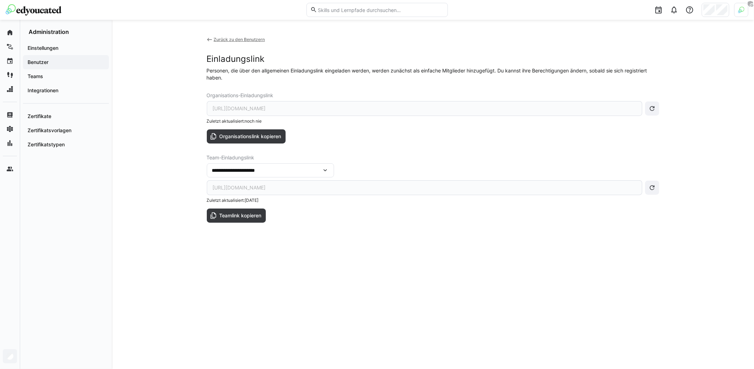
click at [283, 170] on div "**********" at bounding box center [267, 170] width 110 height 6
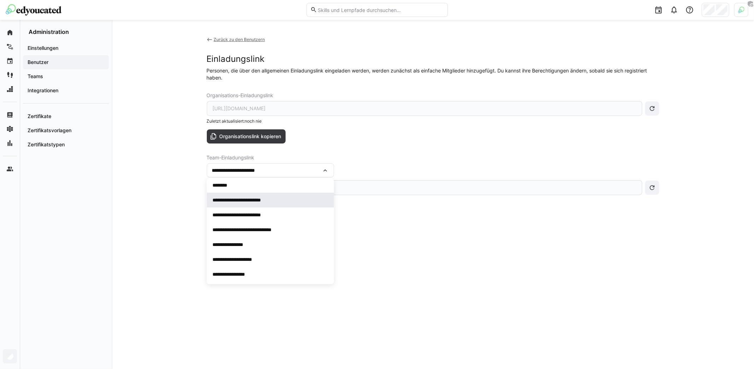
scroll to position [18, 0]
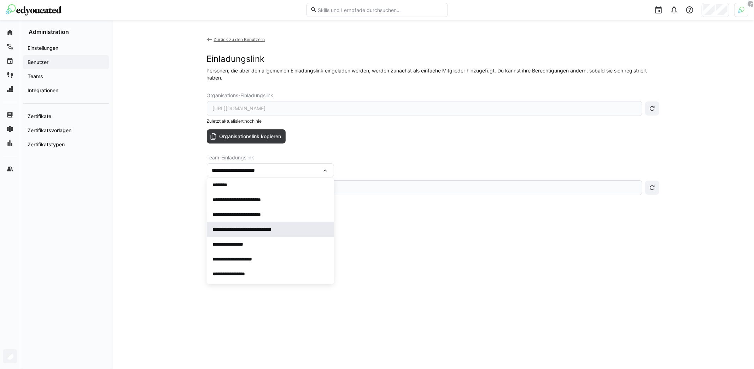
click at [280, 229] on div "**********" at bounding box center [268, 229] width 112 height 7
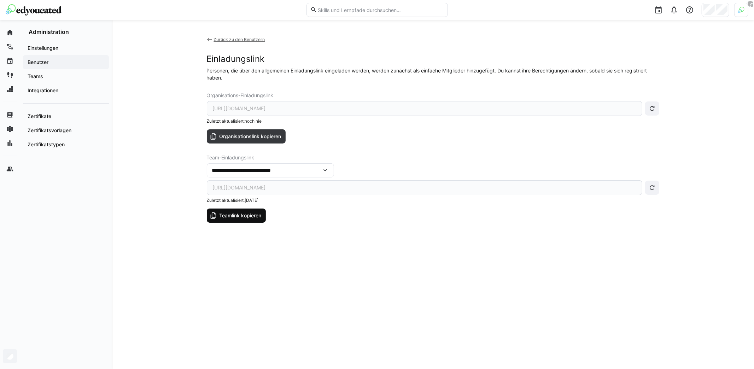
click at [249, 214] on span "Teamlink kopieren" at bounding box center [240, 215] width 44 height 7
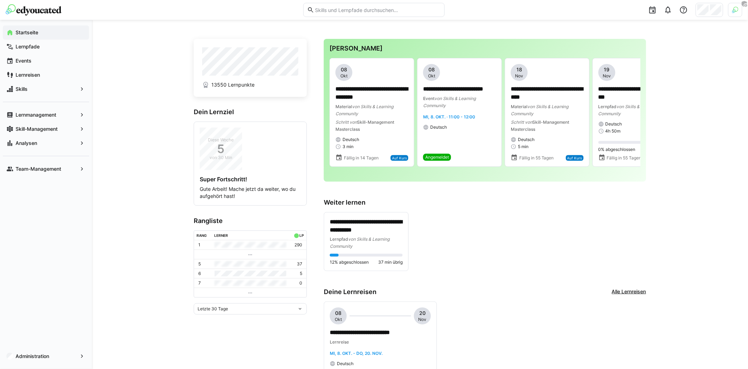
click at [713, 15] on div at bounding box center [710, 10] width 28 height 14
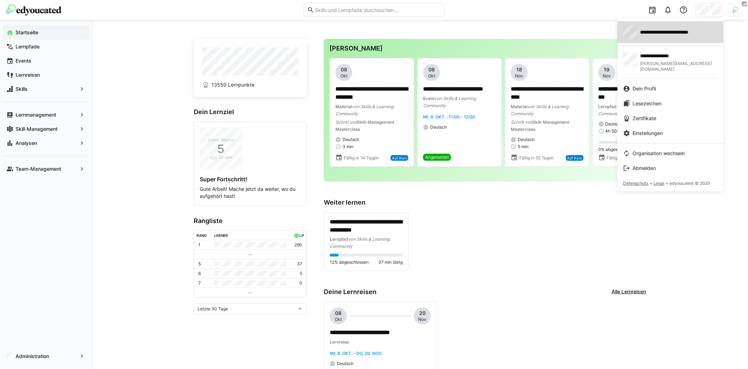
click at [677, 35] on span "**********" at bounding box center [673, 32] width 67 height 7
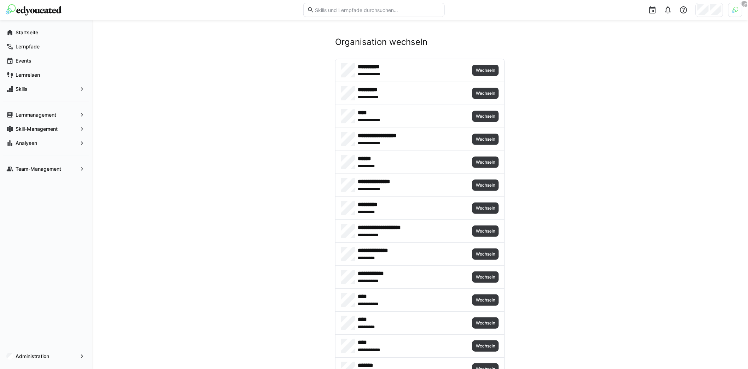
scroll to position [2034, 0]
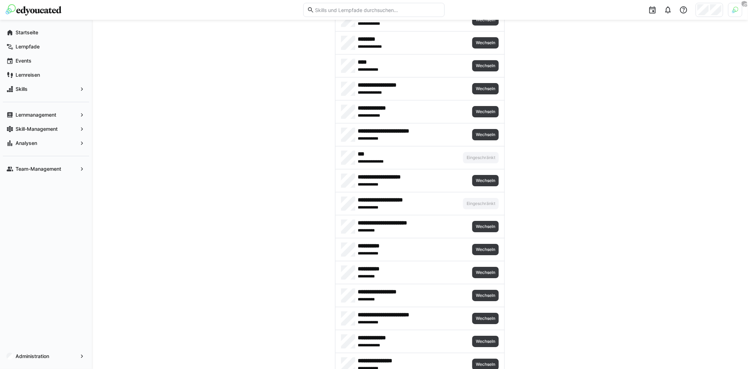
click at [734, 13] on div at bounding box center [735, 10] width 14 height 14
click at [648, 81] on span "Aktivieren" at bounding box center [658, 83] width 22 height 6
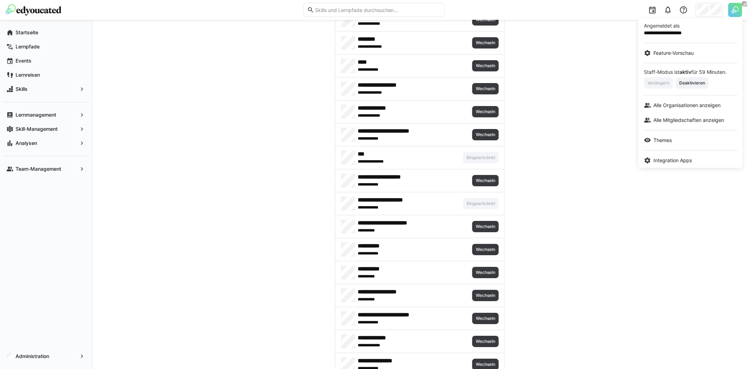
click at [606, 137] on div at bounding box center [374, 184] width 748 height 369
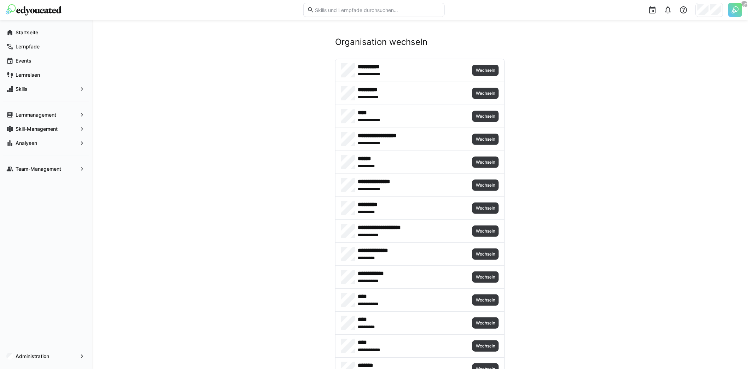
scroll to position [2034, 0]
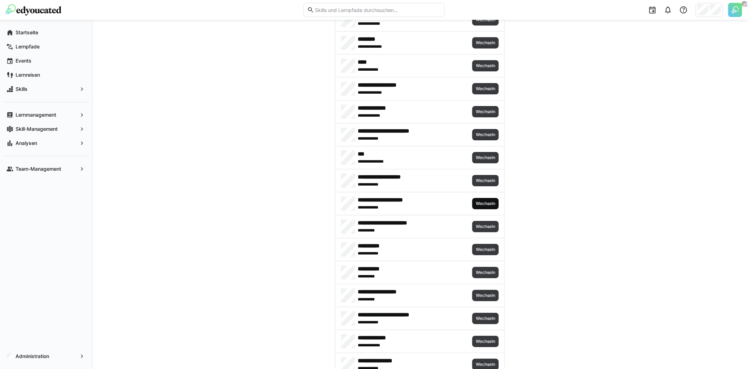
click at [483, 198] on span "Wechseln" at bounding box center [485, 203] width 27 height 11
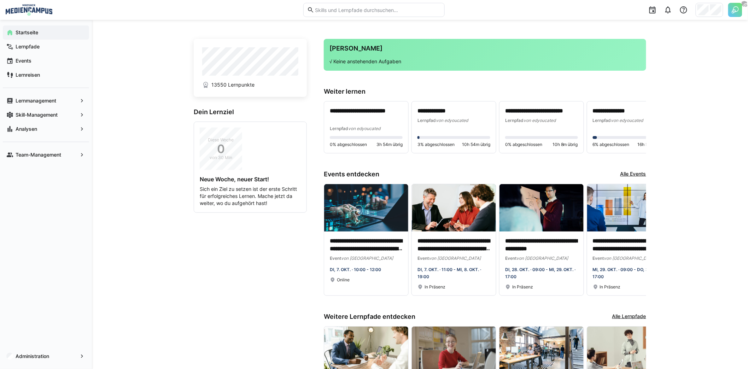
click at [173, 251] on div "**********" at bounding box center [420, 241] width 656 height 442
click at [250, 269] on app-home-left "13550 Lernpunkte Dein Lernziel Diese Woche 0 von 30 Min Neue Woche, neuer Start…" at bounding box center [250, 242] width 113 height 406
click at [0, 0] on app-navigation-label "Team-Management" at bounding box center [0, 0] width 0 height 0
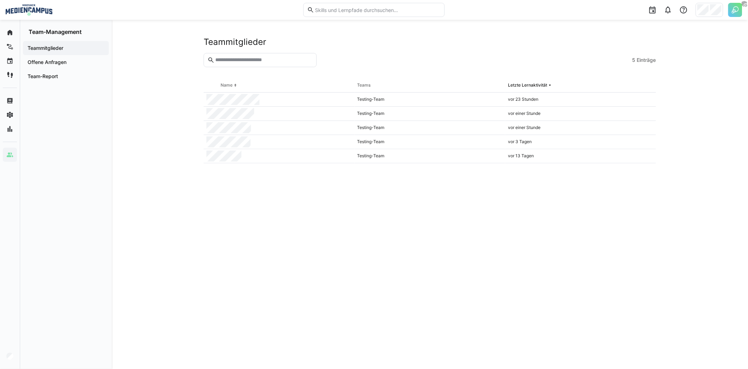
click at [459, 205] on eds-table "Name Teams Letzte Lernaktivität Testing-Team vor 23 Stunden Testing-Team vor ei…" at bounding box center [430, 215] width 452 height 274
click at [430, 247] on eds-table "Name Teams Letzte Lernaktivität Testing-Team vor 23 Stunden Testing-Team vor ei…" at bounding box center [430, 215] width 452 height 274
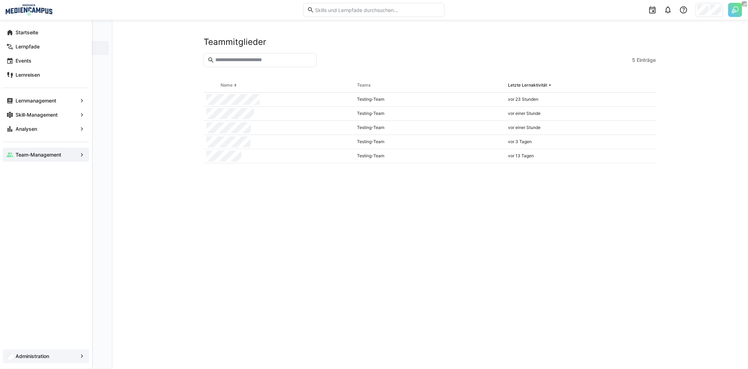
click at [57, 357] on span "Administration" at bounding box center [45, 356] width 63 height 7
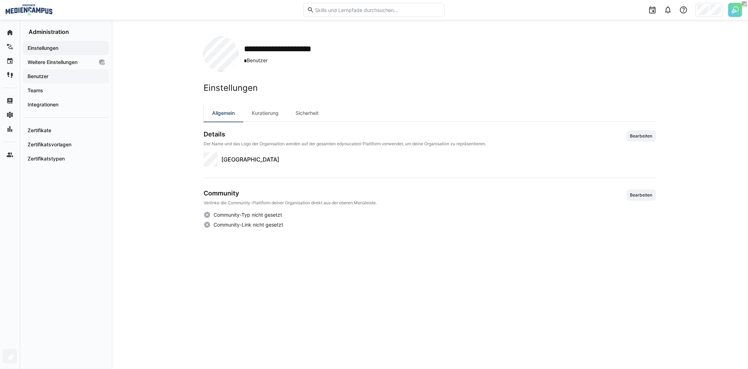
click at [56, 77] on span "Benutzer" at bounding box center [66, 76] width 79 height 7
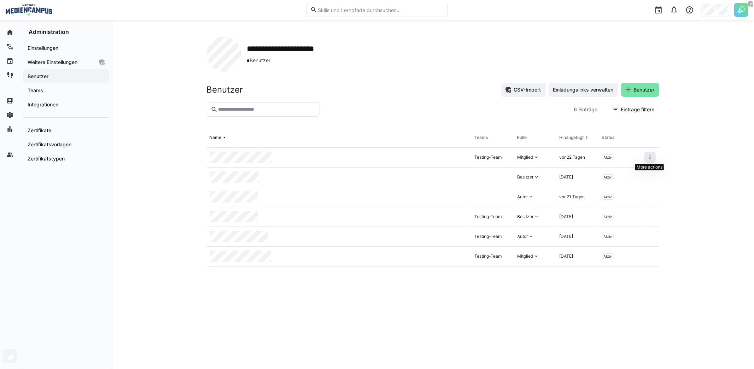
click at [653, 158] on span at bounding box center [649, 157] width 11 height 11
click at [671, 127] on div "**********" at bounding box center [433, 194] width 642 height 349
click at [653, 255] on span at bounding box center [649, 256] width 11 height 11
click at [444, 296] on eds-table "Name Teams Rolle Hinzugefügt Status Testing-Team Mitglied vor 22 Tagen Aktiv Be…" at bounding box center [433, 240] width 452 height 224
click at [52, 89] on span "Teams" at bounding box center [66, 90] width 79 height 7
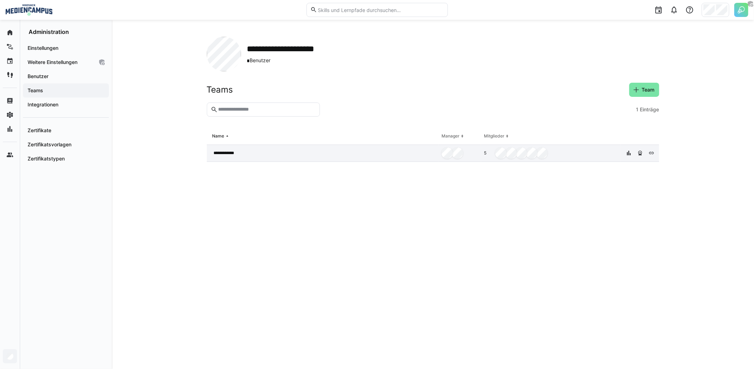
click at [281, 153] on div "**********" at bounding box center [323, 153] width 232 height 17
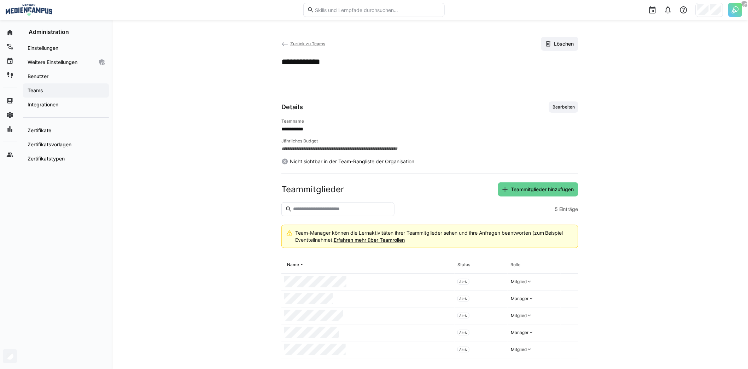
click at [535, 194] on span "Teammitglieder hinzufügen" at bounding box center [538, 189] width 80 height 14
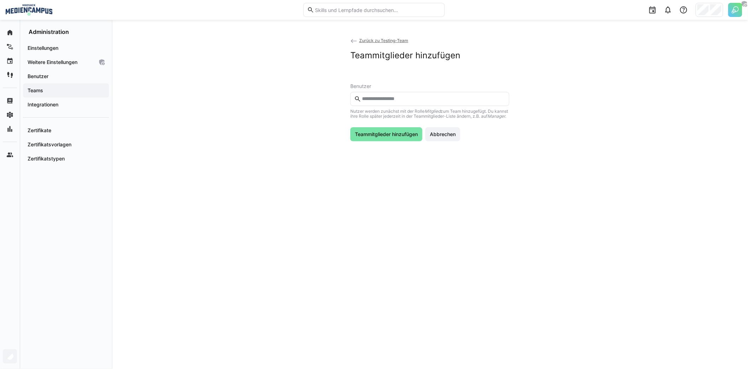
click at [406, 98] on input "text" at bounding box center [433, 99] width 144 height 6
type input "*******"
click at [394, 113] on span at bounding box center [429, 119] width 159 height 19
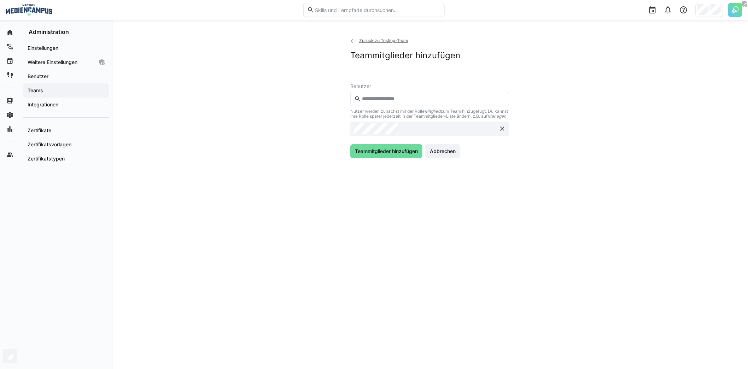
click at [394, 153] on span "Teammitglieder hinzufügen" at bounding box center [386, 151] width 65 height 7
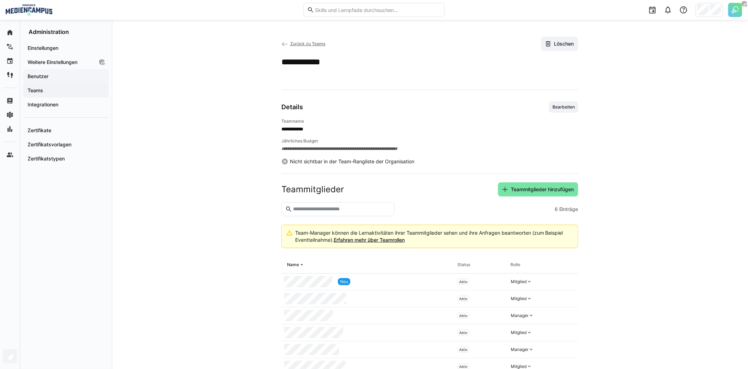
click at [62, 75] on span "Benutzer" at bounding box center [66, 76] width 79 height 7
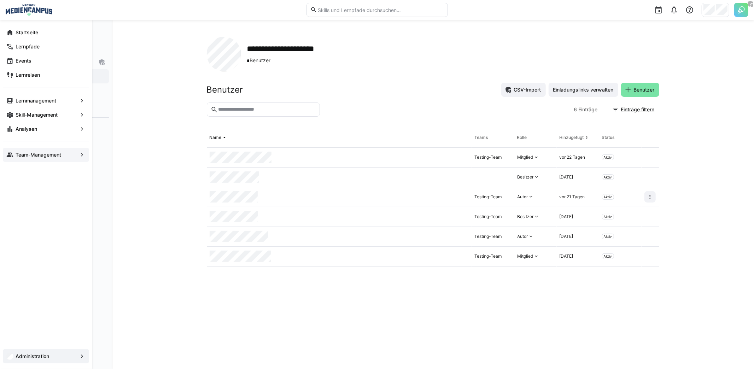
click at [0, 0] on app-navigation-label "Team-Management" at bounding box center [0, 0] width 0 height 0
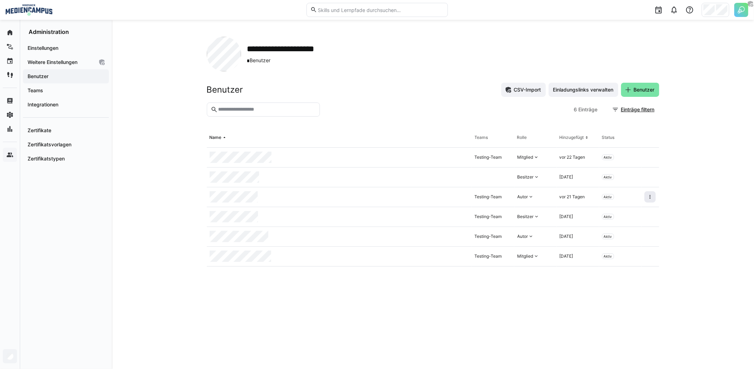
click at [651, 197] on eds-icon at bounding box center [650, 197] width 6 height 6
click at [622, 213] on div "Benutzer deaktivieren" at bounding box center [614, 213] width 74 height 6
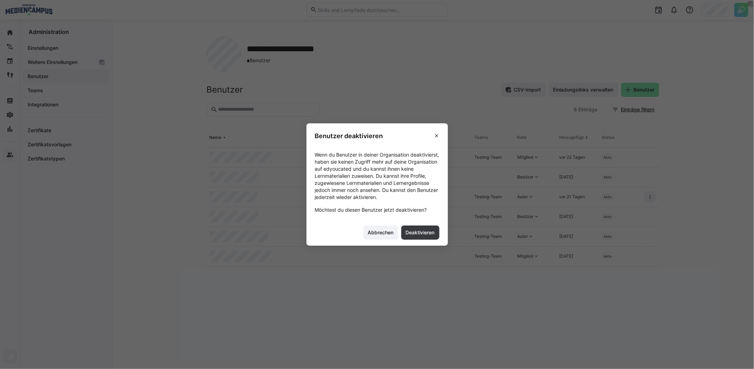
drag, startPoint x: 361, startPoint y: 157, endPoint x: 431, endPoint y: 200, distance: 82.3
click at [431, 200] on span "Wenn du Benutzer in deiner Organisation deaktivierst, haben sie keinen Zugriff …" at bounding box center [377, 175] width 124 height 49
click at [428, 233] on span "Deaktivieren" at bounding box center [420, 232] width 31 height 7
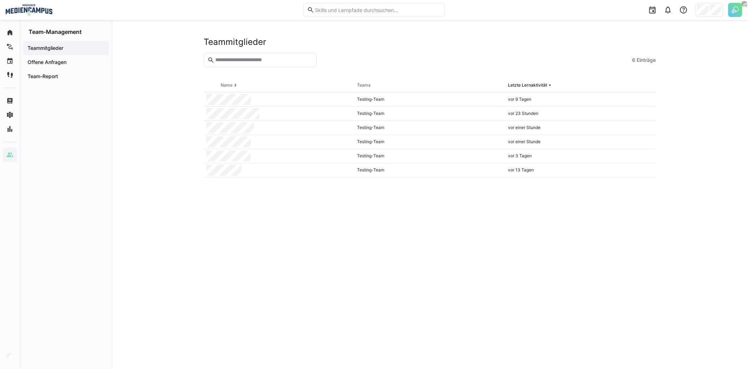
click at [192, 165] on div "Teammitglieder 6 Einträge Name Teams Letzte Lernaktivität Testing-Team [DATE] T…" at bounding box center [430, 194] width 636 height 349
click at [641, 59] on span "Einträge" at bounding box center [646, 60] width 19 height 7
click at [63, 79] on span "Team-Report" at bounding box center [66, 76] width 79 height 7
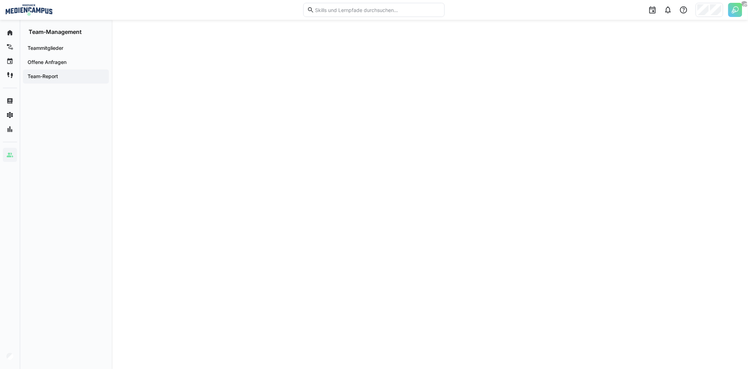
scroll to position [602, 0]
click at [0, 0] on app-navigation-label "Offene Anfragen" at bounding box center [0, 0] width 0 height 0
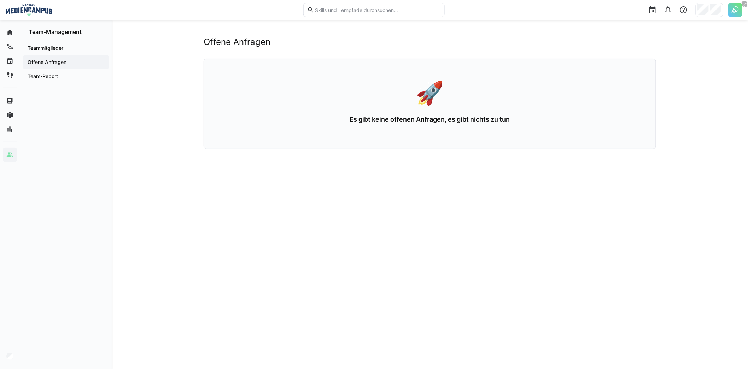
drag, startPoint x: 555, startPoint y: 197, endPoint x: 564, endPoint y: 197, distance: 9.2
click at [555, 197] on div "Offene Anfragen 🚀 Es gibt keine offenen Anfragen, es gibt nichts zu tun" at bounding box center [430, 194] width 452 height 315
click at [463, 214] on div "Offene Anfragen 🚀 Es gibt keine offenen Anfragen, es gibt nichts zu tun" at bounding box center [430, 194] width 452 height 315
click at [262, 223] on div "Offene Anfragen 🚀 Es gibt keine offenen Anfragen, es gibt nichts zu tun" at bounding box center [430, 194] width 452 height 315
click at [189, 181] on div "Offene Anfragen 🚀 Es gibt keine offenen Anfragen, es gibt nichts zu tun" at bounding box center [430, 194] width 636 height 349
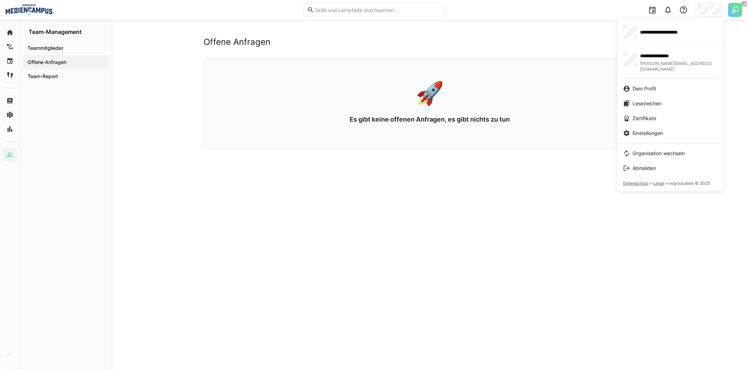
click at [461, 88] on div at bounding box center [374, 184] width 748 height 369
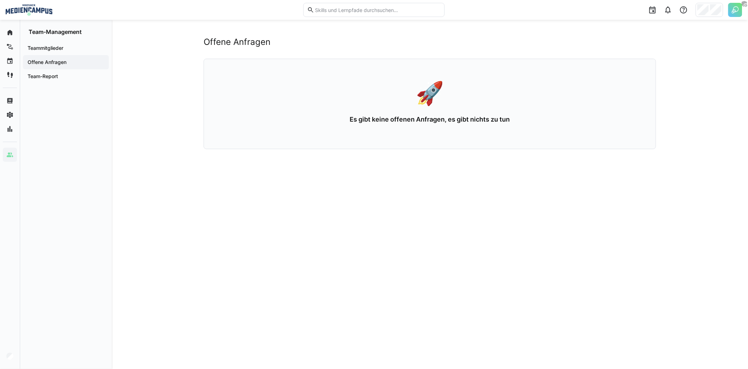
click at [731, 13] on img at bounding box center [735, 10] width 14 height 14
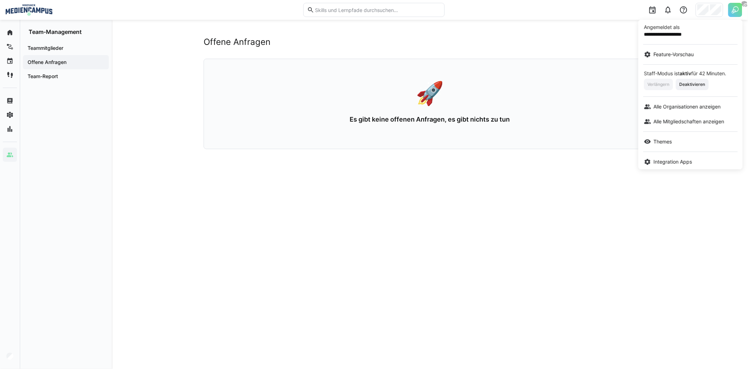
click at [683, 95] on app-staff-menu-content "**********" at bounding box center [690, 95] width 104 height 150
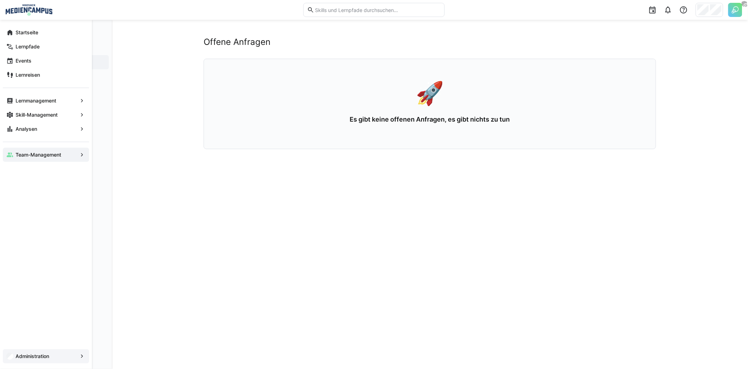
click at [0, 0] on app-navigation-label "Administration" at bounding box center [0, 0] width 0 height 0
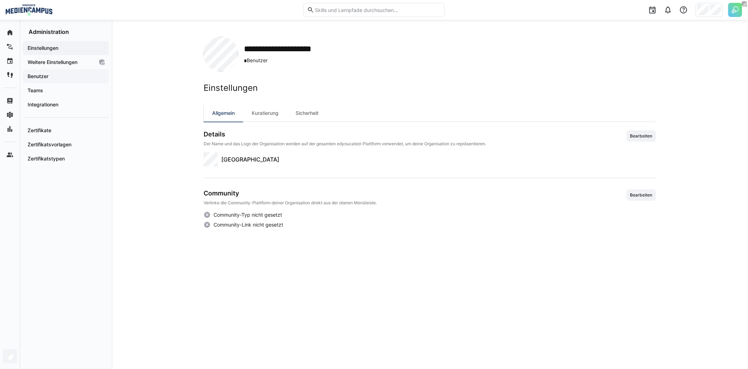
click at [66, 77] on span "Benutzer" at bounding box center [66, 76] width 79 height 7
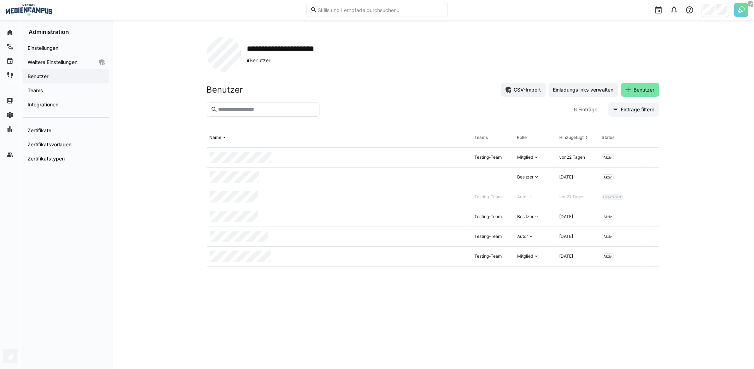
click at [643, 105] on span "Einträge filtern" at bounding box center [633, 110] width 51 height 14
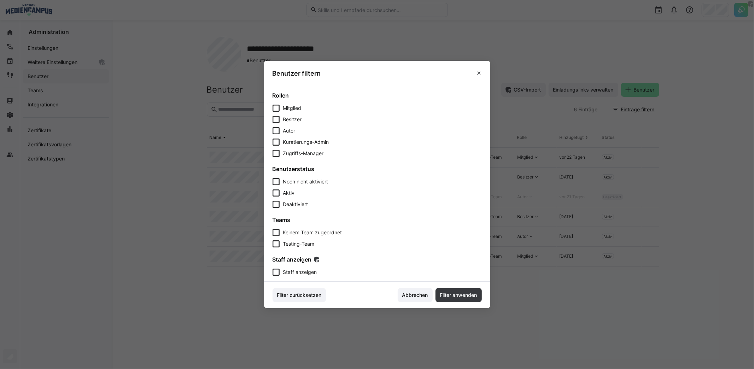
click at [306, 269] on span "Staff anzeigen" at bounding box center [300, 272] width 34 height 7
click at [434, 290] on footer "Filter zurücksetzen Abbrechen Filter anwenden" at bounding box center [377, 295] width 226 height 27
click at [454, 298] on span "Filter anwenden" at bounding box center [458, 295] width 39 height 7
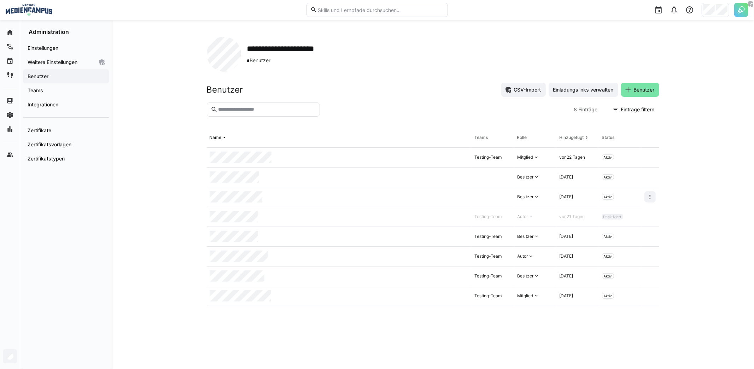
click at [657, 199] on div at bounding box center [651, 197] width 18 height 20
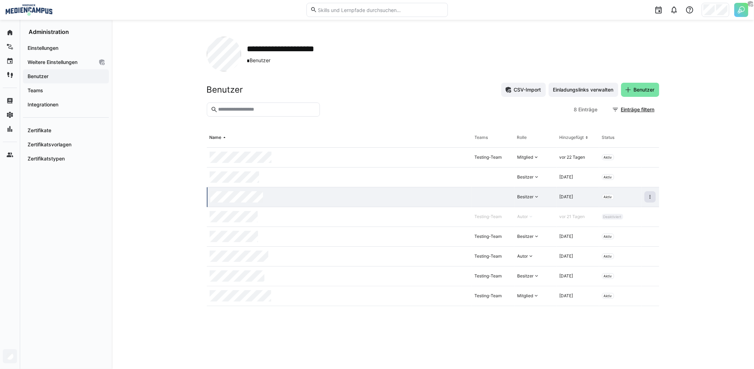
click at [652, 197] on eds-icon at bounding box center [650, 197] width 6 height 6
click at [686, 219] on div "**********" at bounding box center [433, 194] width 642 height 349
click at [52, 90] on span "Teams" at bounding box center [66, 90] width 79 height 7
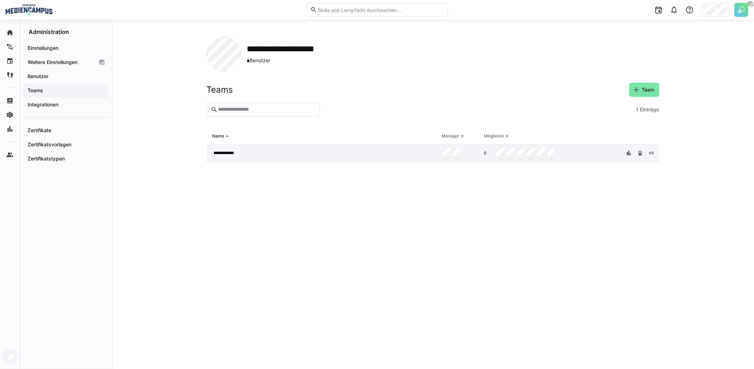
click at [581, 152] on div "6" at bounding box center [550, 153] width 139 height 17
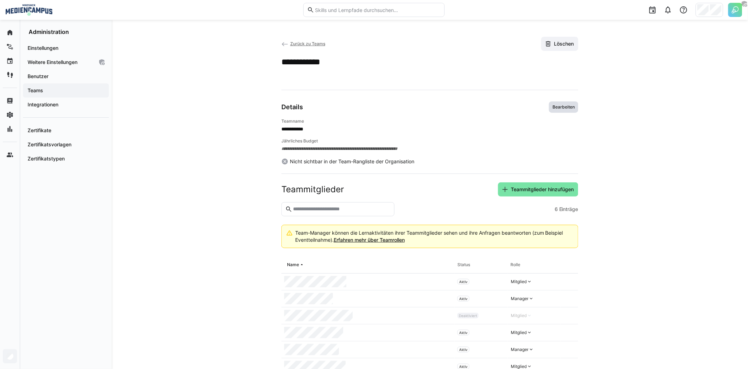
click at [563, 107] on span "Bearbeiten" at bounding box center [564, 107] width 24 height 6
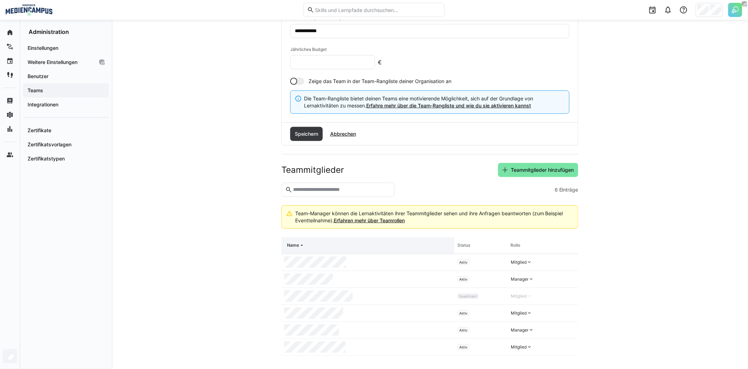
scroll to position [119, 0]
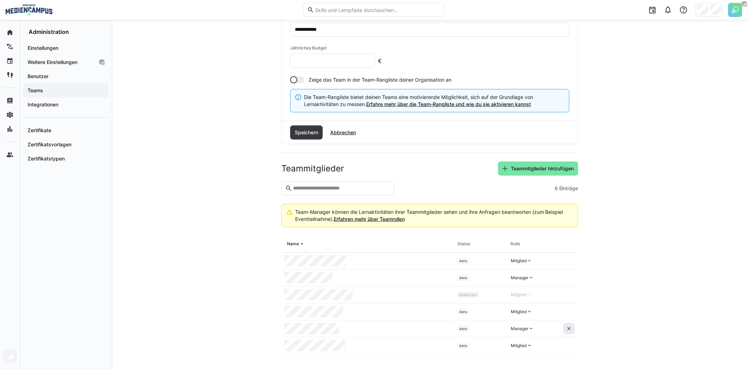
click at [571, 326] on eds-icon at bounding box center [569, 329] width 6 height 6
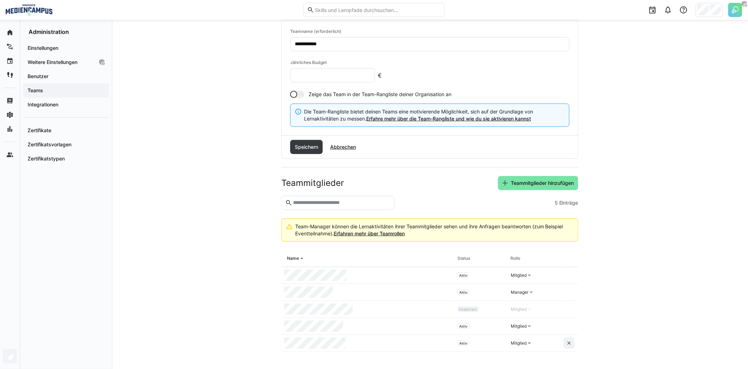
scroll to position [102, 0]
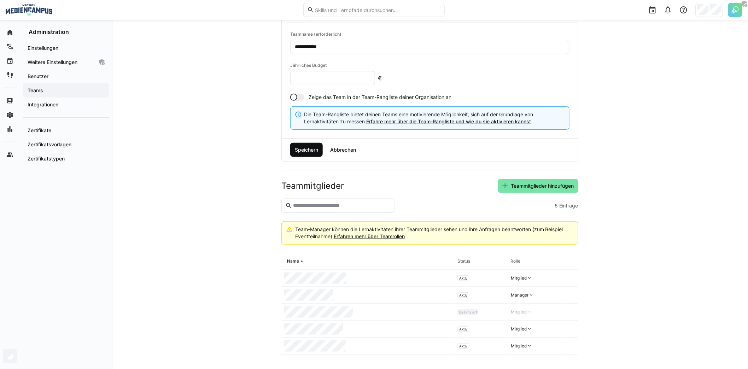
click at [294, 146] on span "Speichern" at bounding box center [306, 149] width 25 height 7
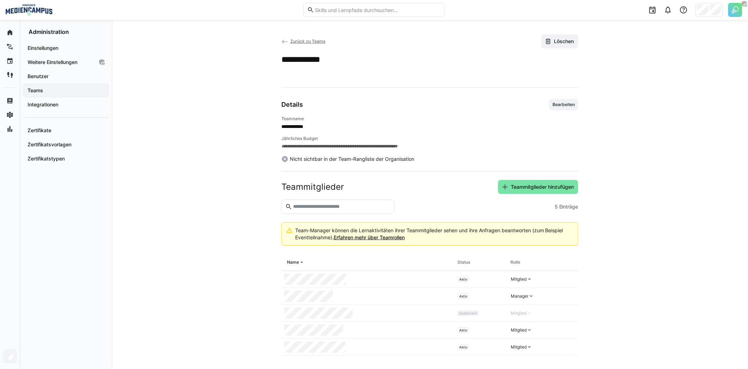
scroll to position [4, 0]
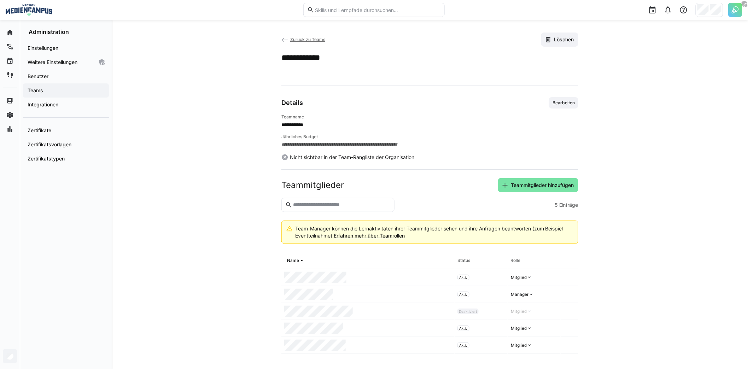
click at [68, 83] on div "Teams" at bounding box center [66, 90] width 86 height 14
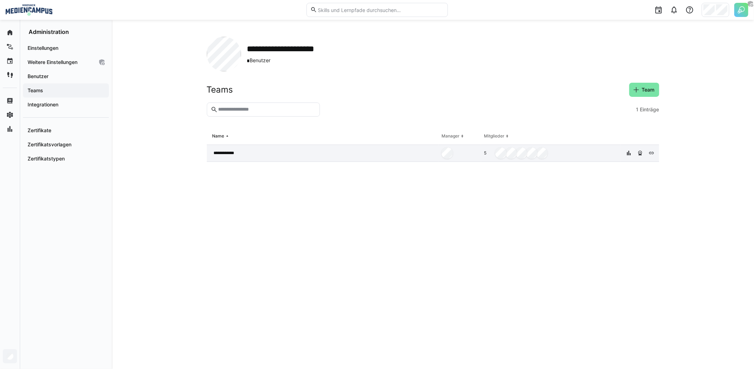
click at [285, 156] on div "**********" at bounding box center [323, 153] width 232 height 17
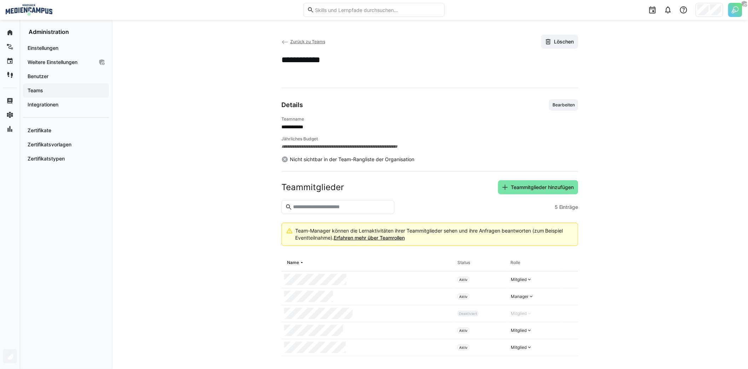
scroll to position [4, 0]
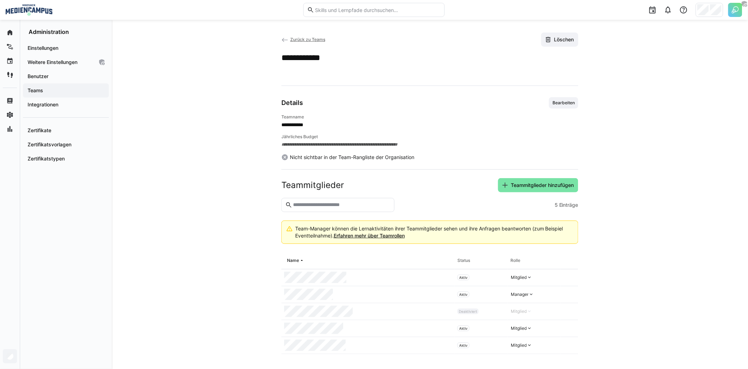
click at [237, 180] on app-team-details "**********" at bounding box center [430, 194] width 452 height 322
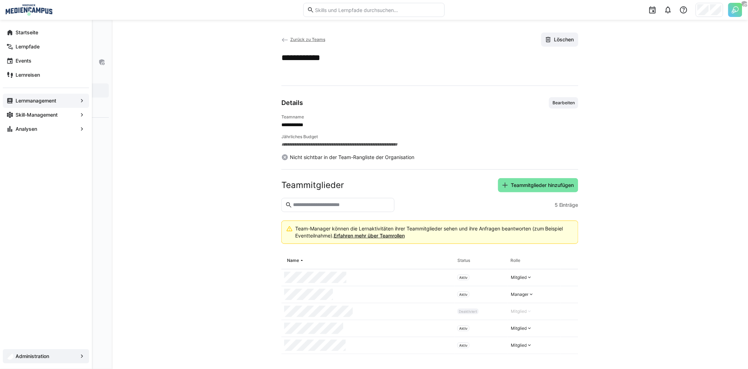
click at [0, 0] on app-navigation-label "Lernmanagement" at bounding box center [0, 0] width 0 height 0
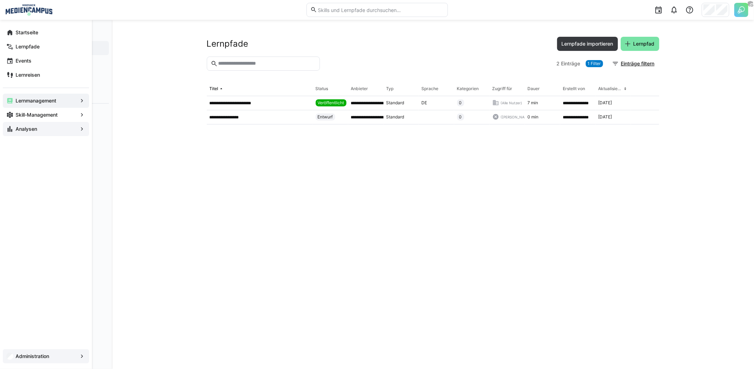
click at [0, 0] on app-navigation-label "Analysen" at bounding box center [0, 0] width 0 height 0
